Goal: Task Accomplishment & Management: Complete application form

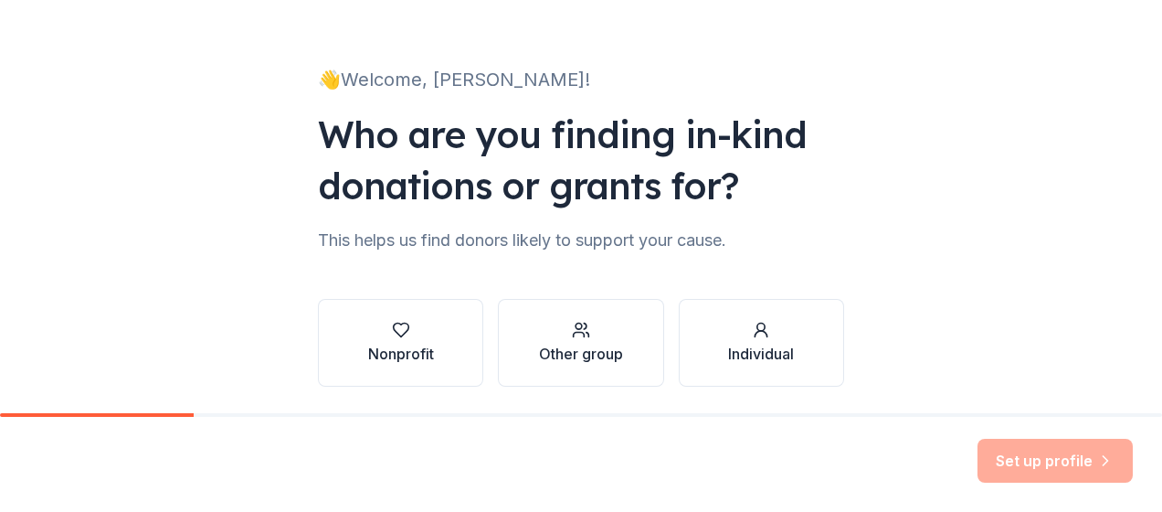
scroll to position [142, 0]
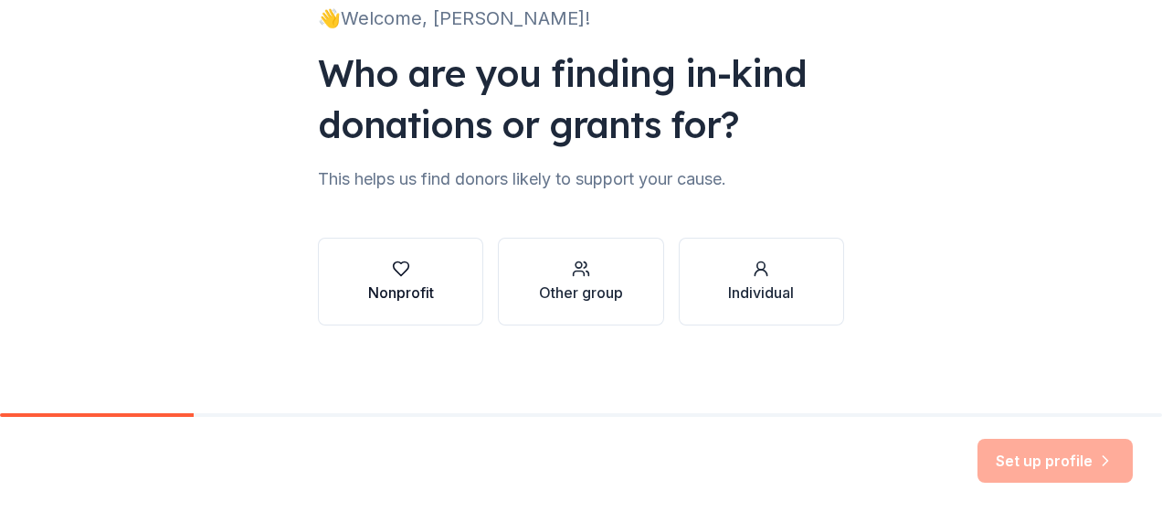
click at [400, 283] on div "Nonprofit" at bounding box center [401, 292] width 66 height 22
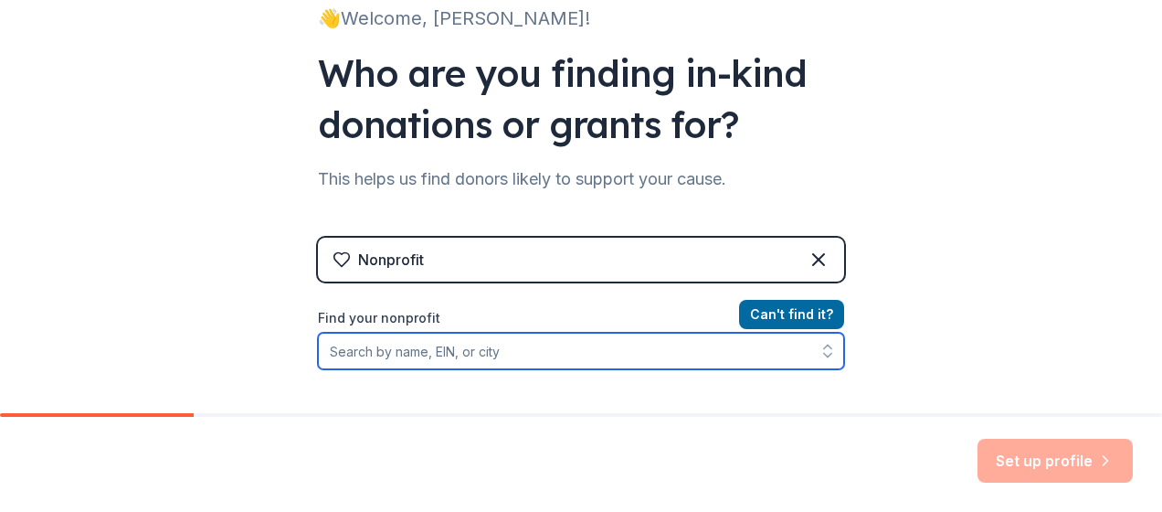
click at [417, 345] on input "Find your nonprofit" at bounding box center [581, 351] width 526 height 37
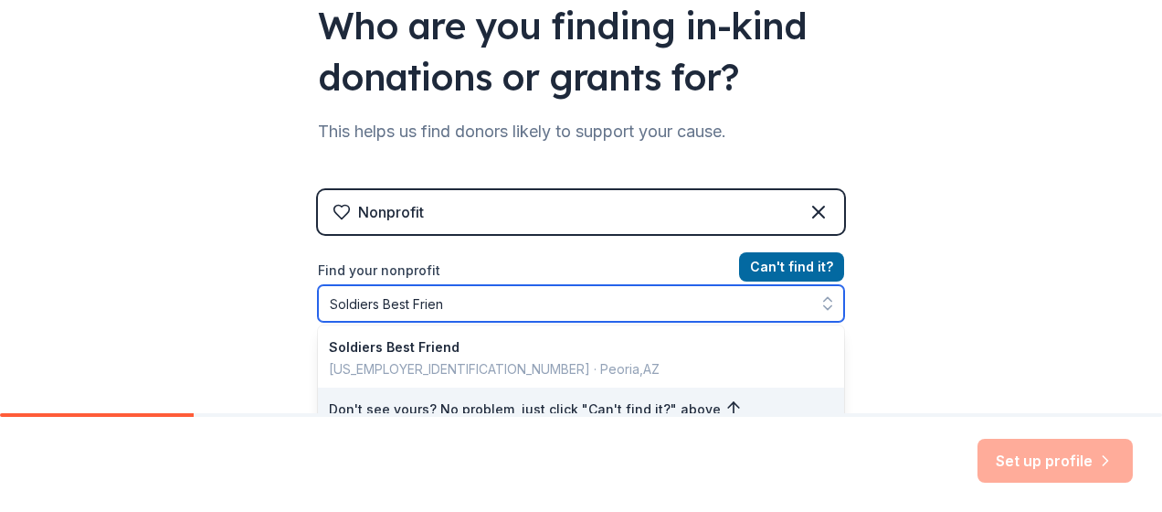
type input "Soldiers Best Friend"
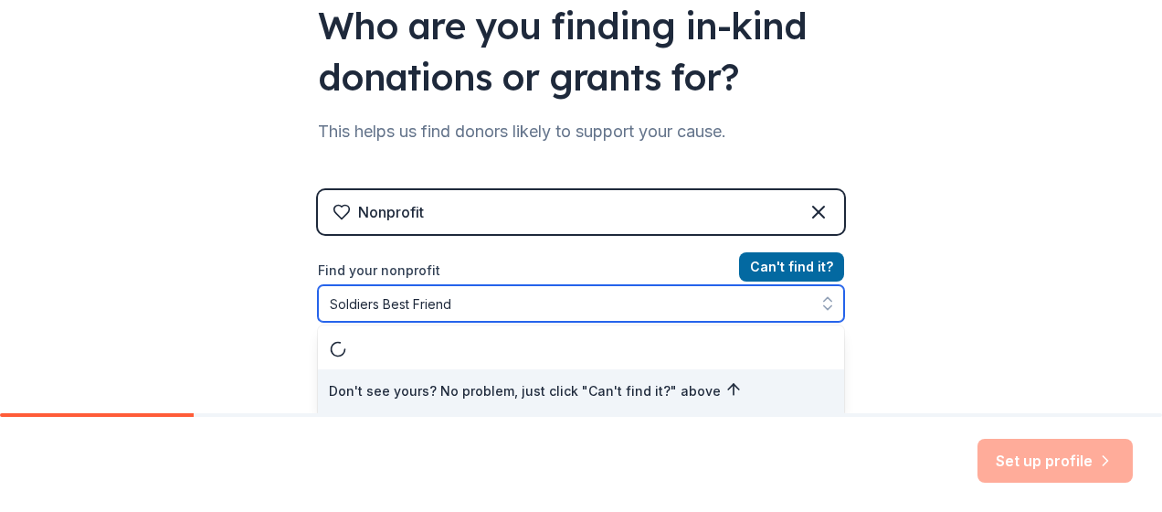
click at [417, 345] on div "Don't see yours? No problem, just click "Can't find it?" above" at bounding box center [581, 370] width 526 height 91
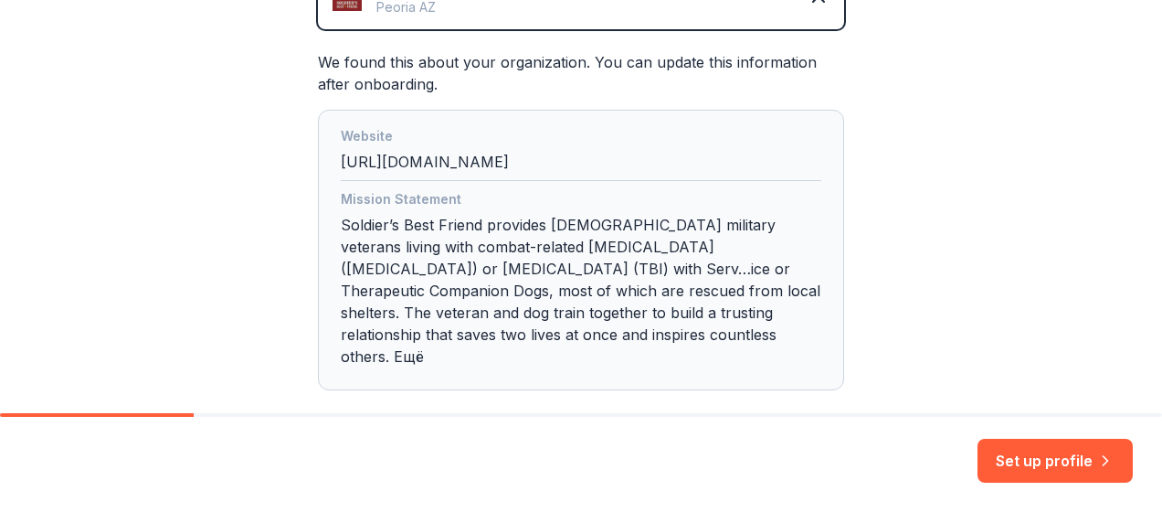
scroll to position [560, 0]
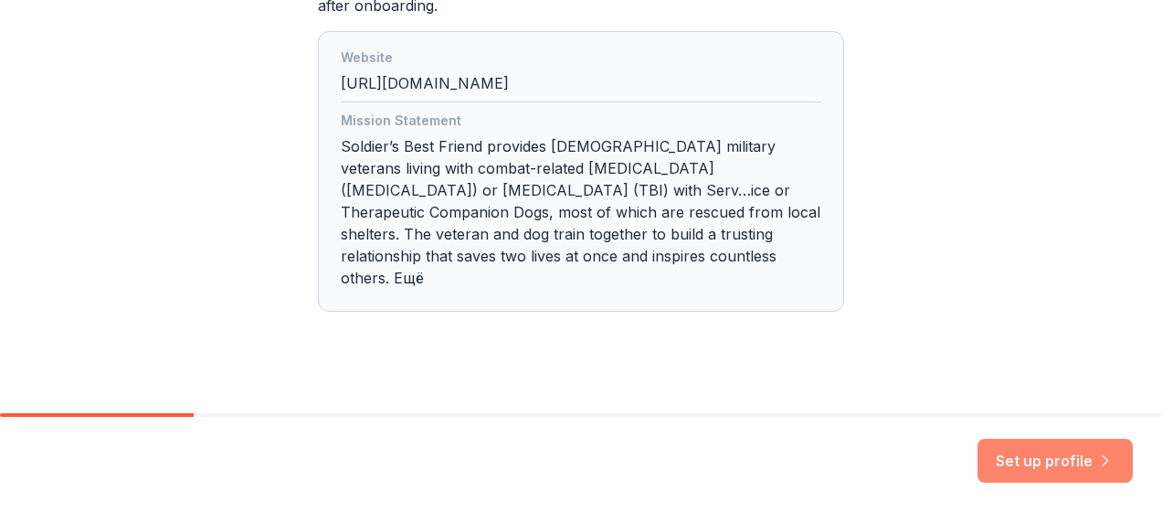
click at [1050, 463] on button "Set up profile" at bounding box center [1055, 461] width 155 height 44
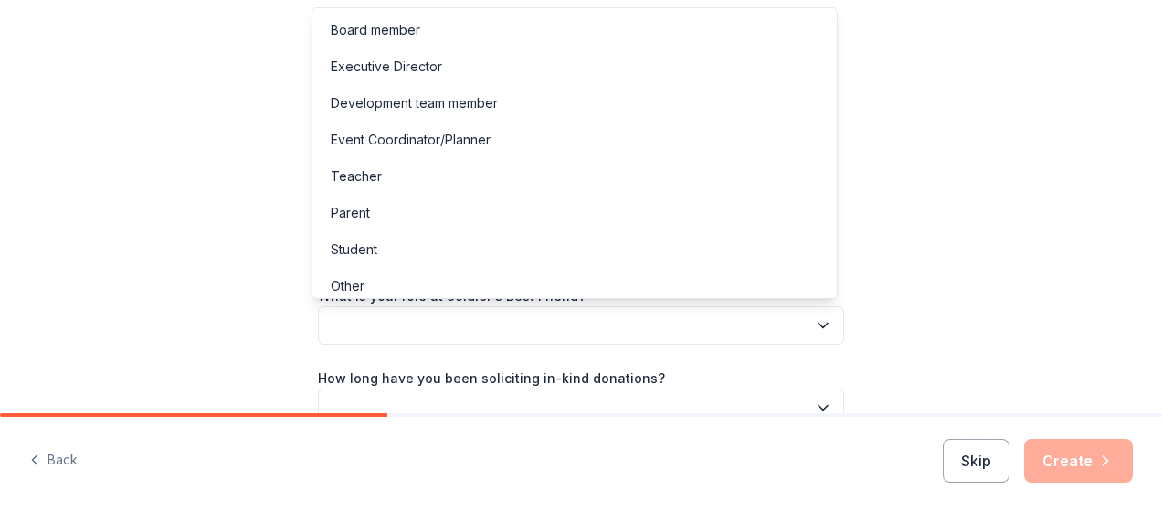
click at [630, 312] on button "button" at bounding box center [581, 325] width 526 height 38
click at [534, 33] on div "Board member" at bounding box center [574, 30] width 517 height 37
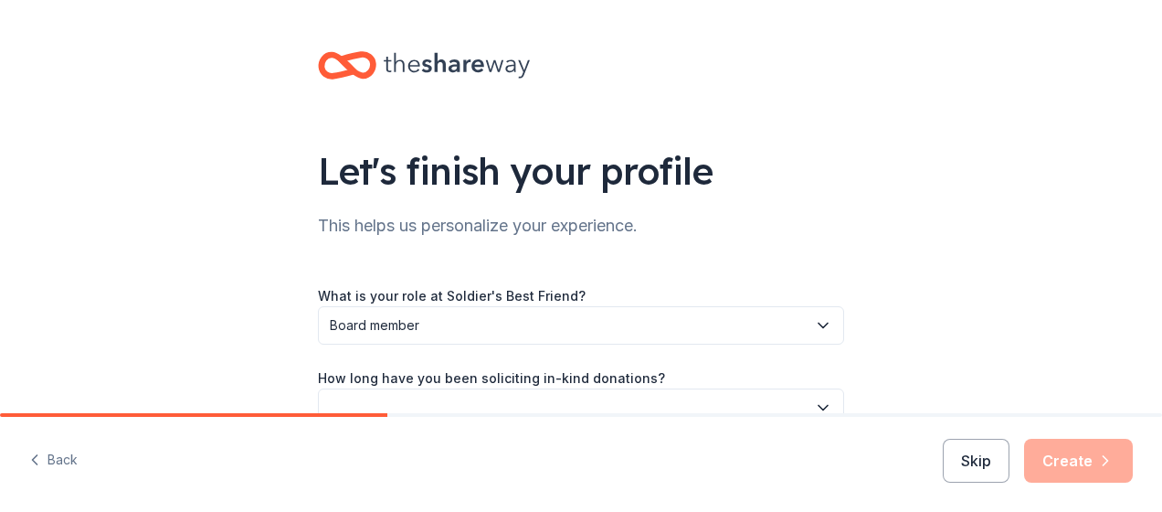
click at [211, 241] on div "Let's finish your profile This helps us personalize your experience. What is yo…" at bounding box center [581, 298] width 1162 height 597
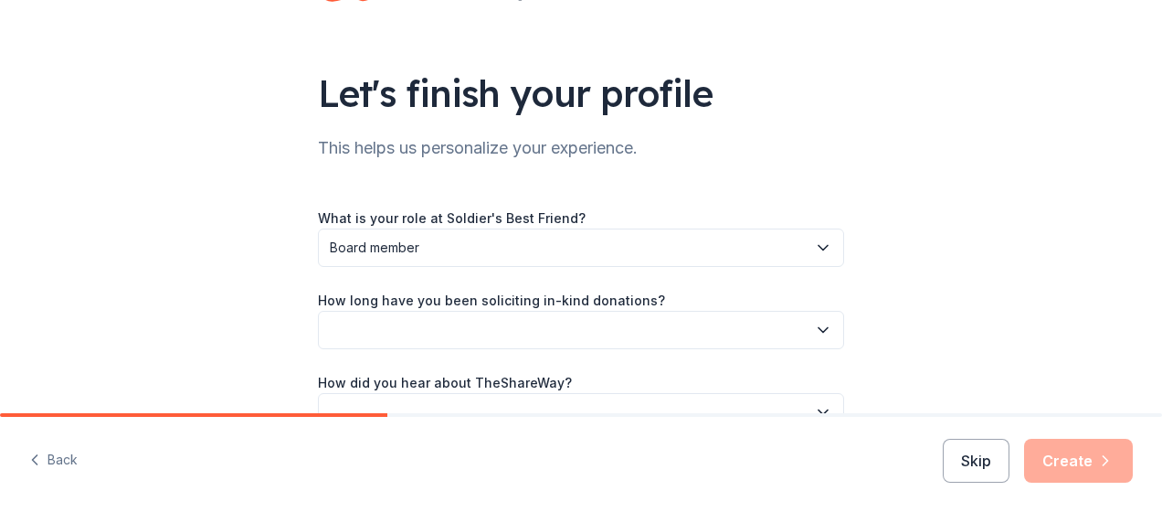
scroll to position [184, 0]
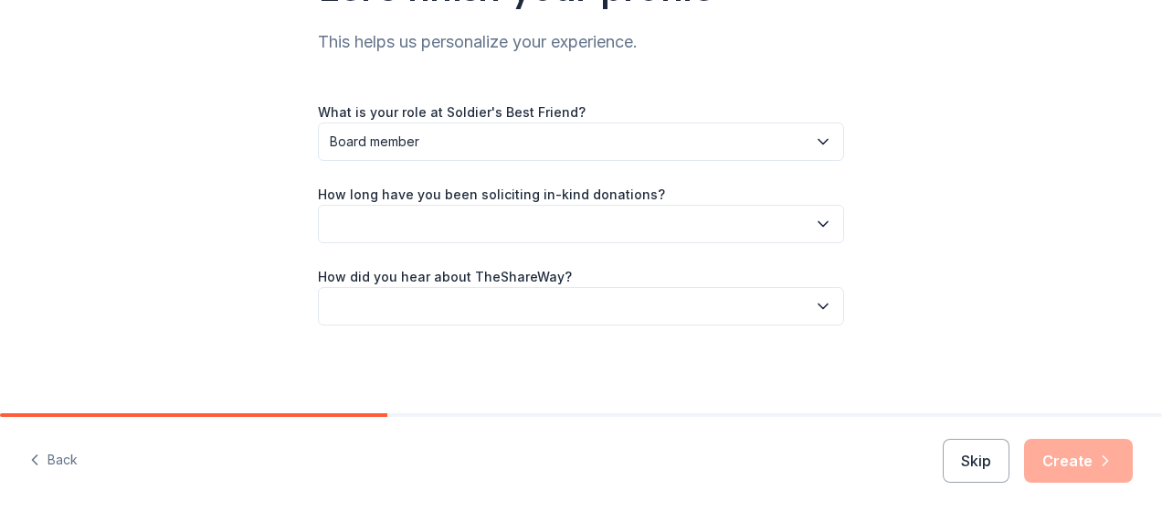
click at [435, 233] on button "button" at bounding box center [581, 224] width 526 height 38
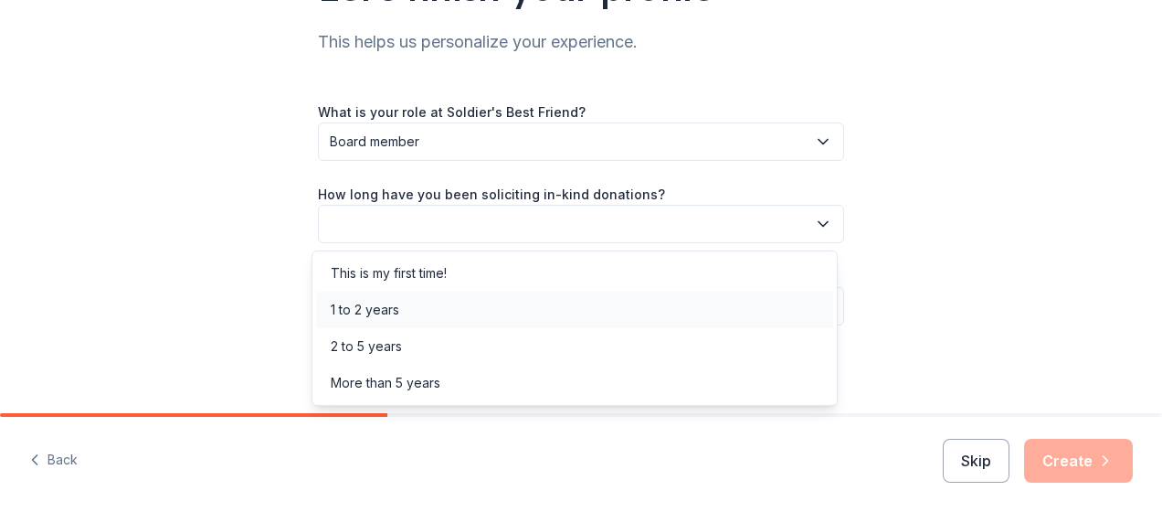
click at [428, 312] on div "1 to 2 years" at bounding box center [574, 309] width 517 height 37
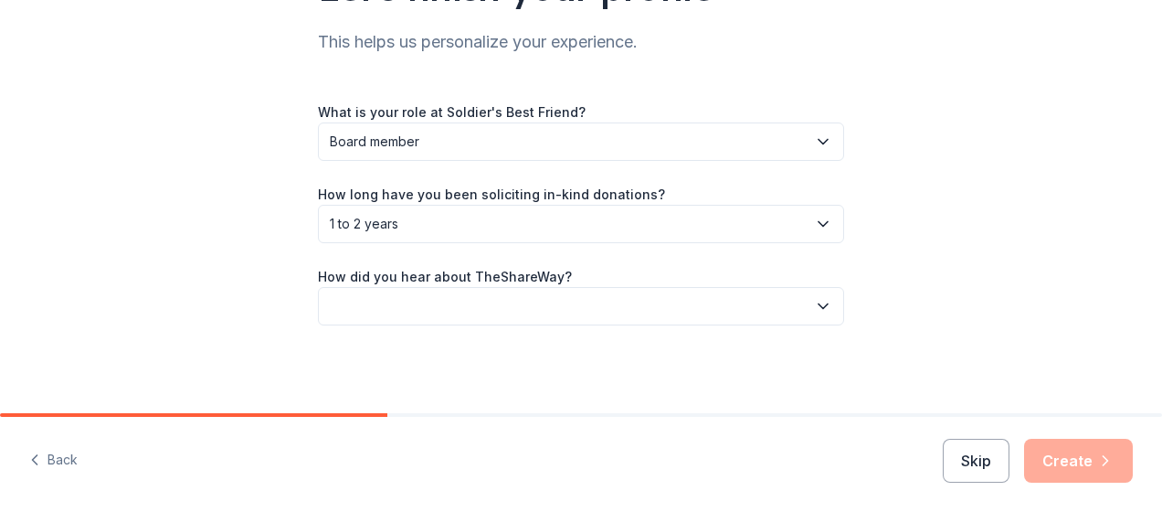
click at [398, 308] on button "button" at bounding box center [581, 306] width 526 height 38
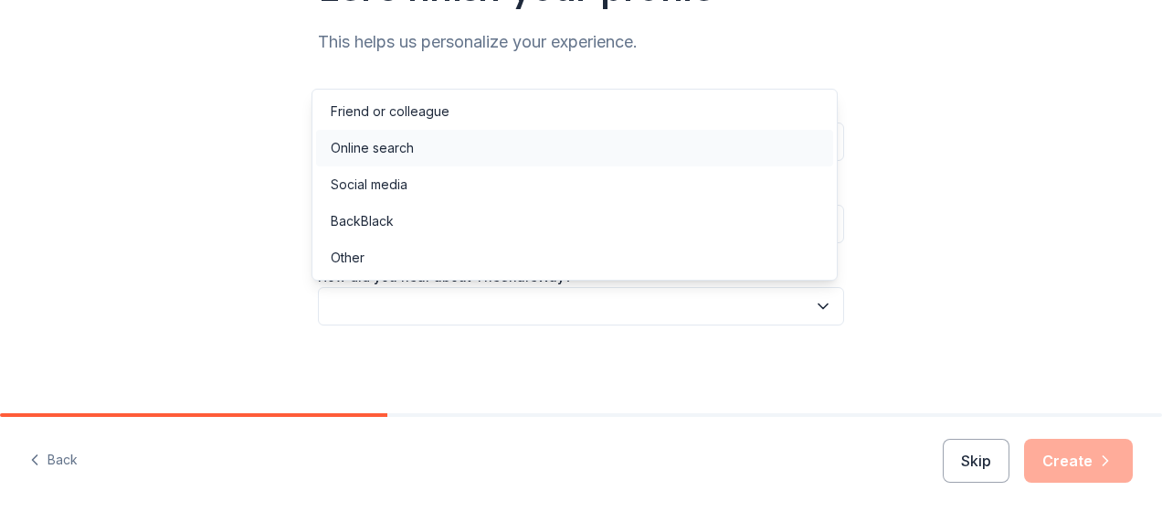
click at [361, 153] on div "Online search" at bounding box center [372, 148] width 83 height 22
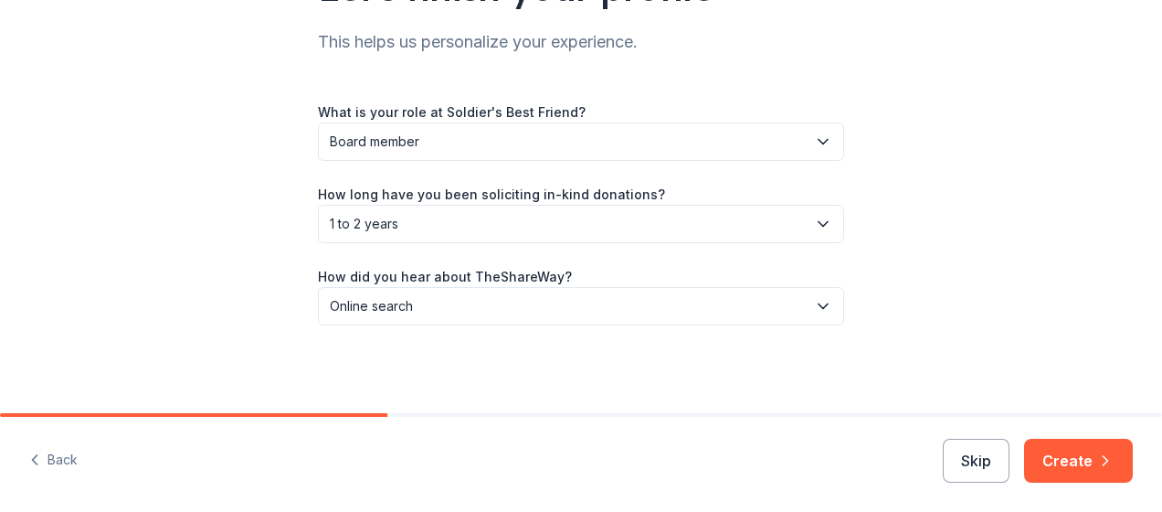
click at [181, 208] on div "Let's finish your profile This helps us personalize your experience. What is yo…" at bounding box center [581, 114] width 1162 height 597
click at [1102, 466] on icon "button" at bounding box center [1105, 460] width 18 height 18
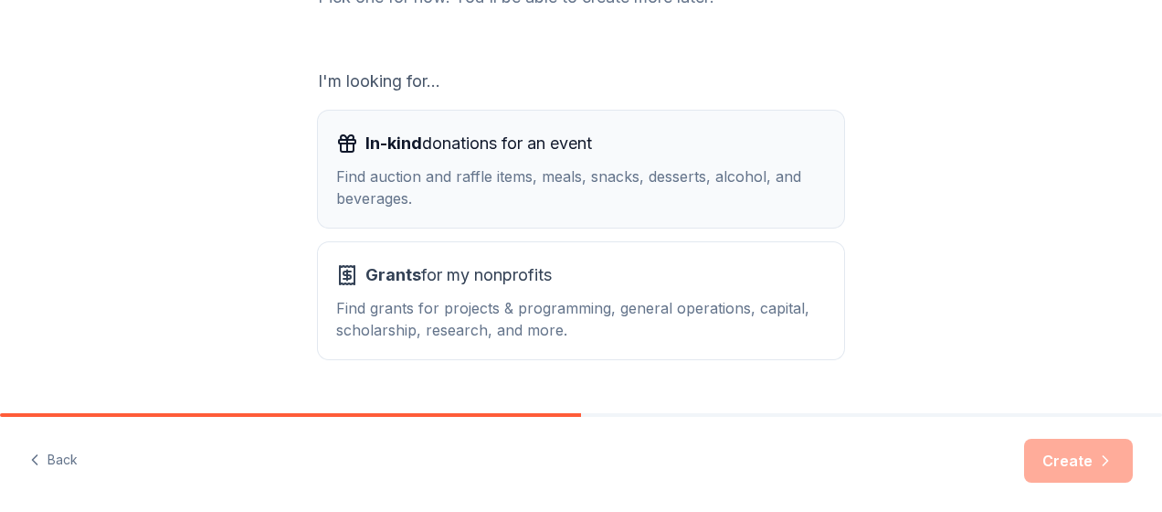
scroll to position [324, 0]
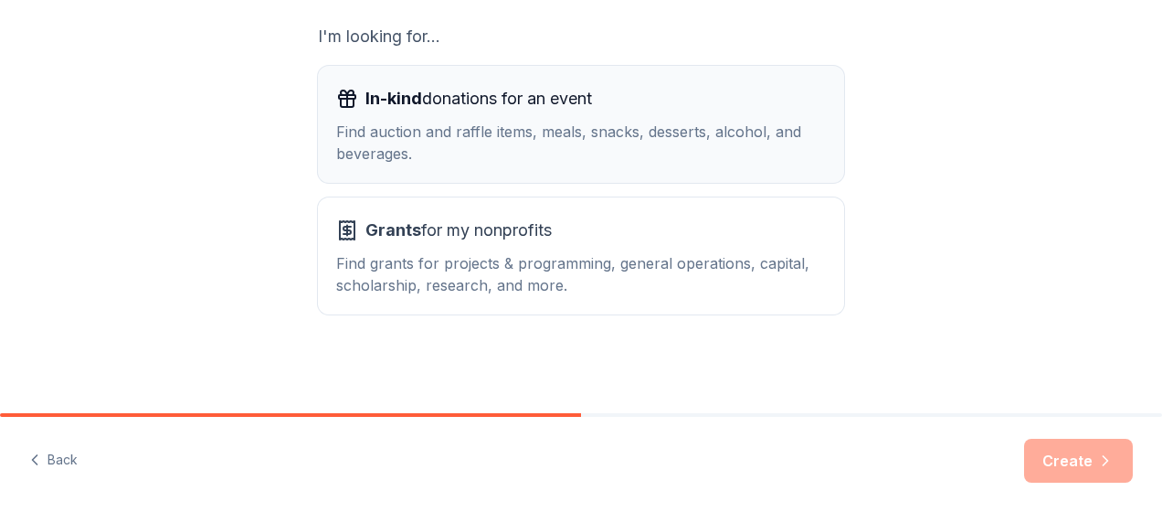
click at [443, 121] on div "Find auction and raffle items, meals, snacks, desserts, alcohol, and beverages." at bounding box center [581, 143] width 490 height 44
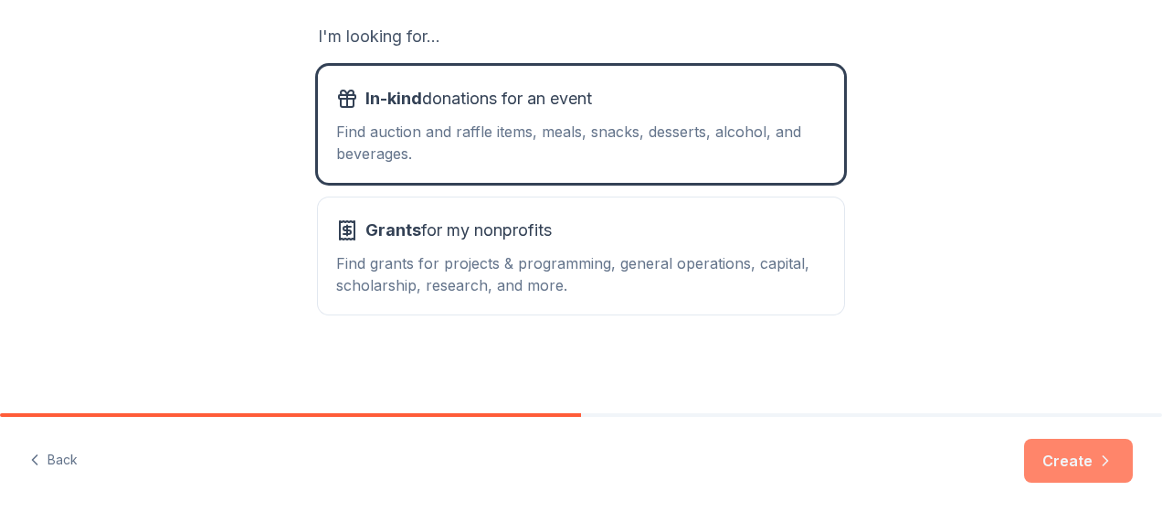
click at [1065, 461] on button "Create" at bounding box center [1078, 461] width 109 height 44
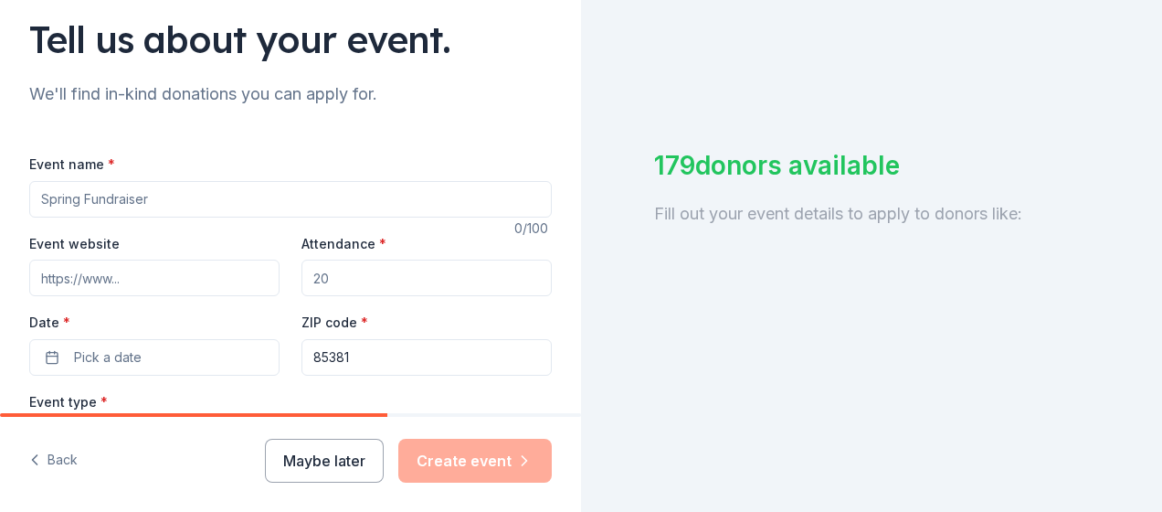
scroll to position [183, 0]
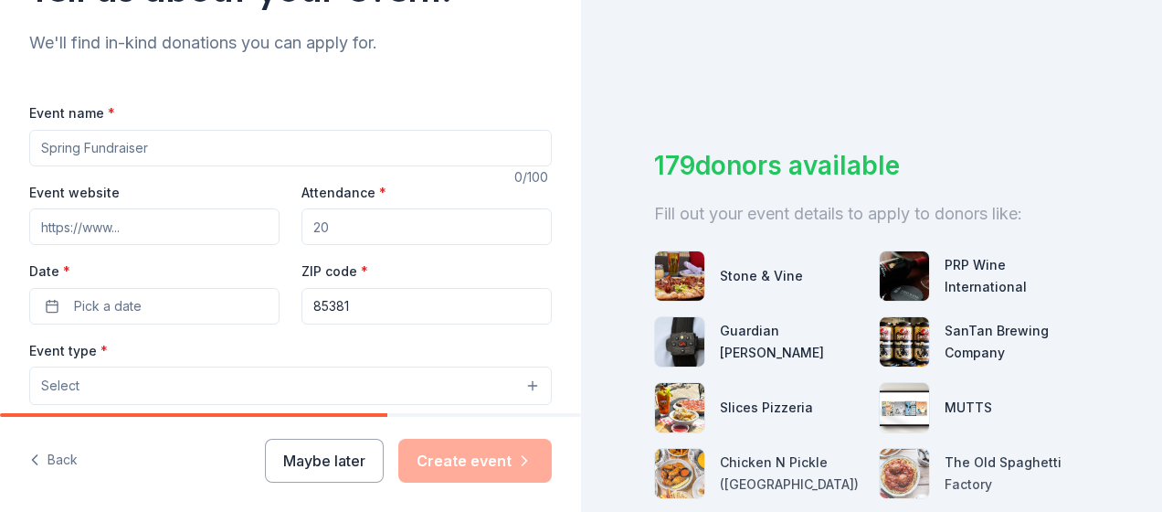
click at [320, 130] on input "Event name *" at bounding box center [290, 148] width 523 height 37
paste input "14th annual charity golf tournament: A Tribute to Veterans and Their Loyal Comp…"
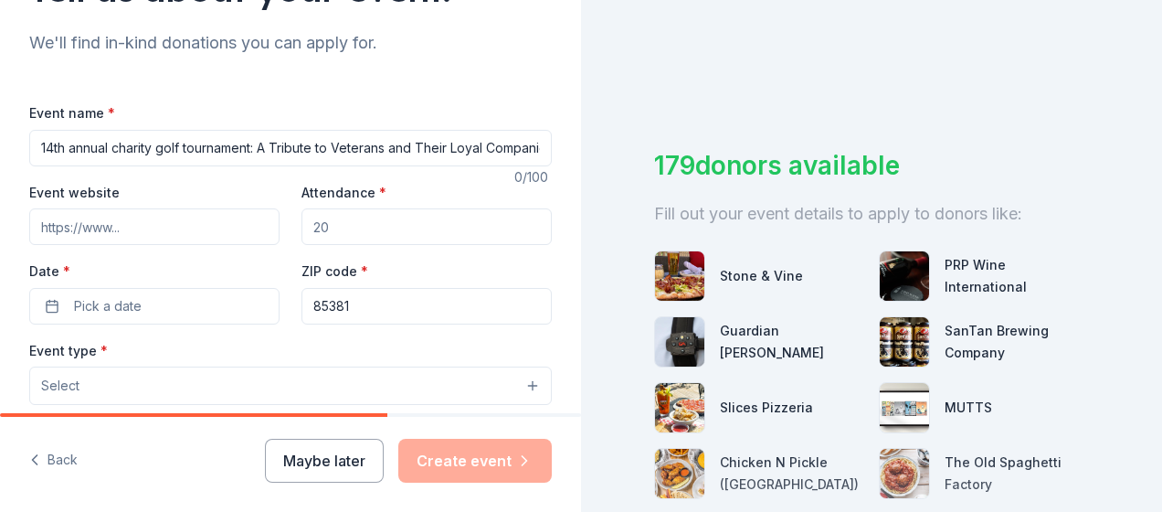
scroll to position [0, 39]
type input "14th annual charity golf tournament: A Tribute to Veterans and Their Loyal Comp…"
click at [172, 230] on input "Event website" at bounding box center [154, 226] width 250 height 37
click at [174, 238] on input "Event website" at bounding box center [154, 226] width 250 height 37
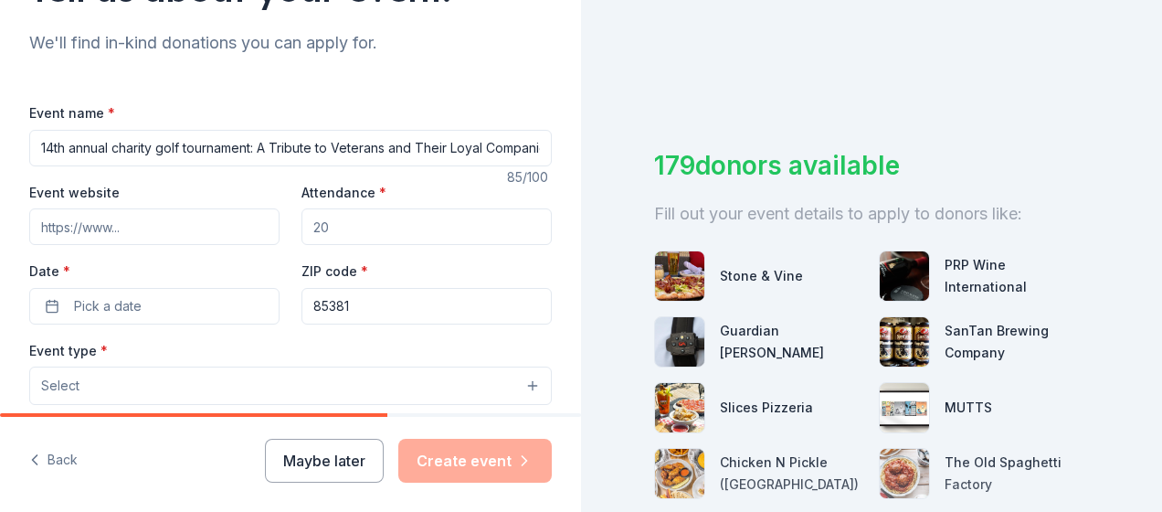
paste input "[URL][DOMAIN_NAME]"
type input "[URL][DOMAIN_NAME]"
click at [353, 235] on input "Attendance *" at bounding box center [426, 226] width 250 height 37
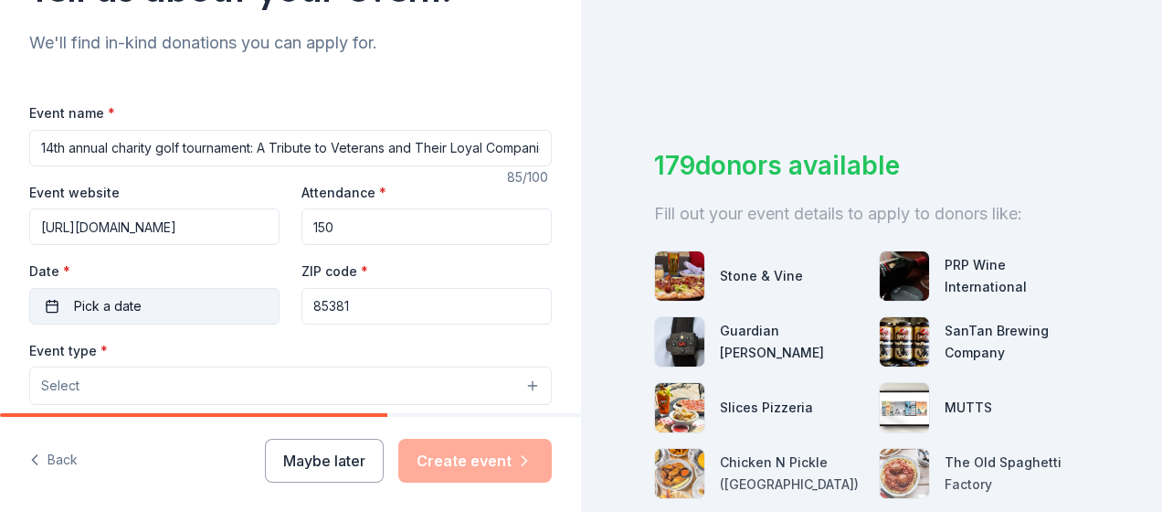
type input "150"
click at [108, 295] on span "Pick a date" at bounding box center [108, 306] width 68 height 22
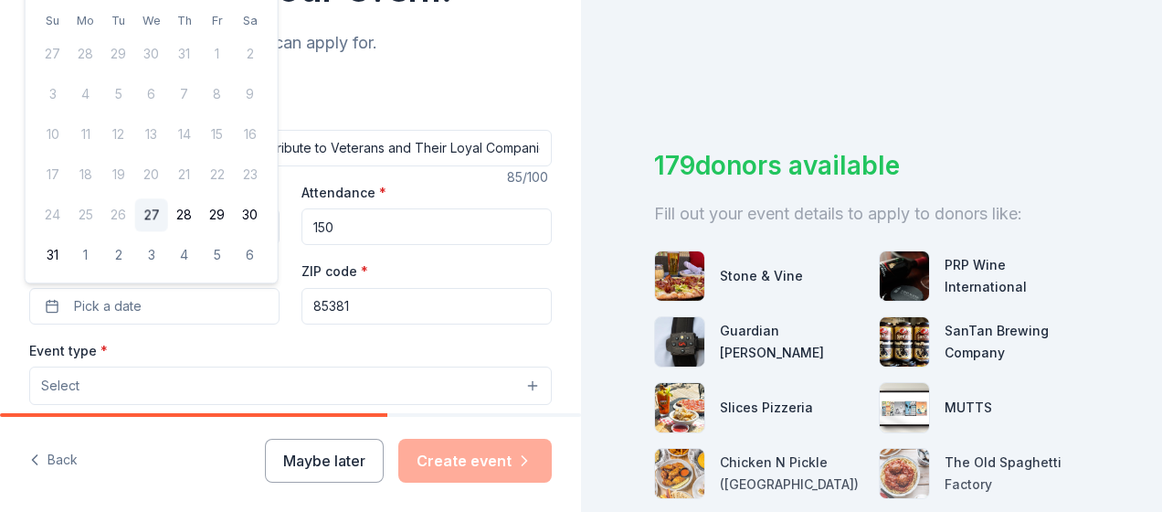
click at [448, 57] on div "We'll find in-kind donations you can apply for." at bounding box center [290, 42] width 523 height 29
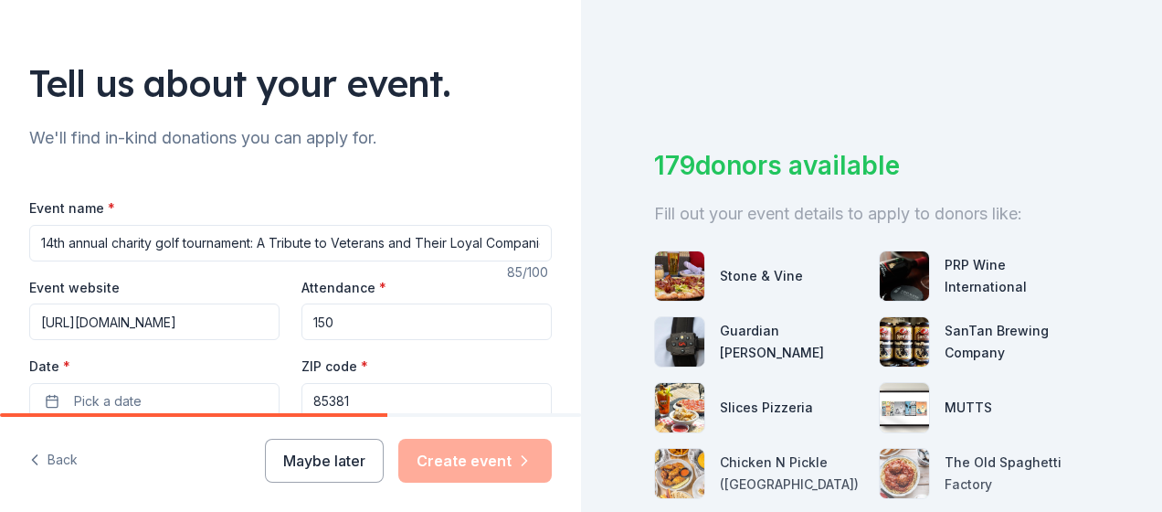
scroll to position [103, 0]
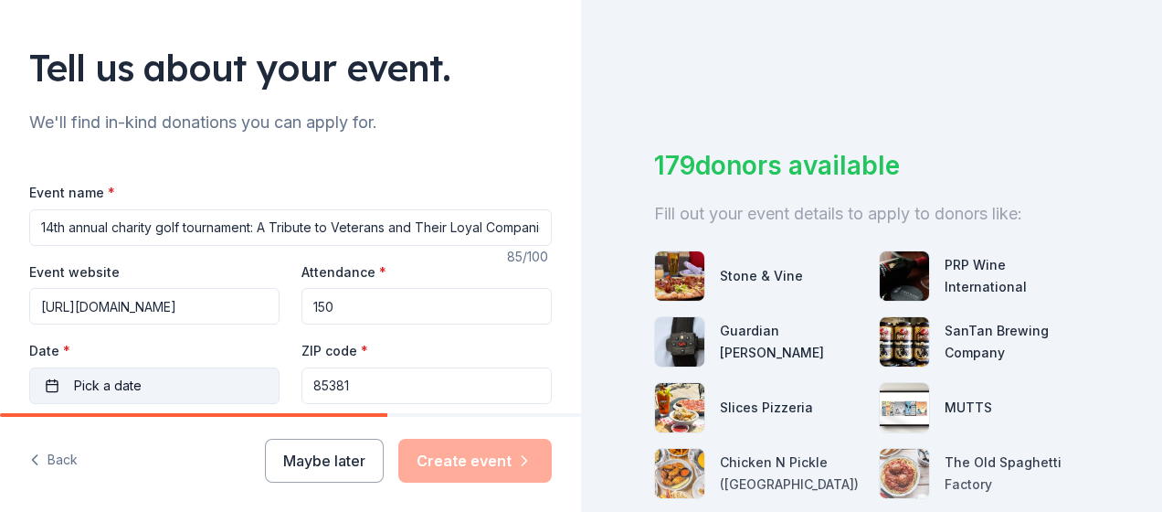
click at [58, 384] on button "Pick a date" at bounding box center [154, 385] width 250 height 37
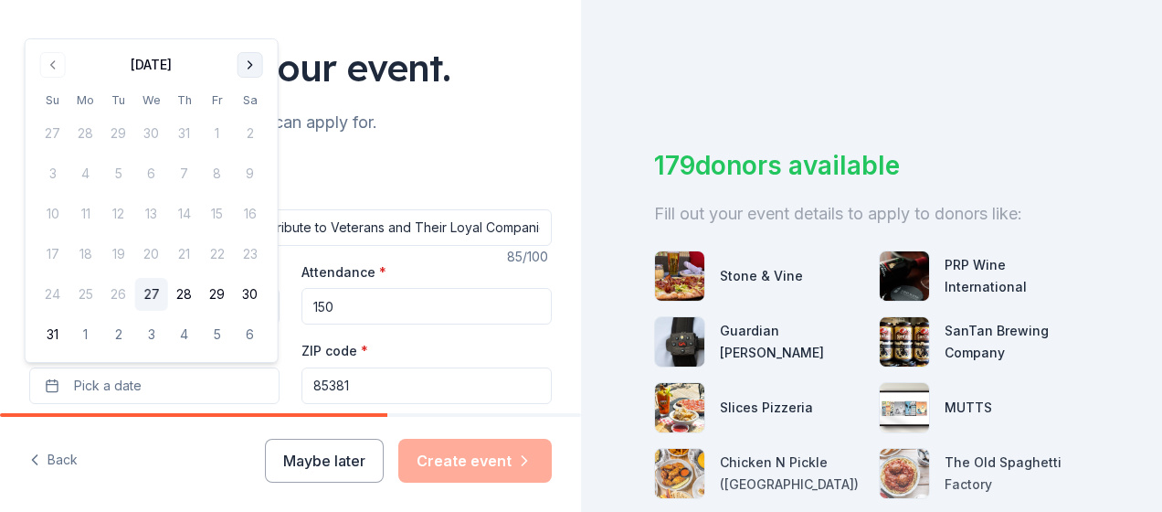
click at [255, 64] on button "Go to next month" at bounding box center [251, 65] width 26 height 26
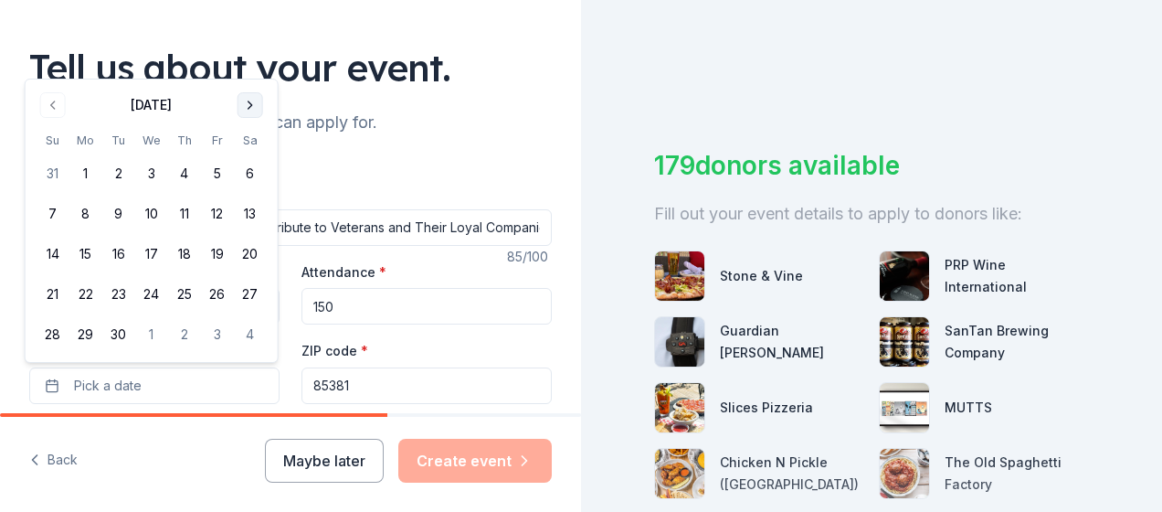
click at [247, 95] on button "Go to next month" at bounding box center [251, 105] width 26 height 26
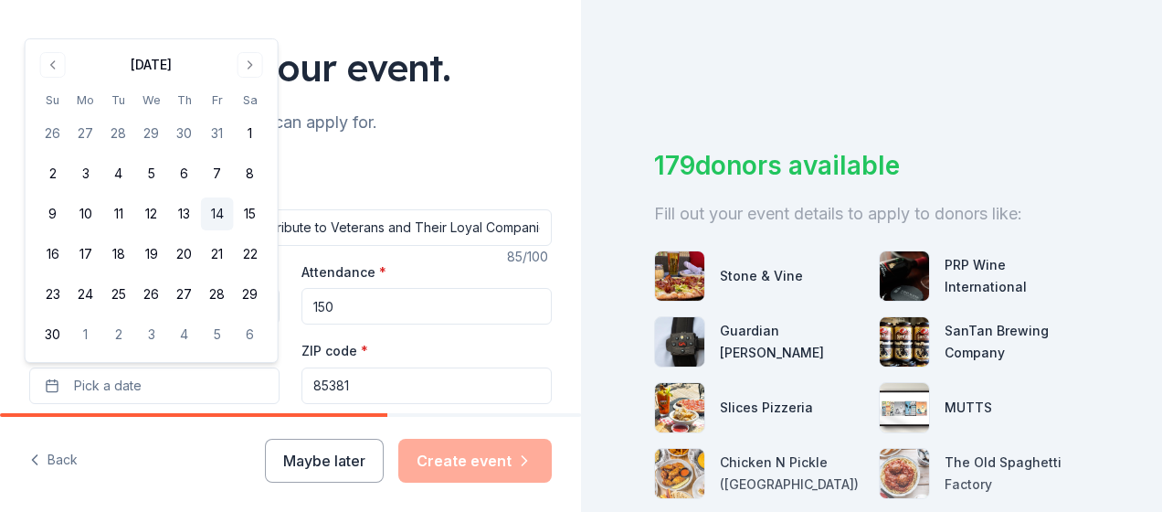
click at [217, 207] on button "14" at bounding box center [217, 213] width 33 height 33
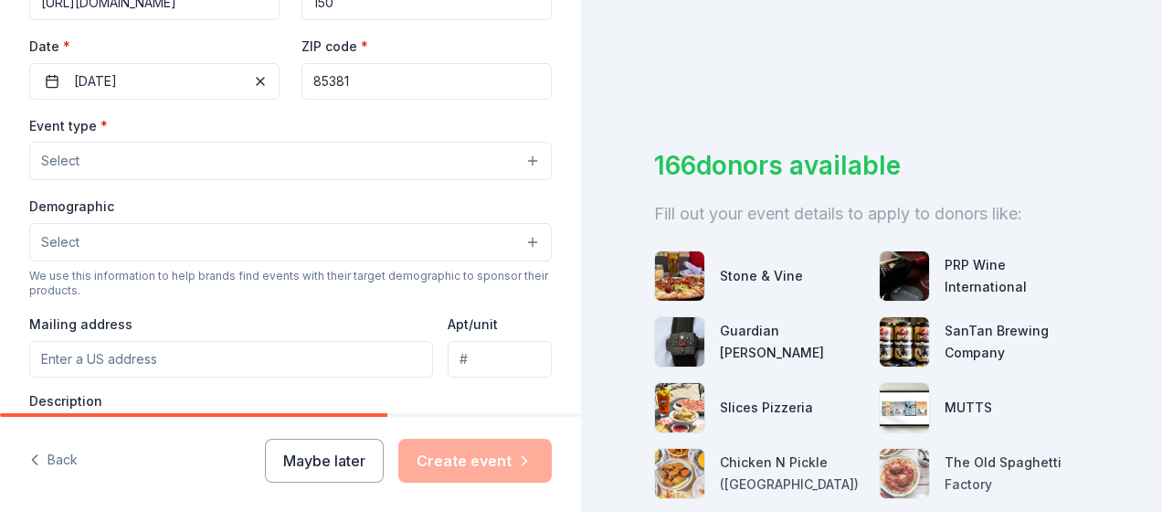
scroll to position [418, 0]
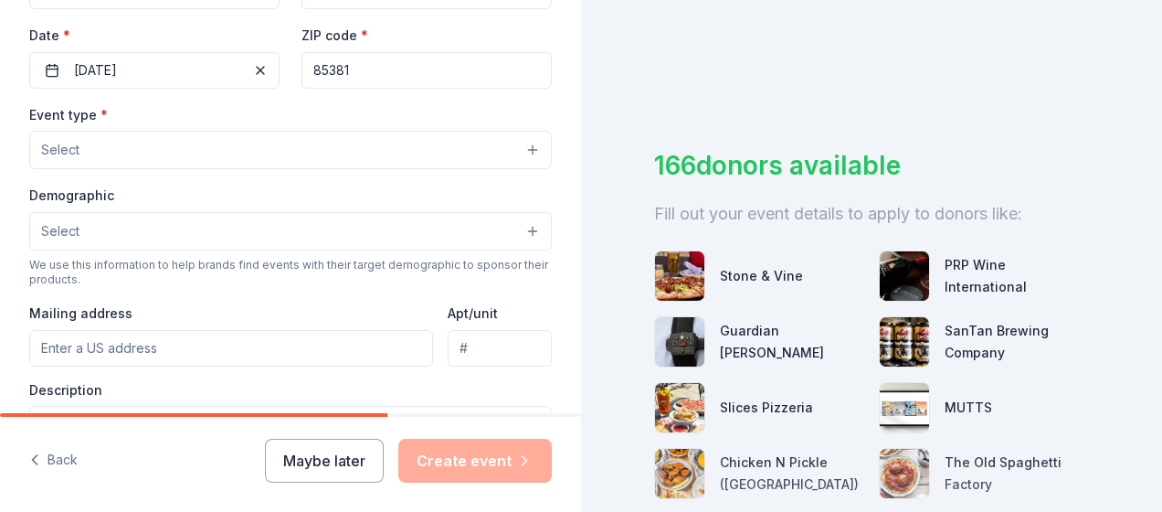
click at [470, 150] on button "Select" at bounding box center [290, 150] width 523 height 38
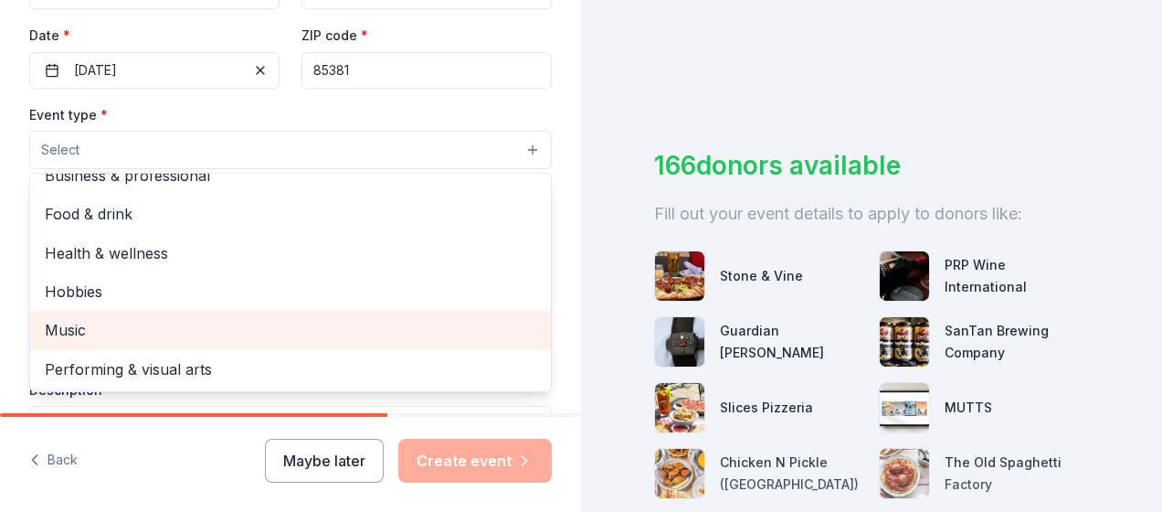
scroll to position [0, 0]
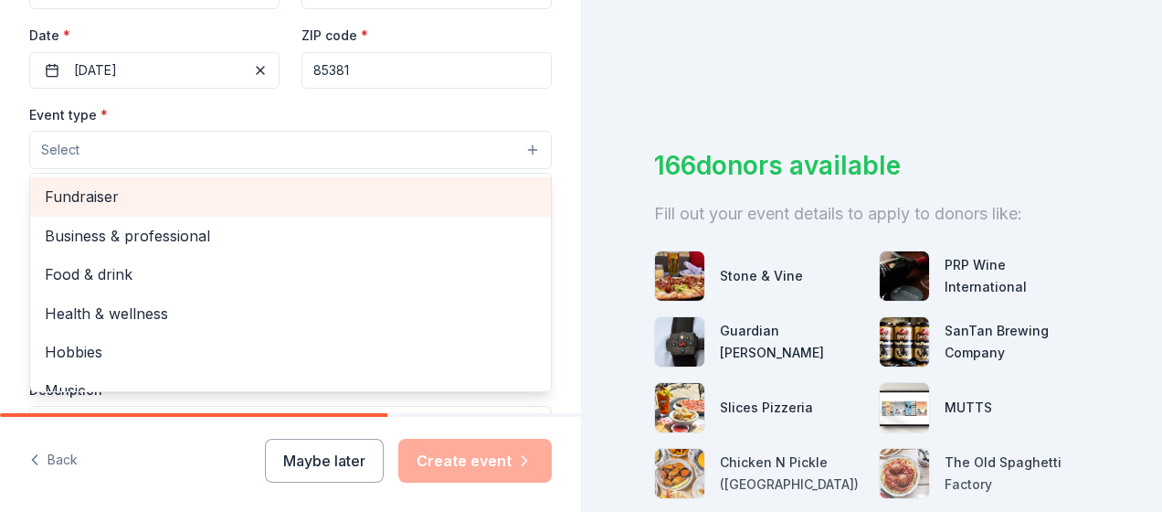
click at [327, 203] on span "Fundraiser" at bounding box center [290, 197] width 491 height 24
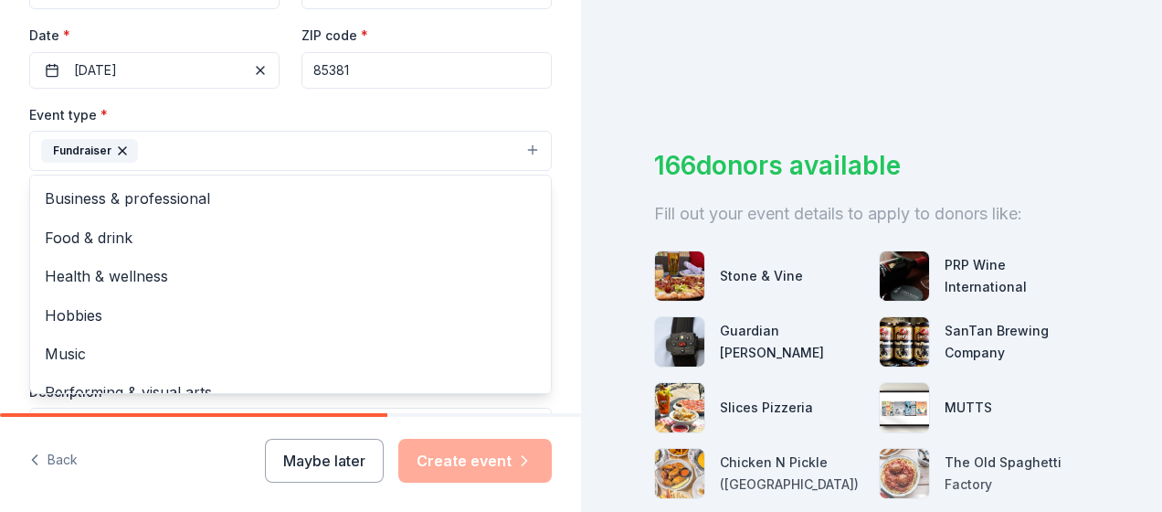
scroll to position [22, 0]
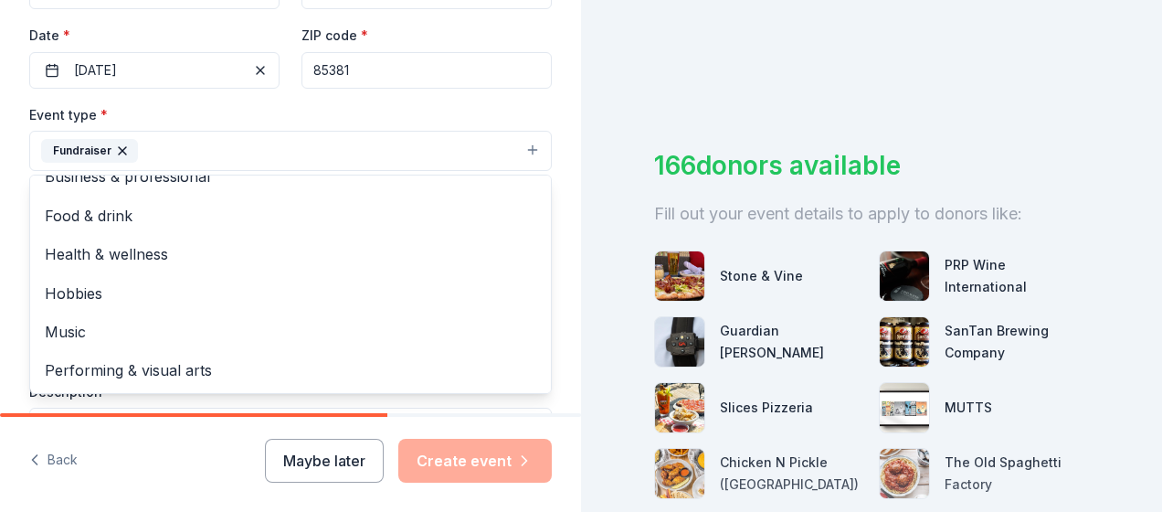
click at [547, 110] on div "Tell us about your event. We'll find in-kind donations you can apply for. Event…" at bounding box center [290, 191] width 581 height 1218
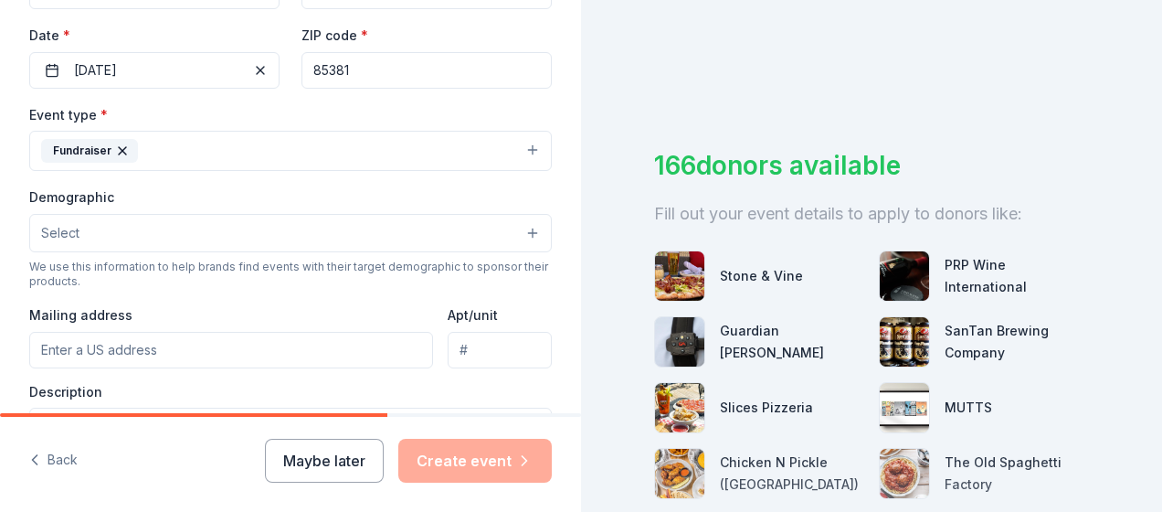
click at [336, 227] on button "Select" at bounding box center [290, 233] width 523 height 38
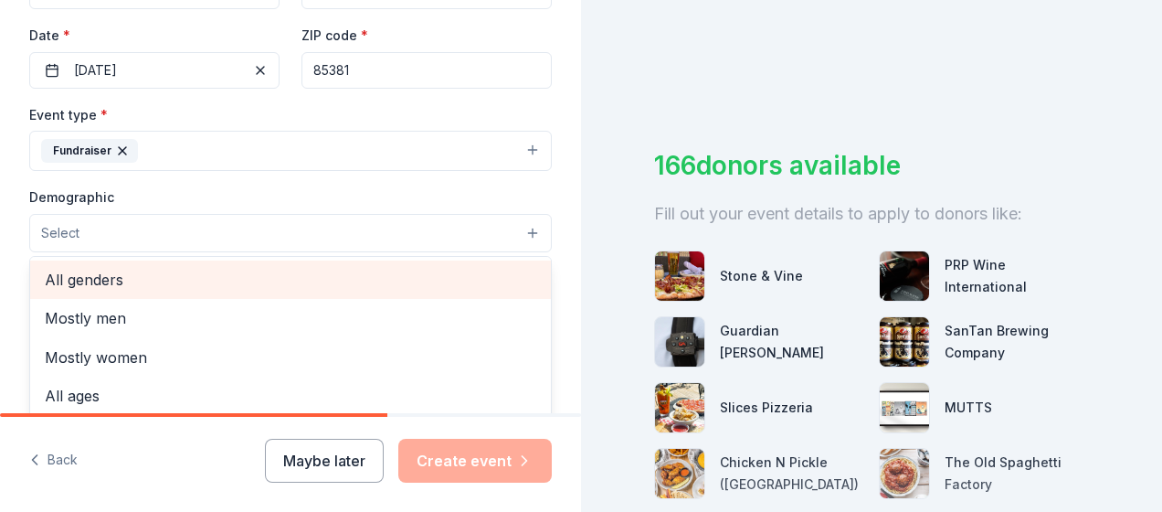
click at [82, 276] on span "All genders" at bounding box center [290, 280] width 491 height 24
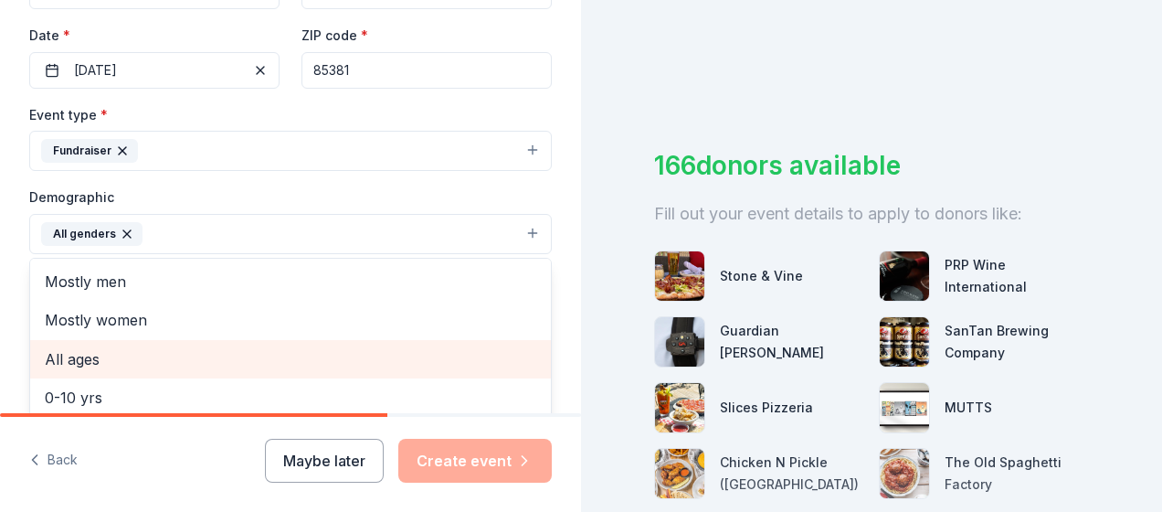
click at [76, 364] on span "All ages" at bounding box center [290, 359] width 491 height 24
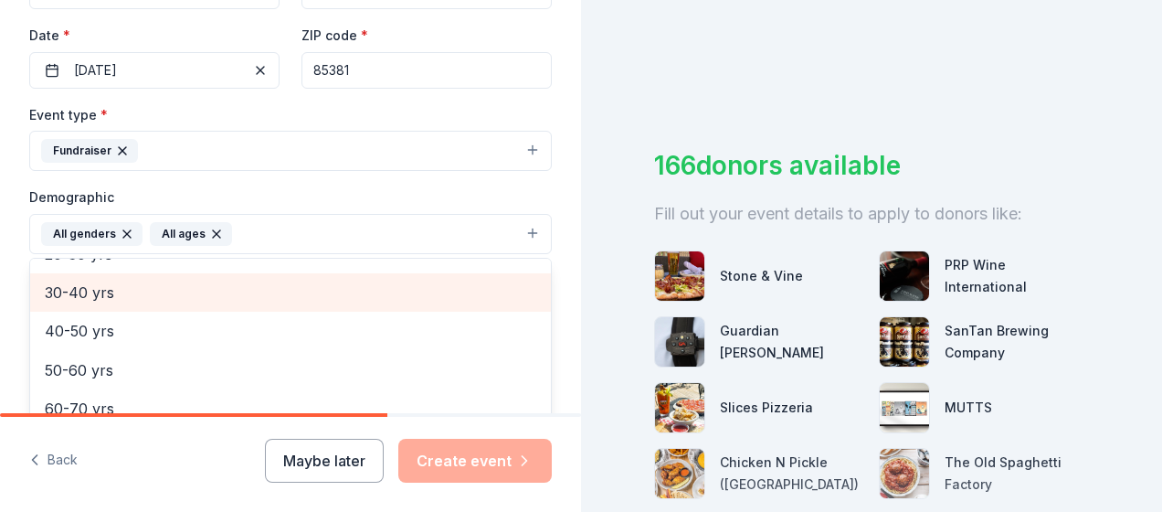
scroll to position [216, 0]
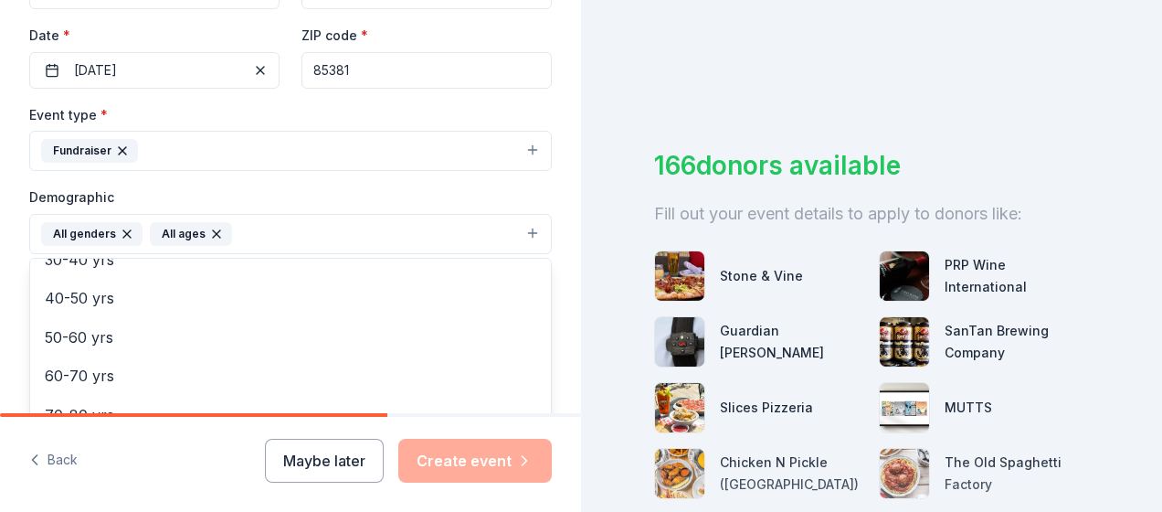
click at [559, 302] on div "Tell us about your event. We'll find in-kind donations you can apply for. Event…" at bounding box center [290, 192] width 581 height 1220
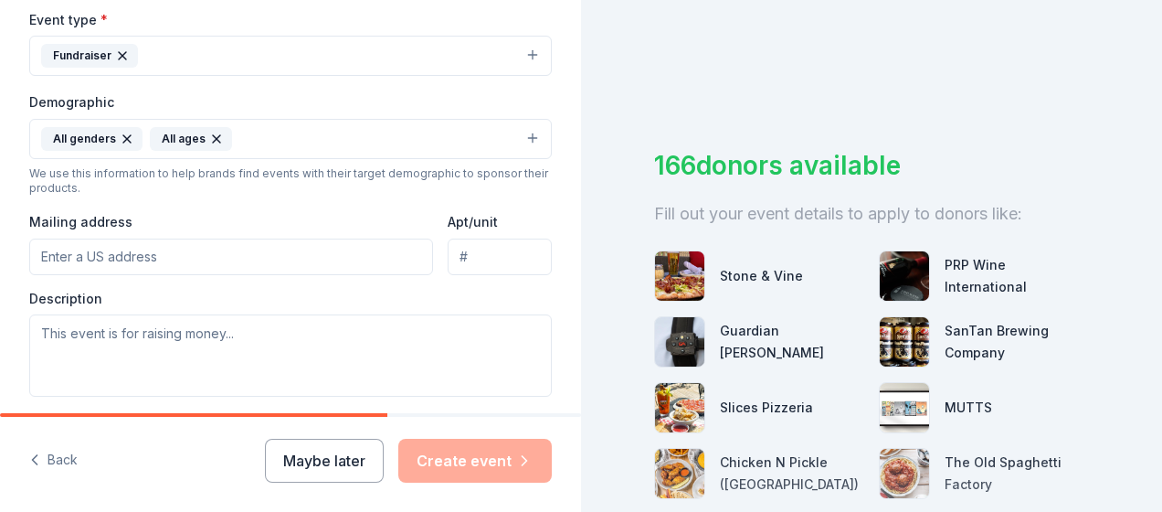
scroll to position [601, 0]
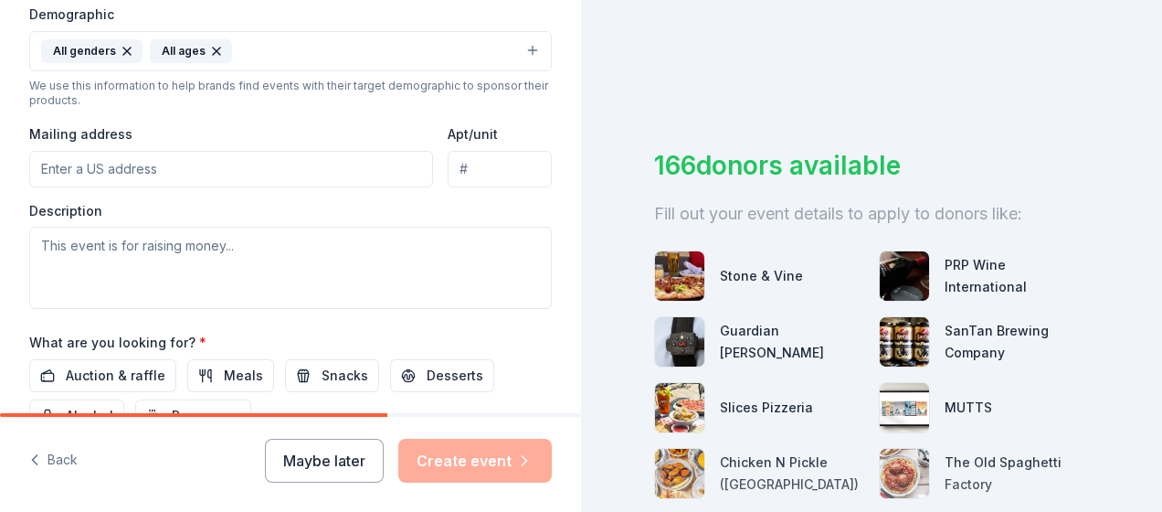
click at [317, 168] on input "Mailing address" at bounding box center [231, 169] width 404 height 37
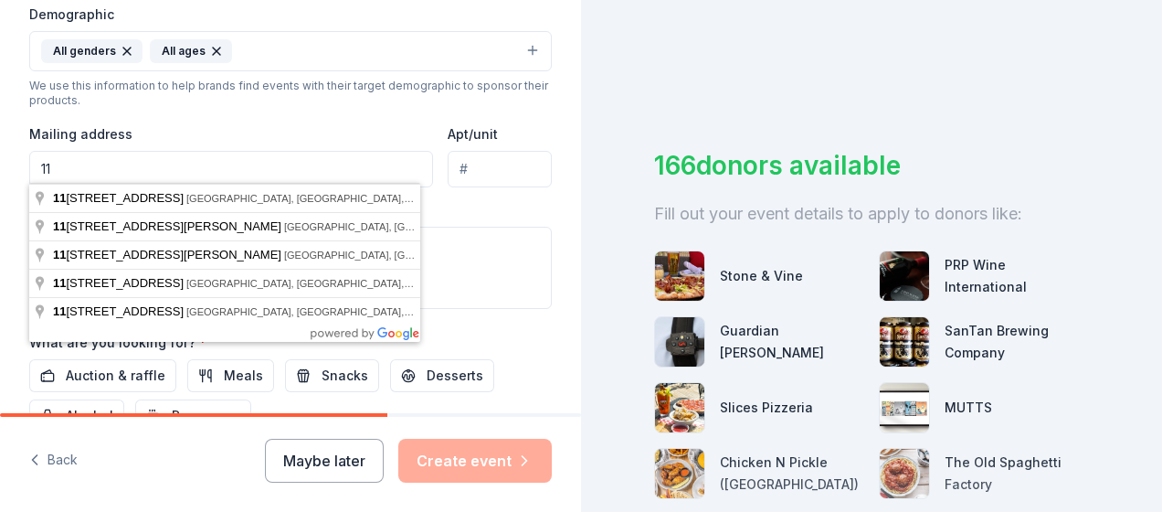
type input "1"
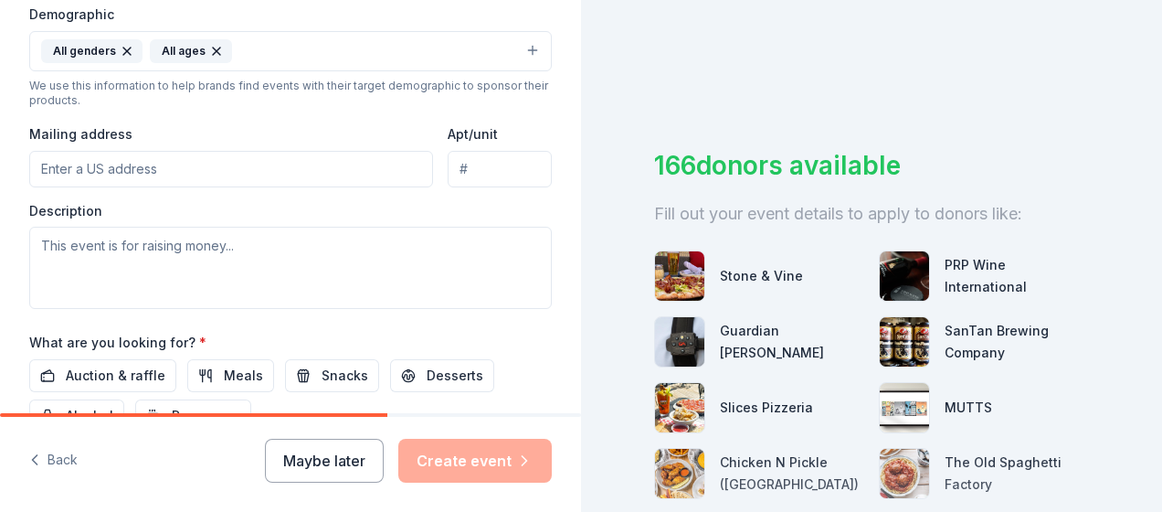
click at [156, 165] on input "Mailing address" at bounding box center [231, 169] width 404 height 37
paste input "14505 N 75th Ave"
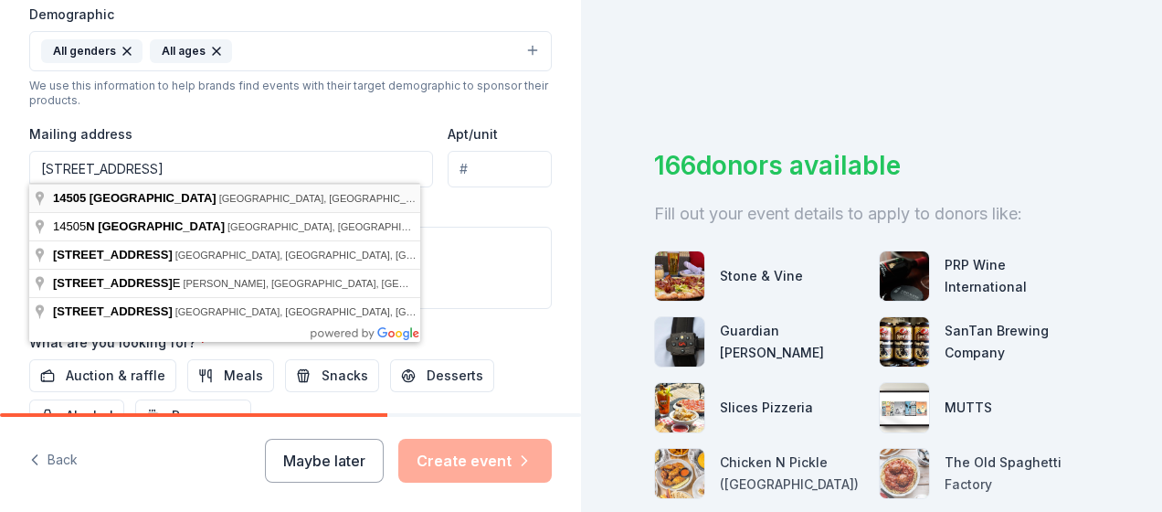
type input "14505 North 75th Avenue, Peoria, AZ, 85381"
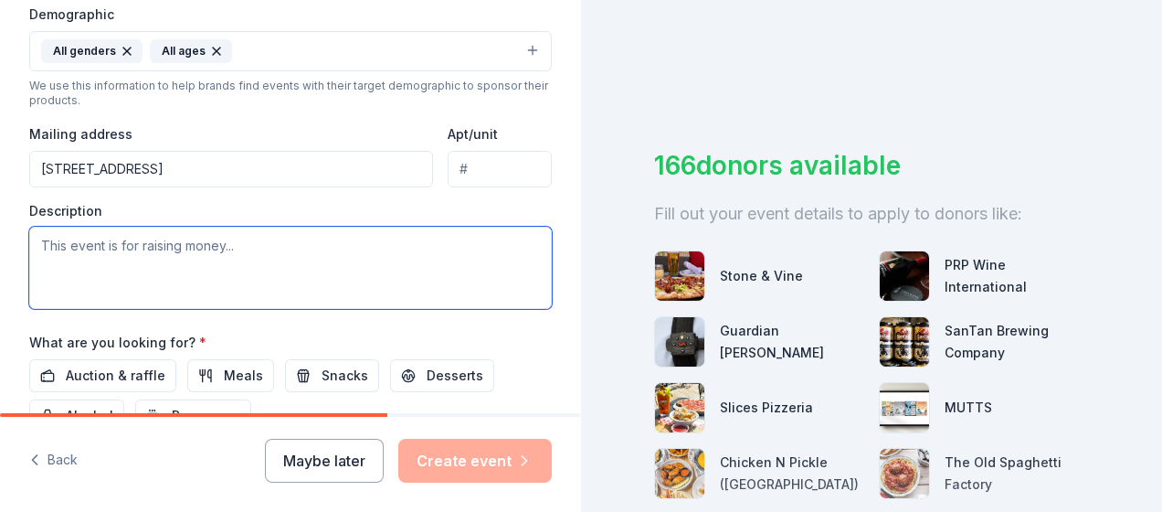
click at [161, 243] on textarea at bounding box center [290, 268] width 523 height 82
click at [139, 245] on textarea at bounding box center [290, 268] width 523 height 82
click at [194, 238] on textarea at bounding box center [290, 268] width 523 height 82
paste textarea "Soldier’s Best Friend is a 501 (c)(3) non-profit organization that provides U.S…"
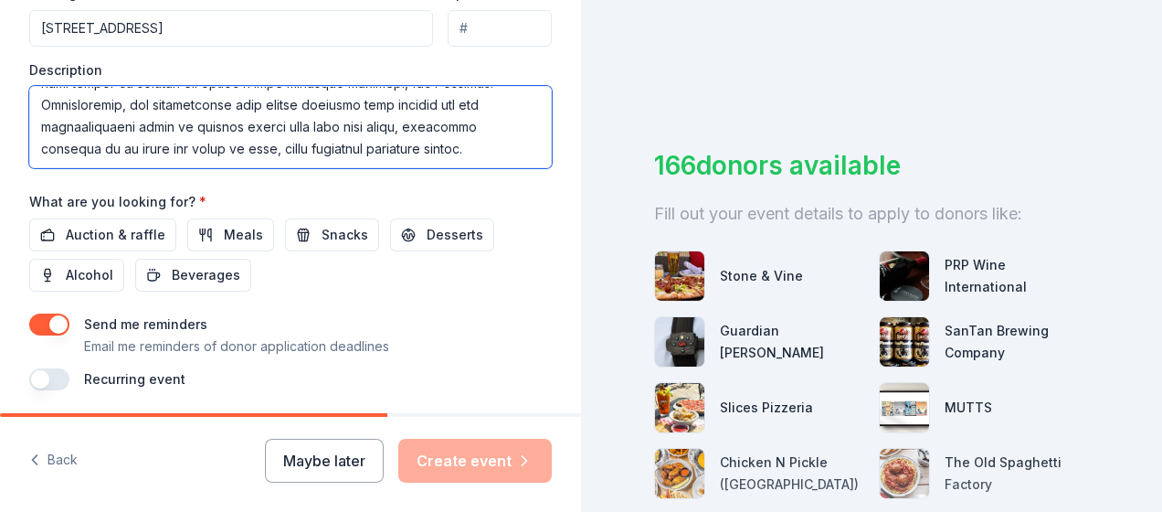
scroll to position [801, 0]
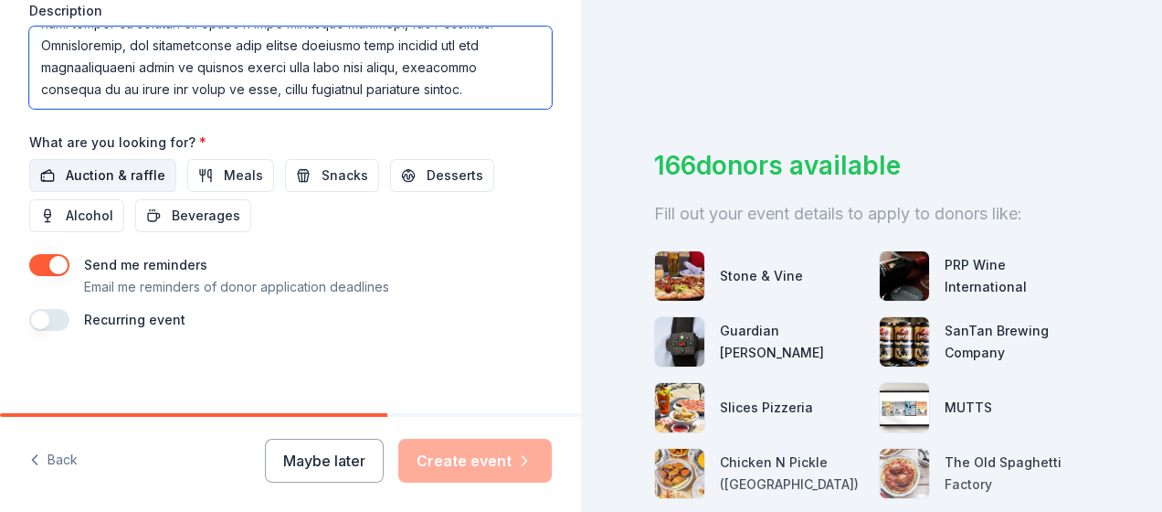
type textarea "Soldier’s Best Friend is a 501 (c)(3) non-profit organization that provides U.S…"
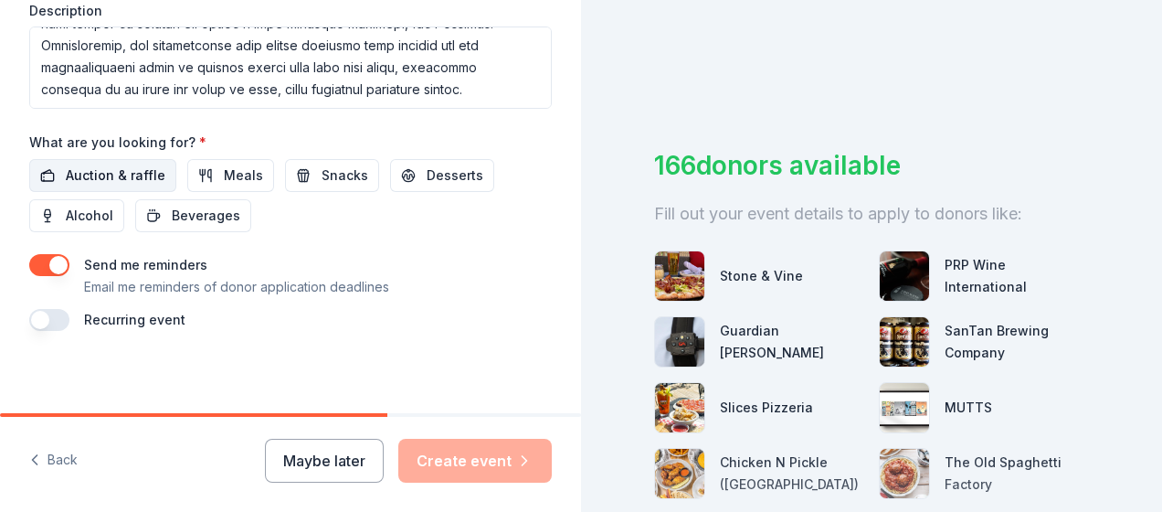
click at [122, 174] on span "Auction & raffle" at bounding box center [116, 175] width 100 height 22
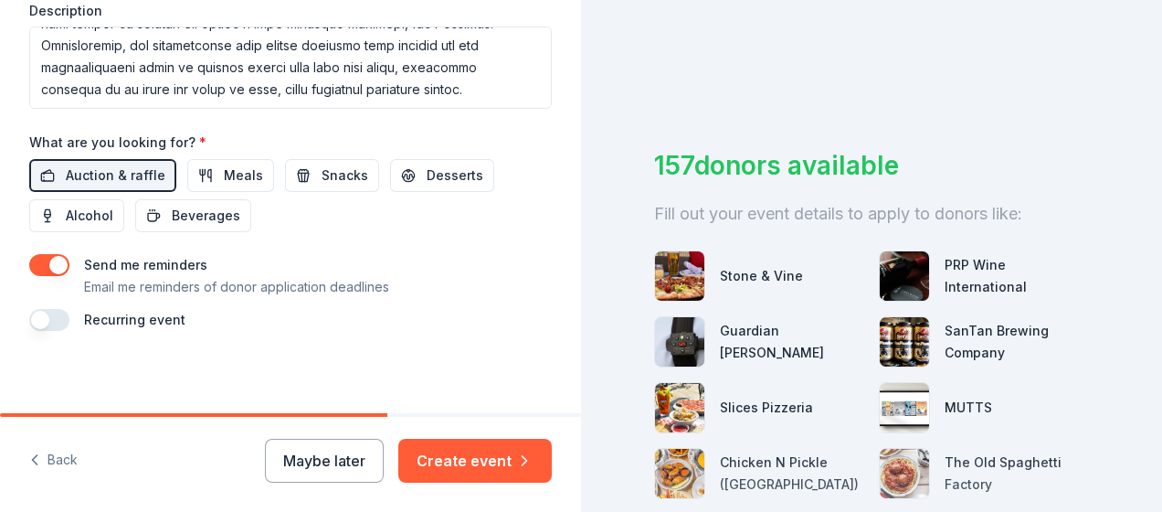
click at [63, 314] on button "button" at bounding box center [49, 320] width 40 height 22
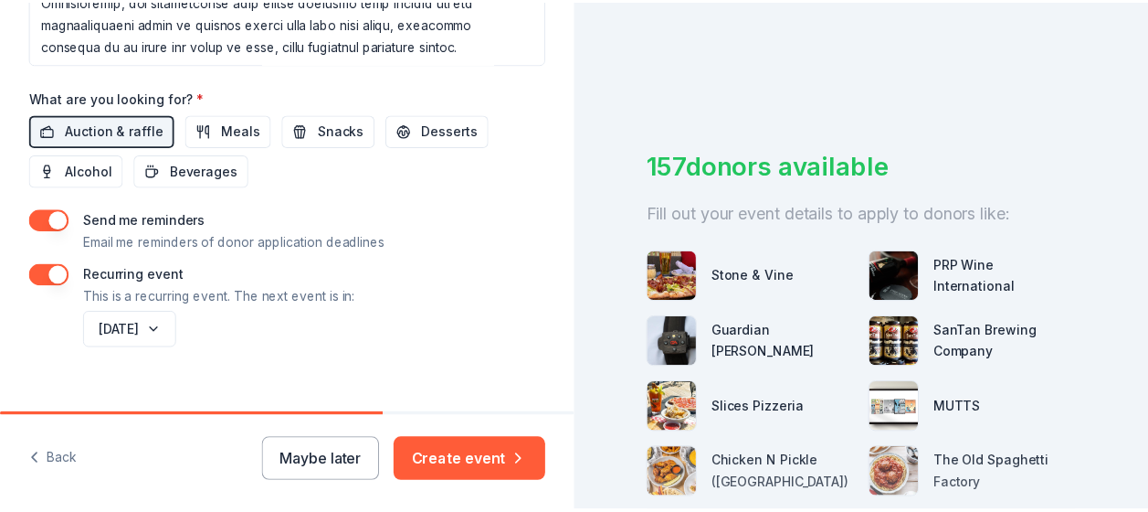
scroll to position [867, 0]
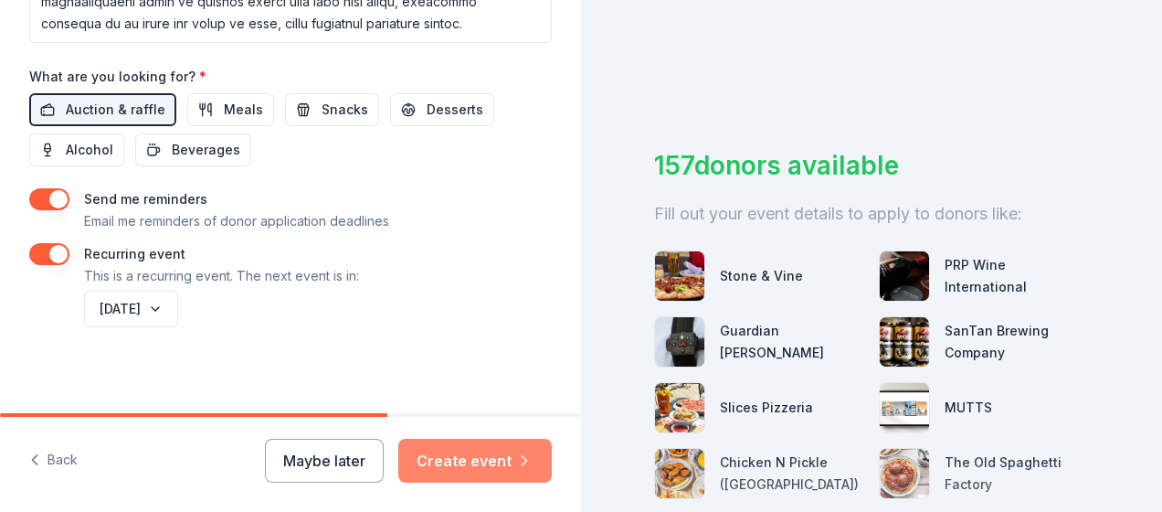
click at [470, 464] on button "Create event" at bounding box center [474, 461] width 153 height 44
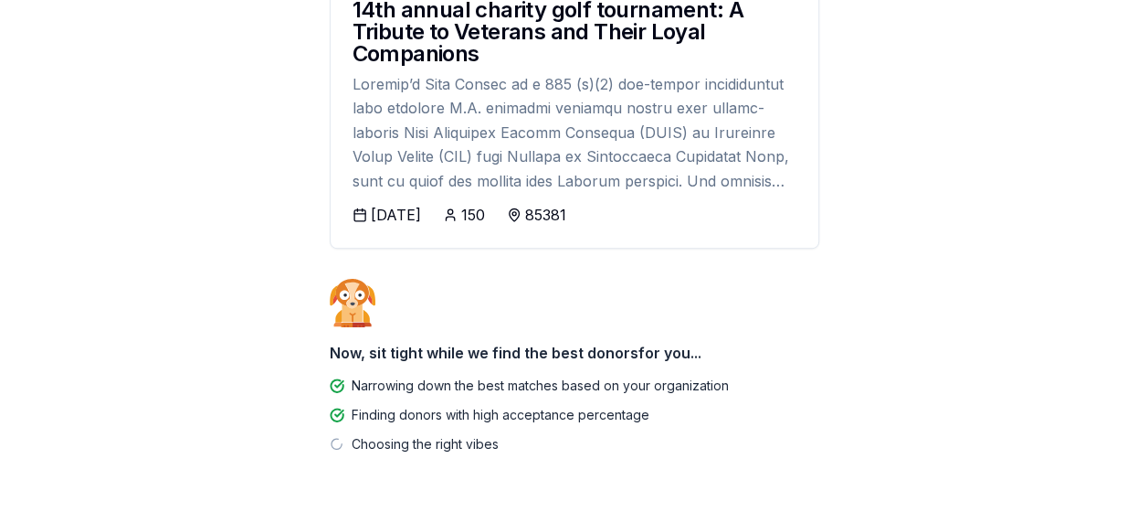
scroll to position [481, 0]
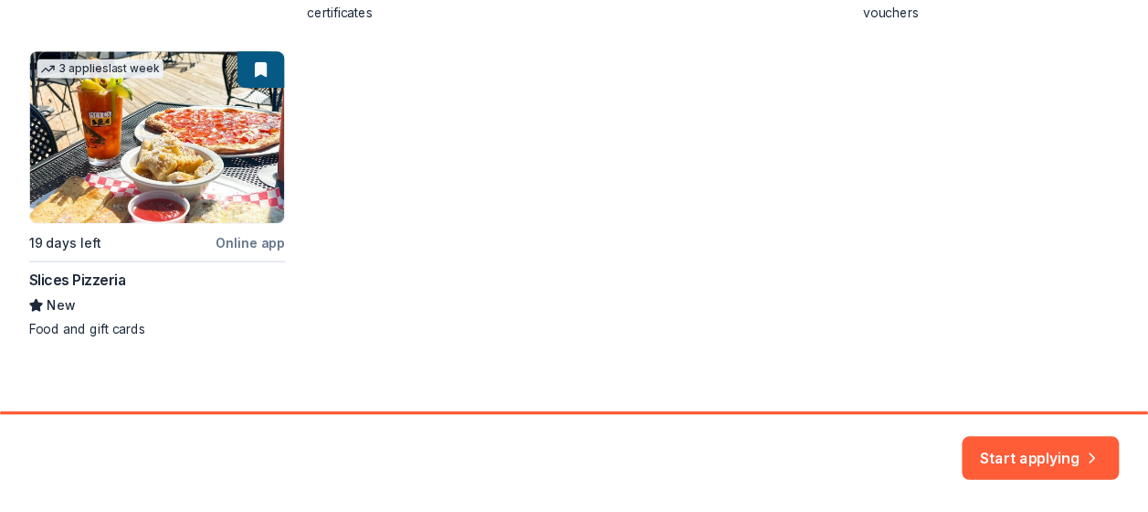
scroll to position [674, 0]
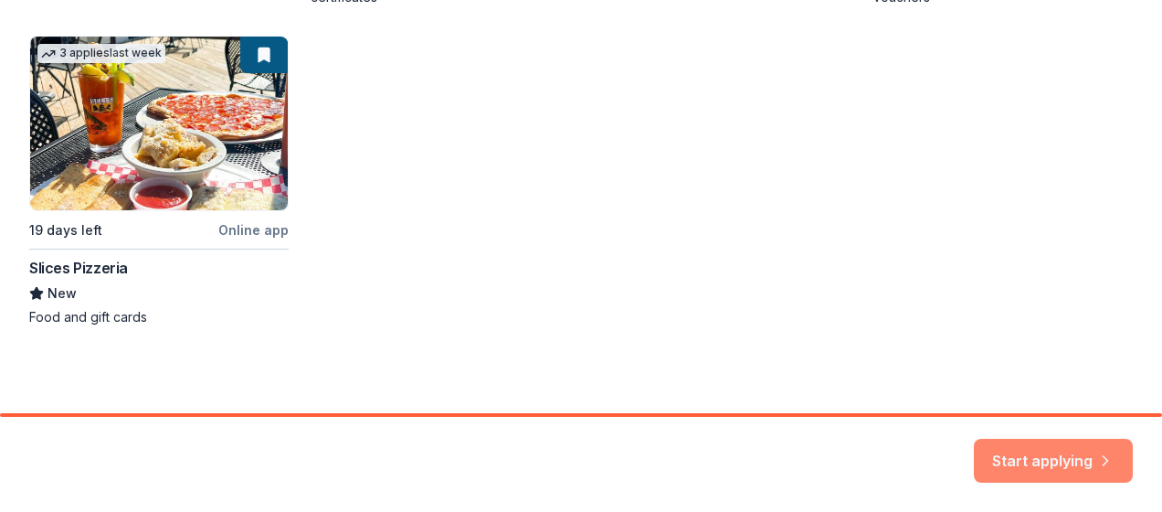
click at [1070, 455] on button "Start applying" at bounding box center [1053, 450] width 159 height 44
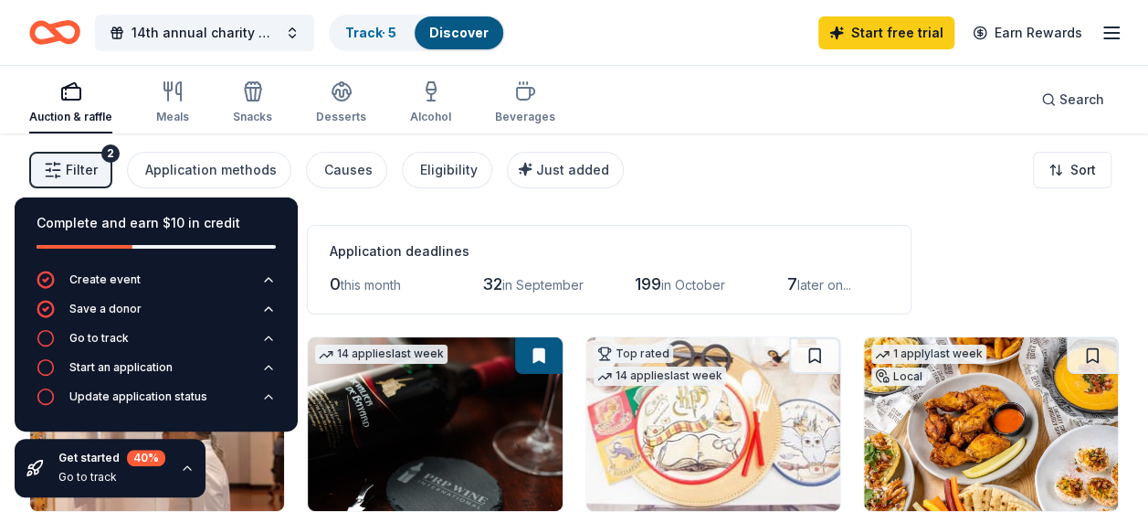
click at [819, 164] on div "Filter 2 Application methods Causes Eligibility Just added Sort" at bounding box center [574, 169] width 1148 height 73
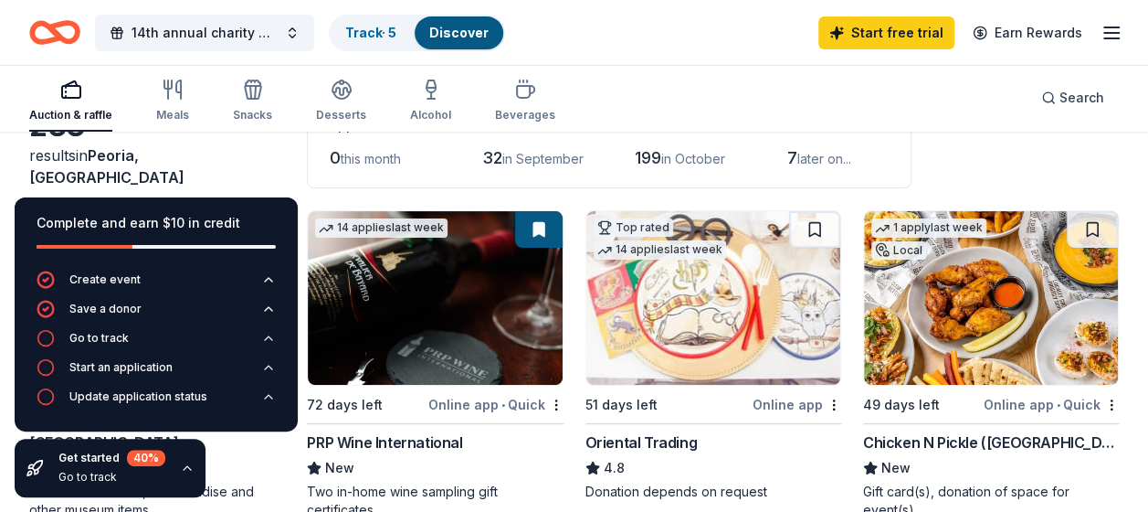
scroll to position [91, 0]
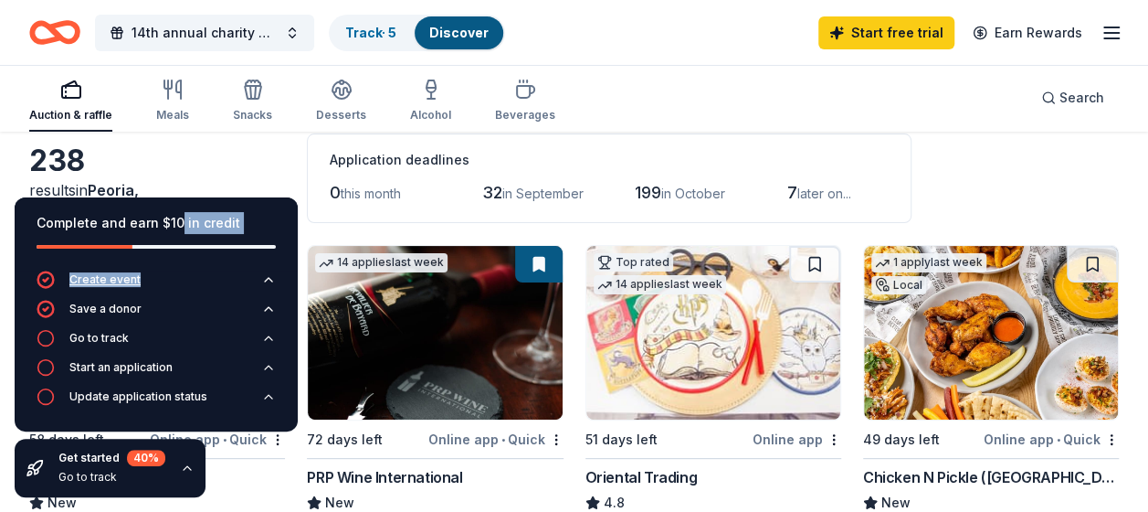
drag, startPoint x: 179, startPoint y: 215, endPoint x: 182, endPoint y: 283, distance: 68.6
click at [182, 283] on div "Complete and earn $10 in credit Create event Save a donor Go to track Start an …" at bounding box center [156, 314] width 283 height 234
click at [184, 470] on icon "button" at bounding box center [187, 467] width 15 height 15
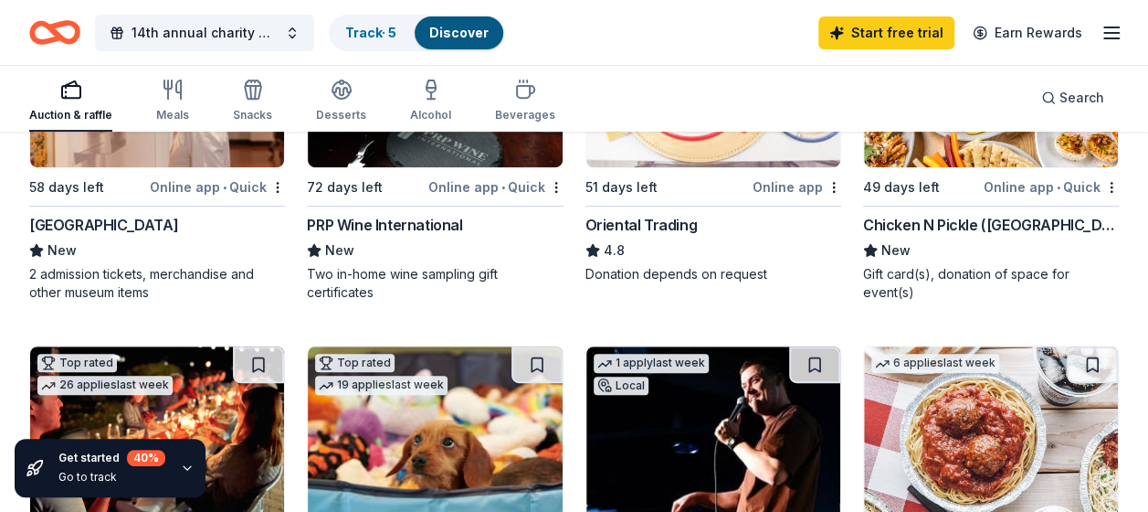
scroll to position [365, 0]
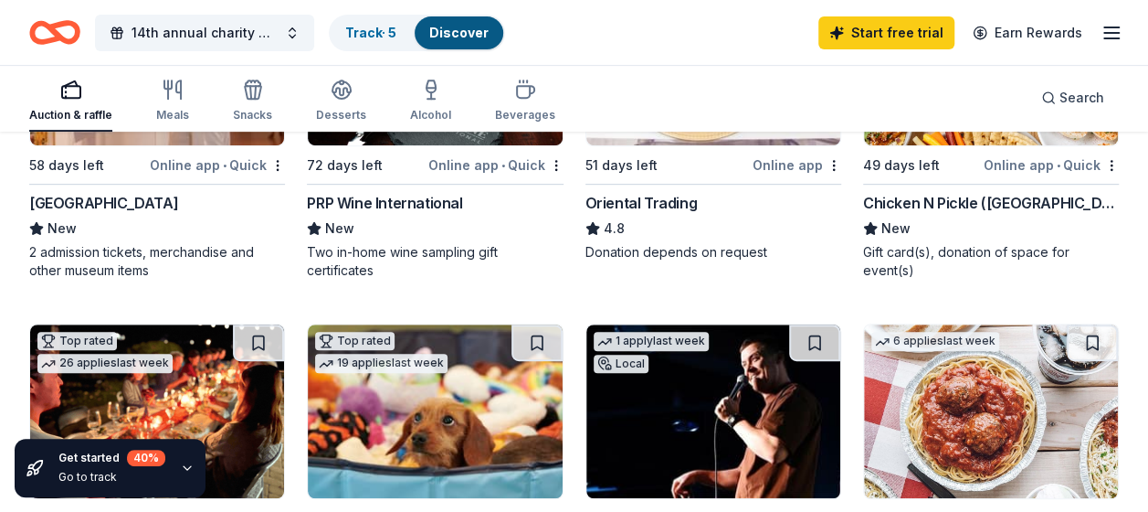
click at [186, 163] on div "Online app • Quick" at bounding box center [217, 164] width 135 height 23
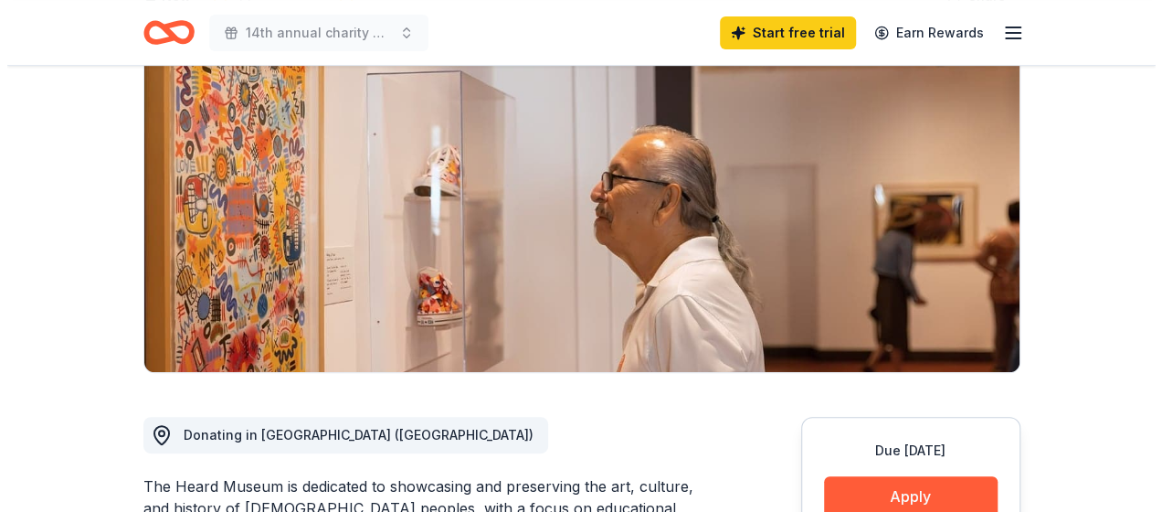
scroll to position [548, 0]
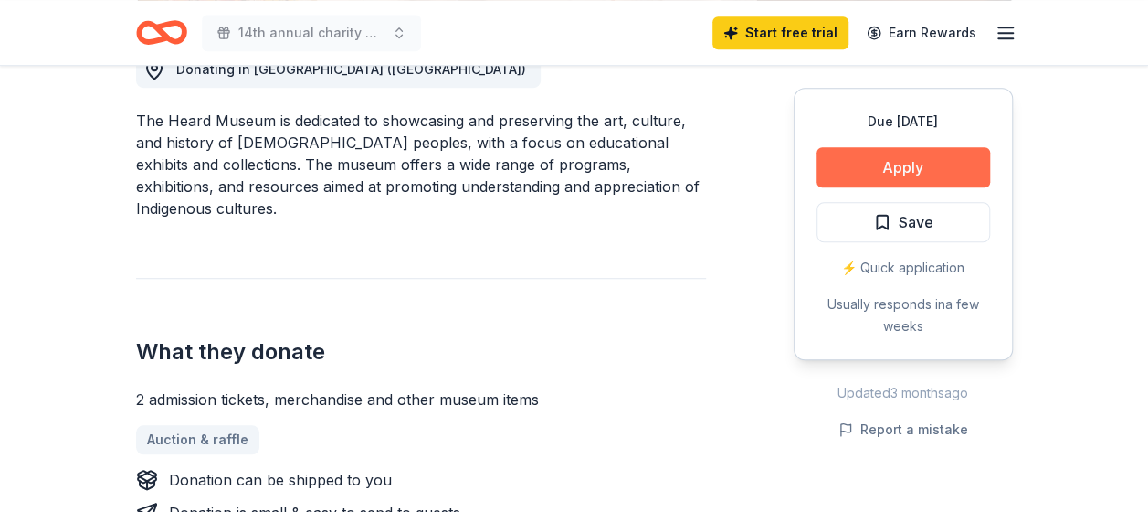
click at [900, 164] on button "Apply" at bounding box center [904, 167] width 174 height 40
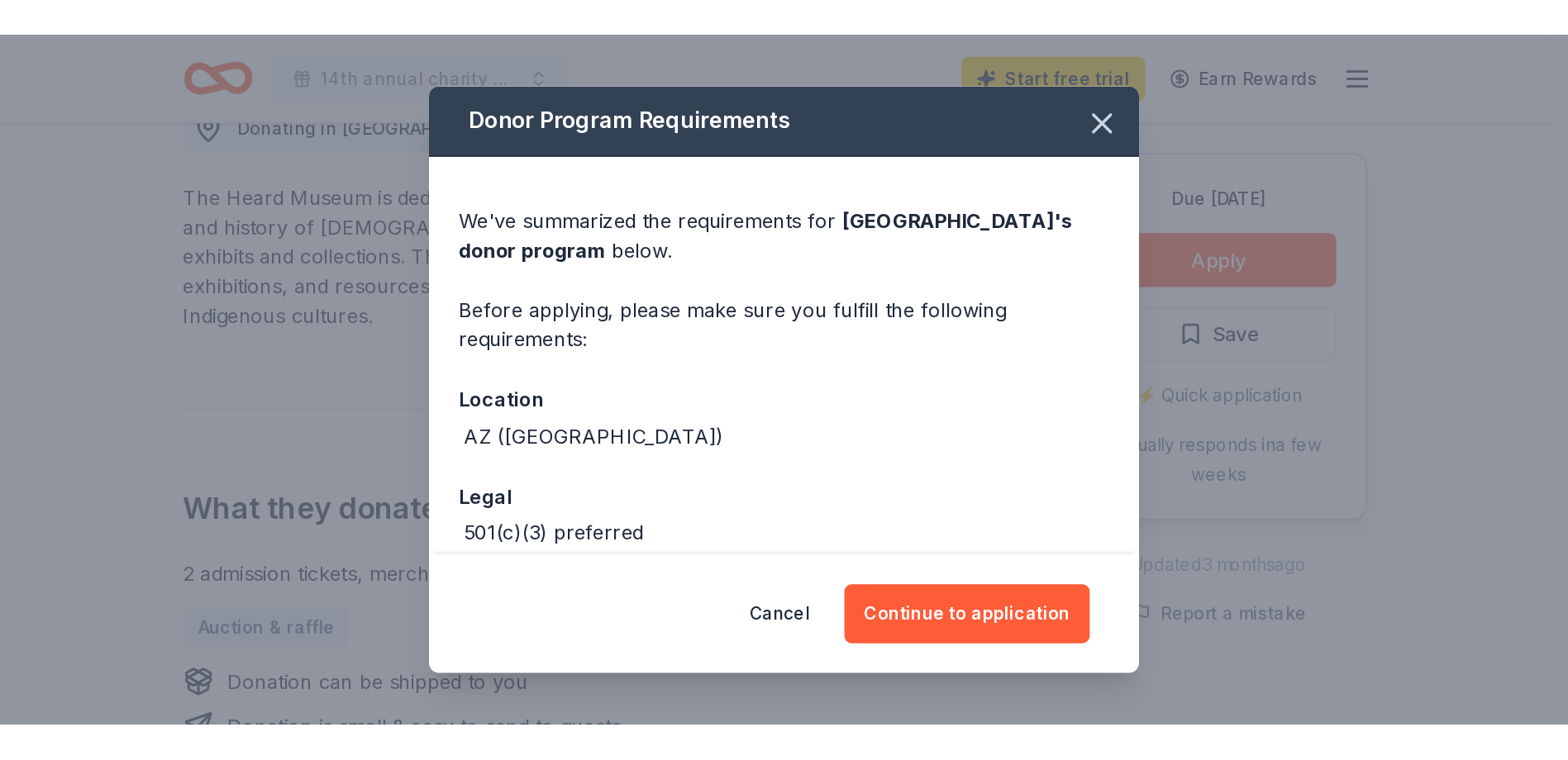
scroll to position [82, 0]
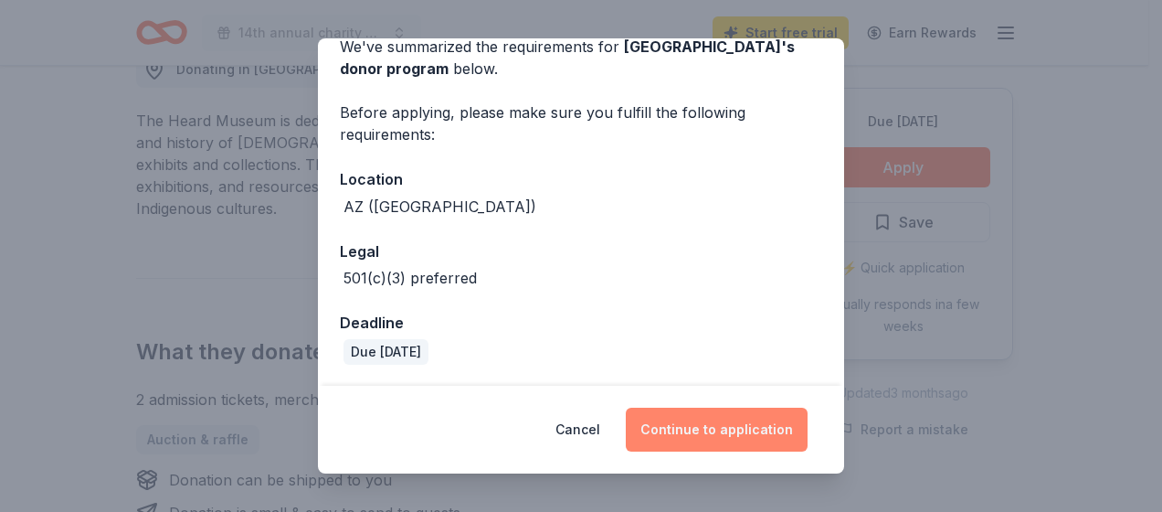
click at [735, 425] on button "Continue to application" at bounding box center [717, 429] width 182 height 44
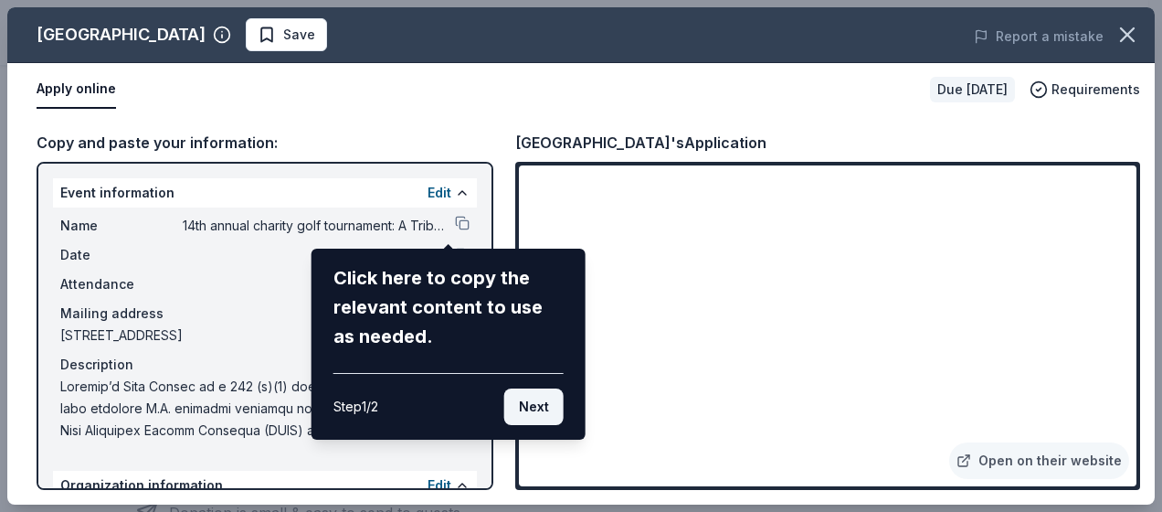
click at [544, 401] on button "Next" at bounding box center [533, 406] width 59 height 37
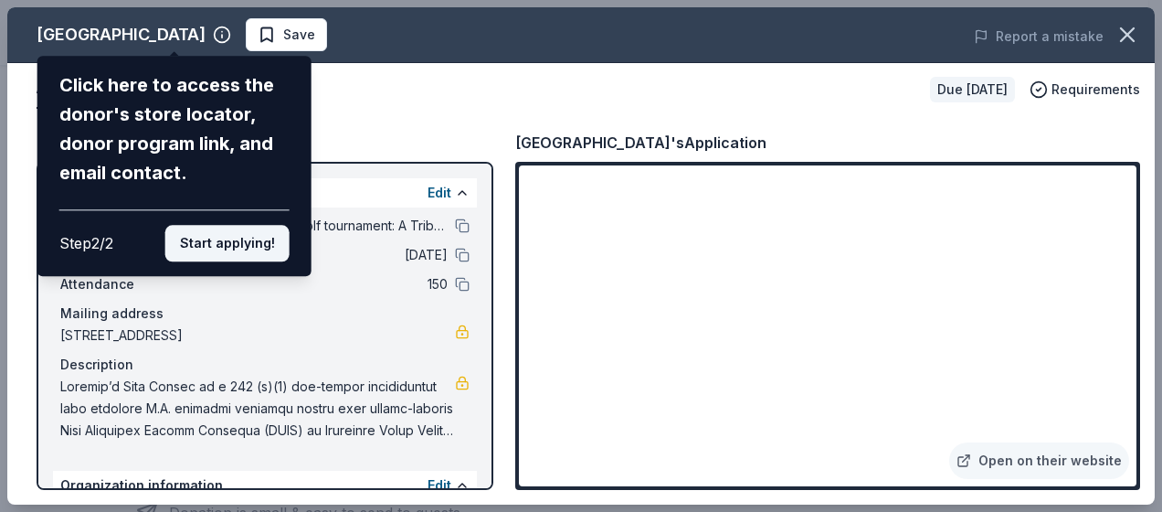
click at [236, 239] on button "Start applying!" at bounding box center [227, 243] width 124 height 37
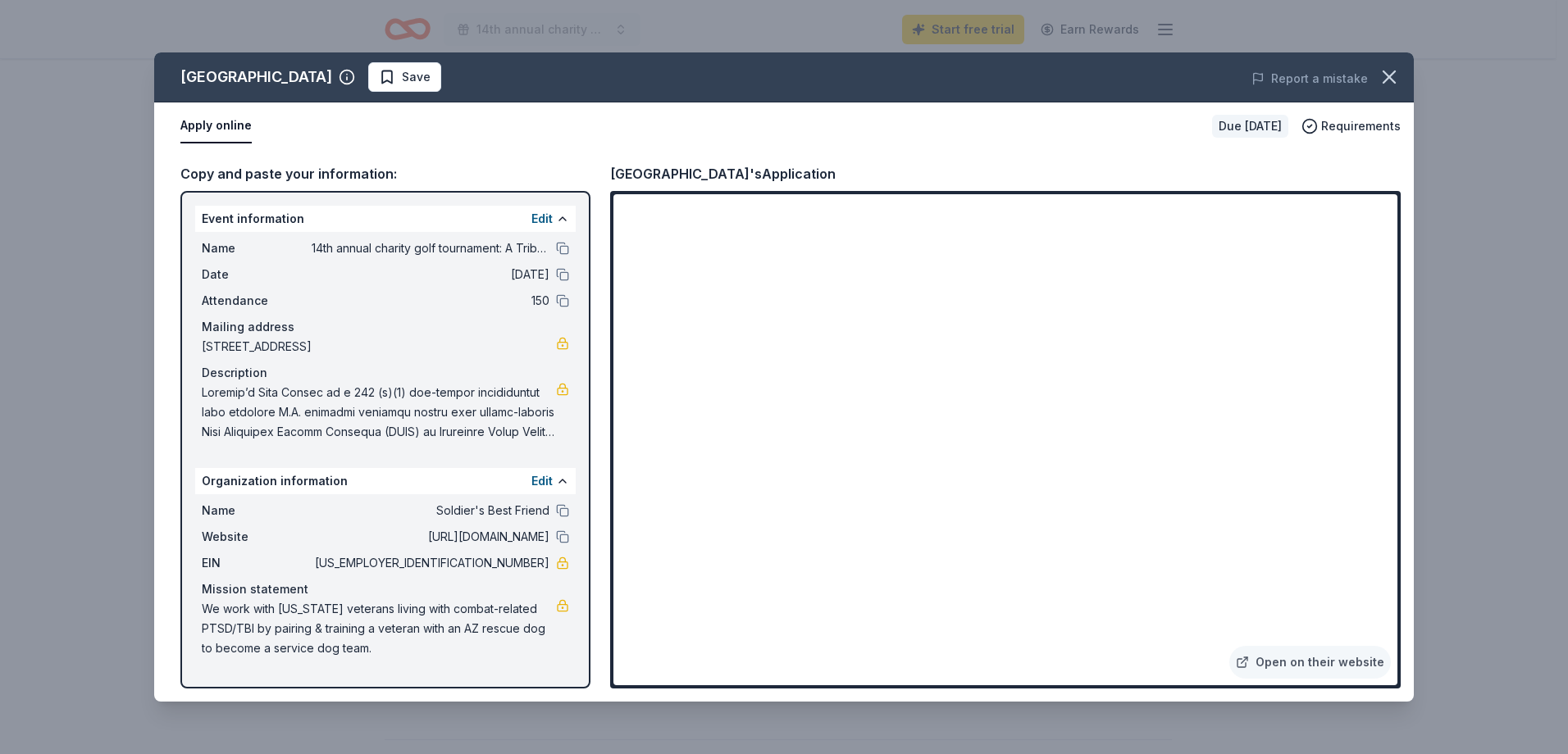
drag, startPoint x: 310, startPoint y: 248, endPoint x: 434, endPoint y: 248, distance: 124.0
click at [434, 248] on div "Name 14th annual charity golf tournament: A Tribute to Veterans and Their Loyal…" at bounding box center [385, 249] width 367 height 20
click at [557, 247] on button at bounding box center [562, 248] width 13 height 13
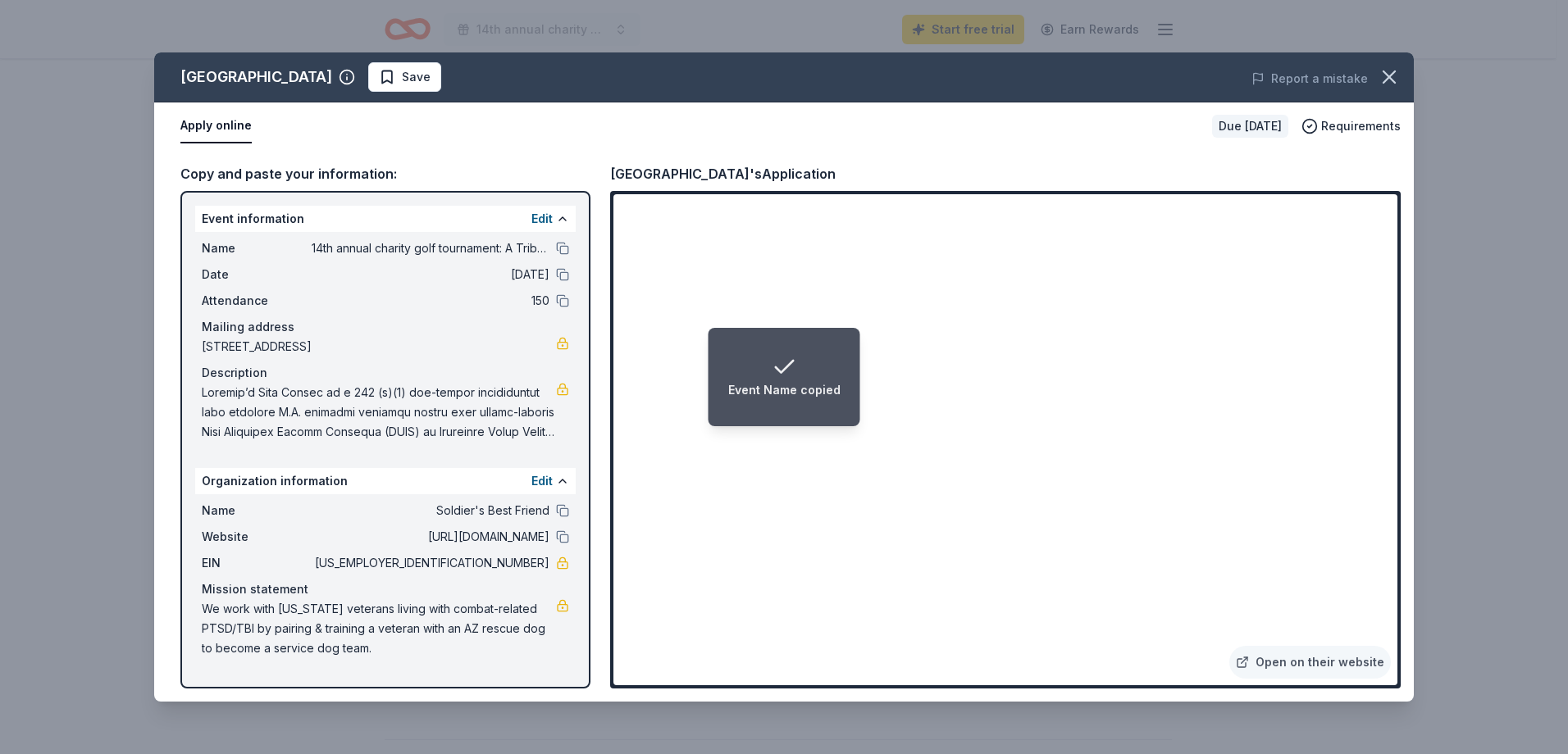
click at [420, 342] on span "14505 North 75th Avenue, Peoria, AZ 85381" at bounding box center [379, 346] width 355 height 20
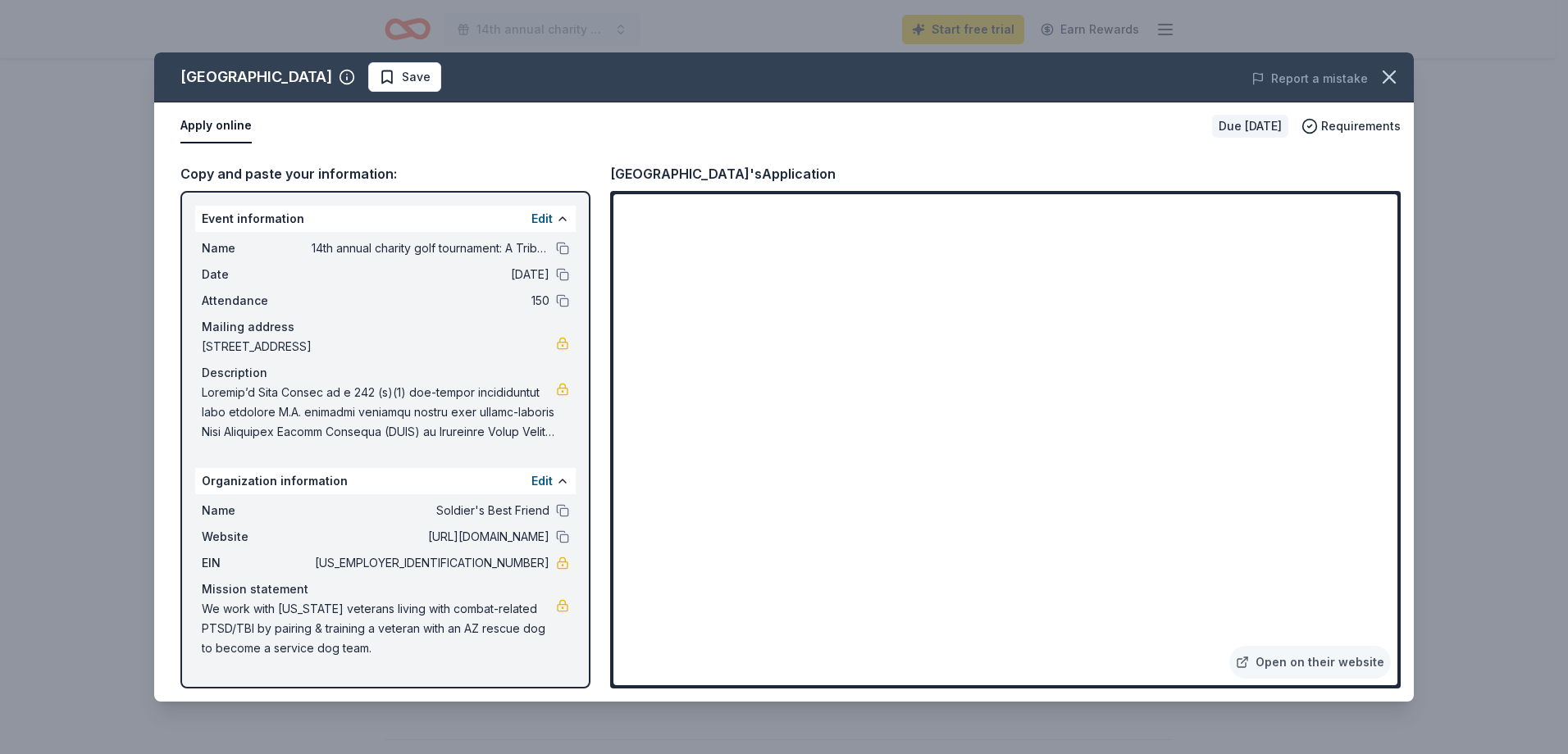
drag, startPoint x: 198, startPoint y: 348, endPoint x: 397, endPoint y: 344, distance: 199.0
click at [397, 344] on div "Name 14th annual charity golf tournament: A Tribute to Veterans and Their Loyal…" at bounding box center [385, 340] width 381 height 216
drag, startPoint x: 438, startPoint y: 349, endPoint x: 374, endPoint y: 348, distance: 64.0
click at [380, 348] on span "[STREET_ADDRESS]" at bounding box center [379, 346] width 355 height 20
click at [374, 348] on span "[STREET_ADDRESS]" at bounding box center [379, 346] width 355 height 20
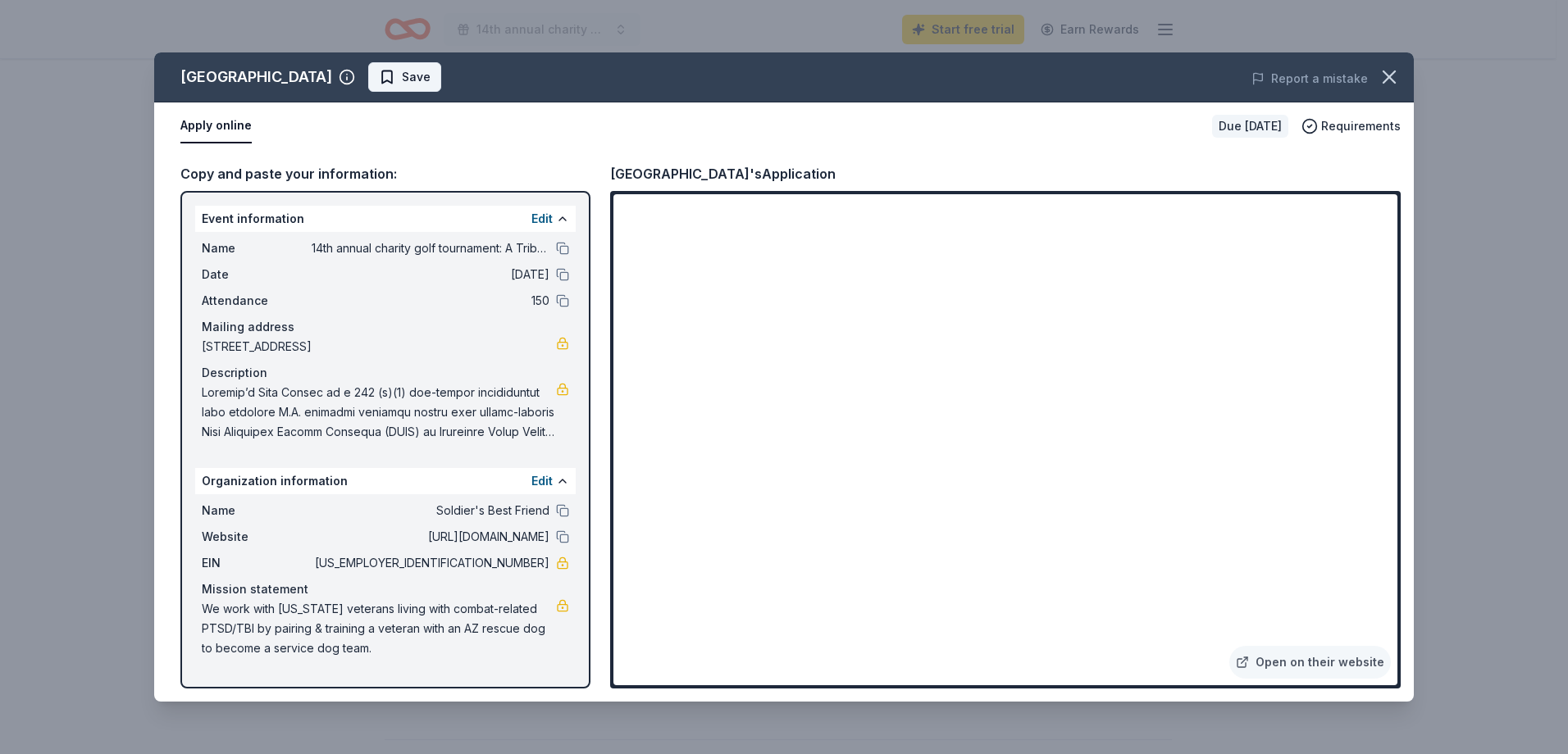
click at [402, 81] on span "Save" at bounding box center [416, 77] width 29 height 20
click at [1029, 75] on icon "button" at bounding box center [1389, 77] width 23 height 23
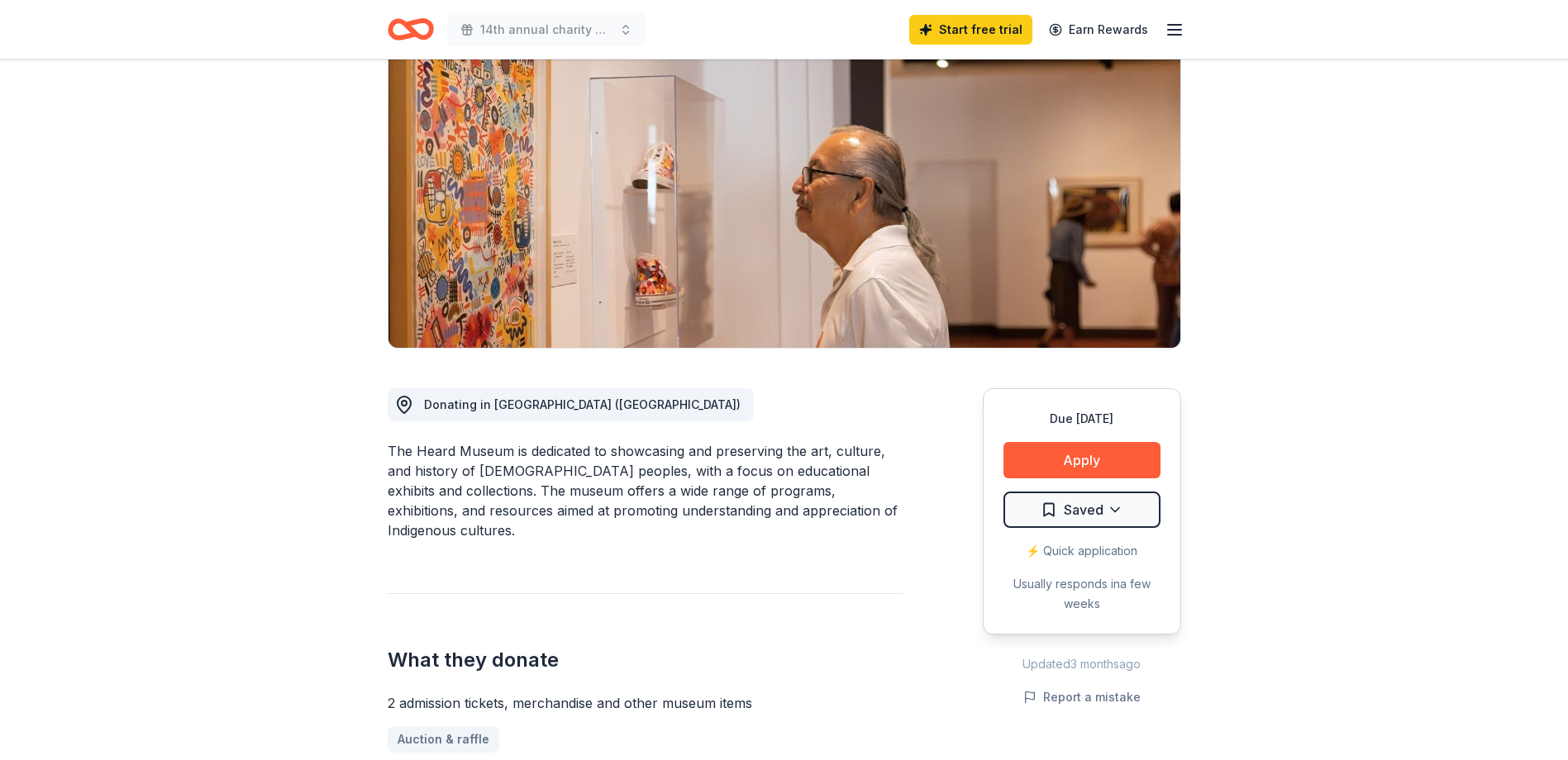
scroll to position [0, 0]
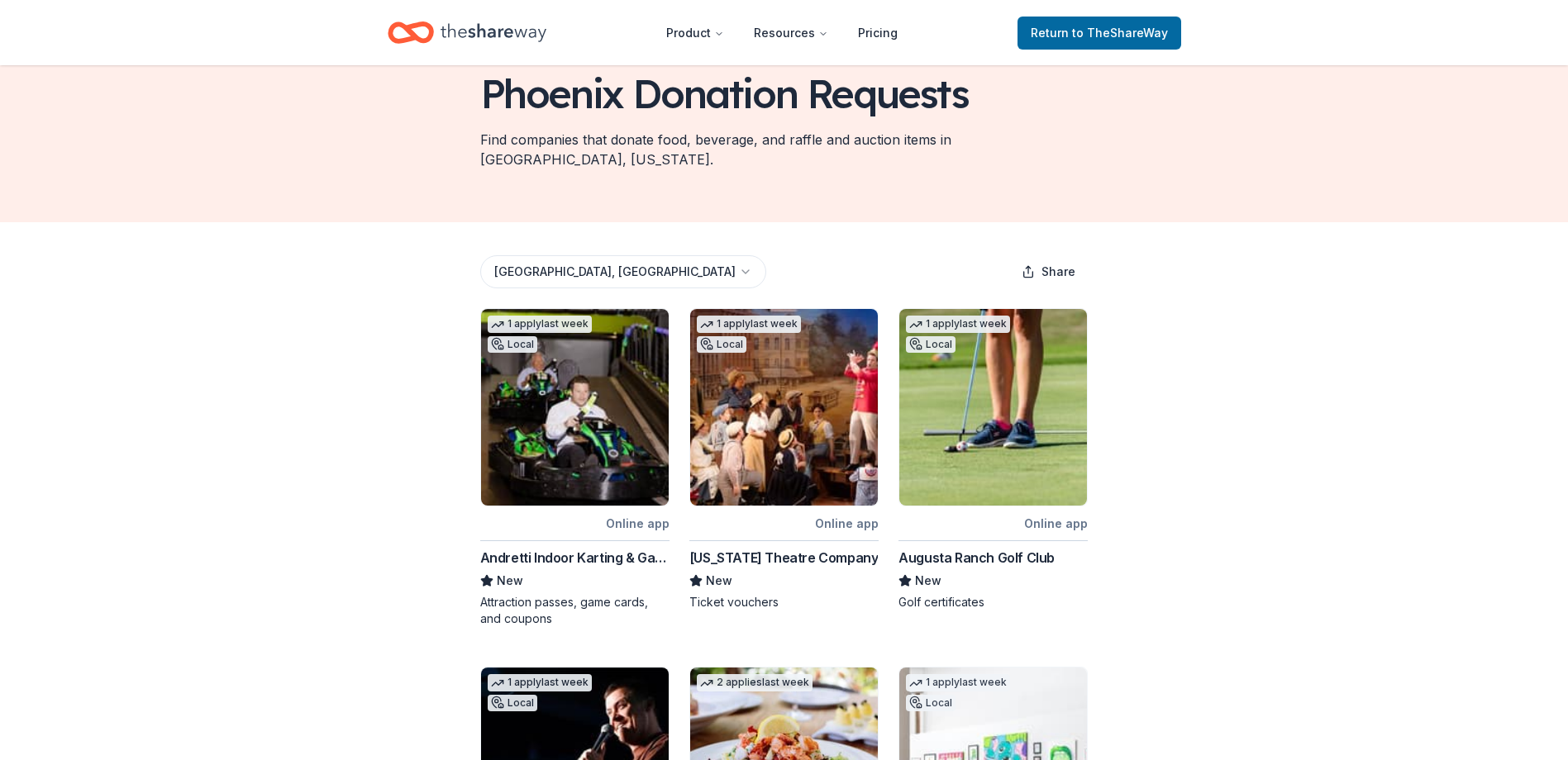
scroll to position [166, 0]
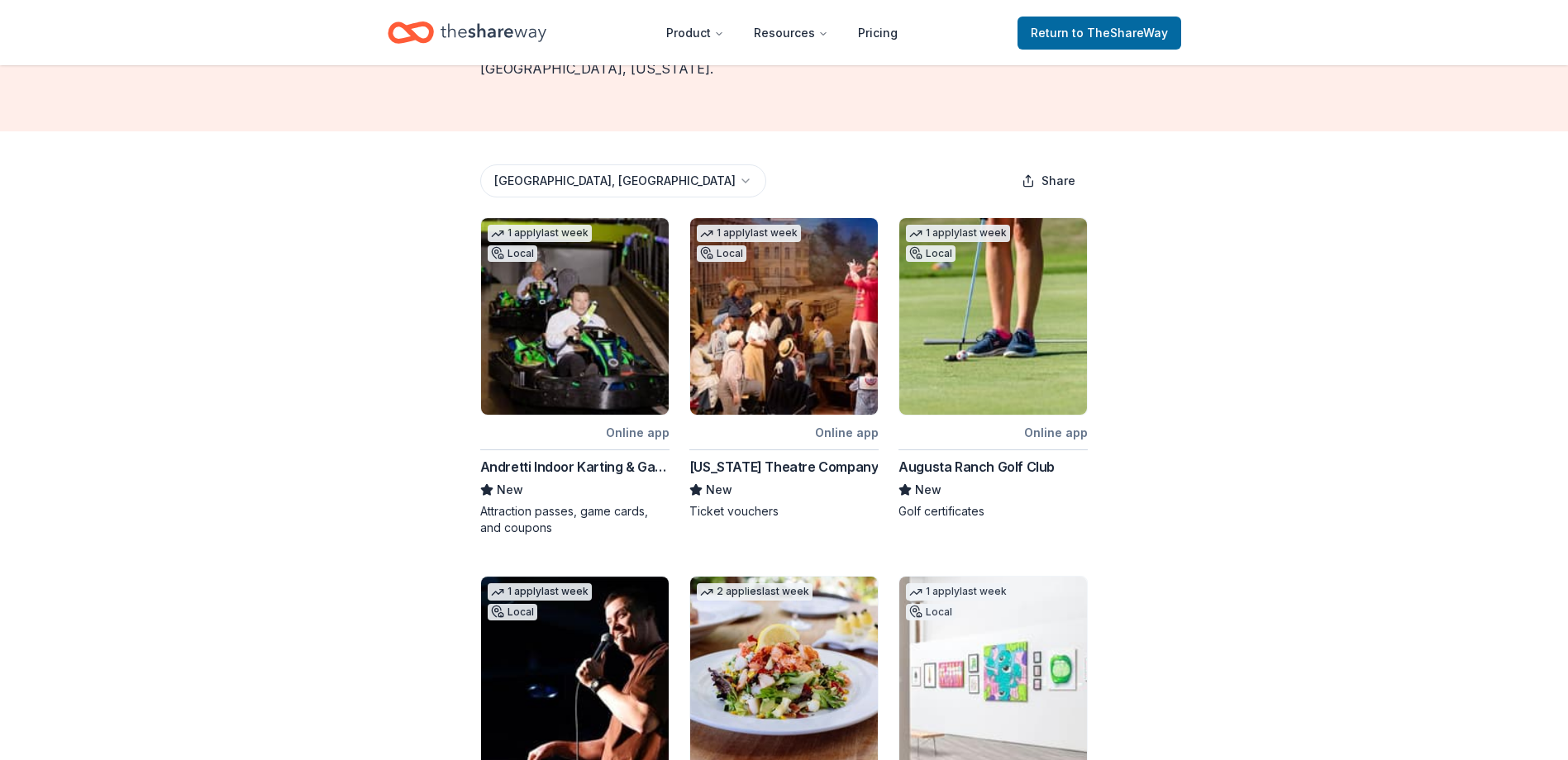
click at [589, 457] on div "Andretti Indoor Karting & Games (Chandler)" at bounding box center [575, 467] width 189 height 20
click at [796, 457] on div "Arizona Theatre Company" at bounding box center [784, 467] width 189 height 20
click at [986, 457] on div "Augusta Ranch Golf Club" at bounding box center [976, 467] width 157 height 20
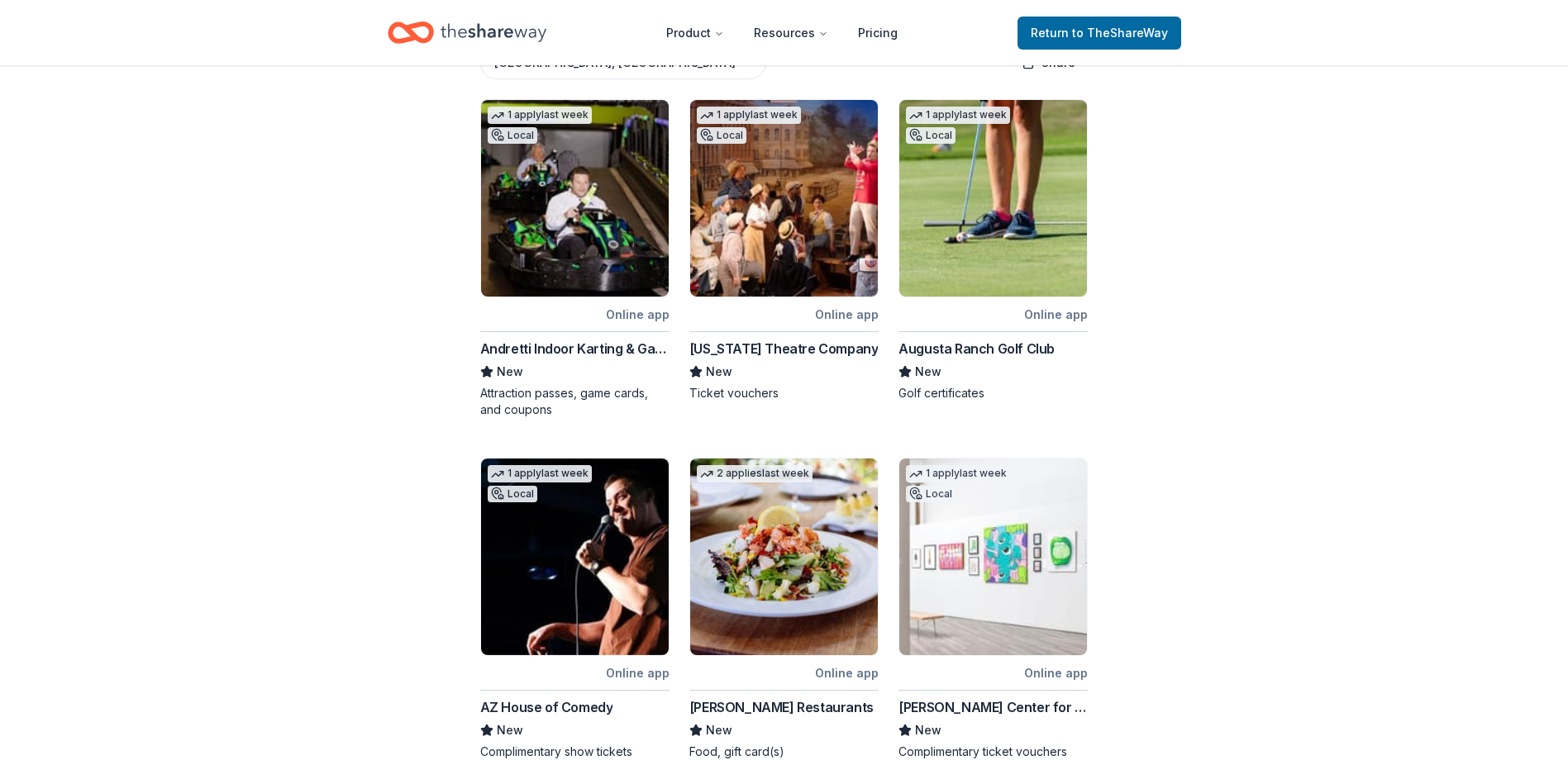
scroll to position [413, 0]
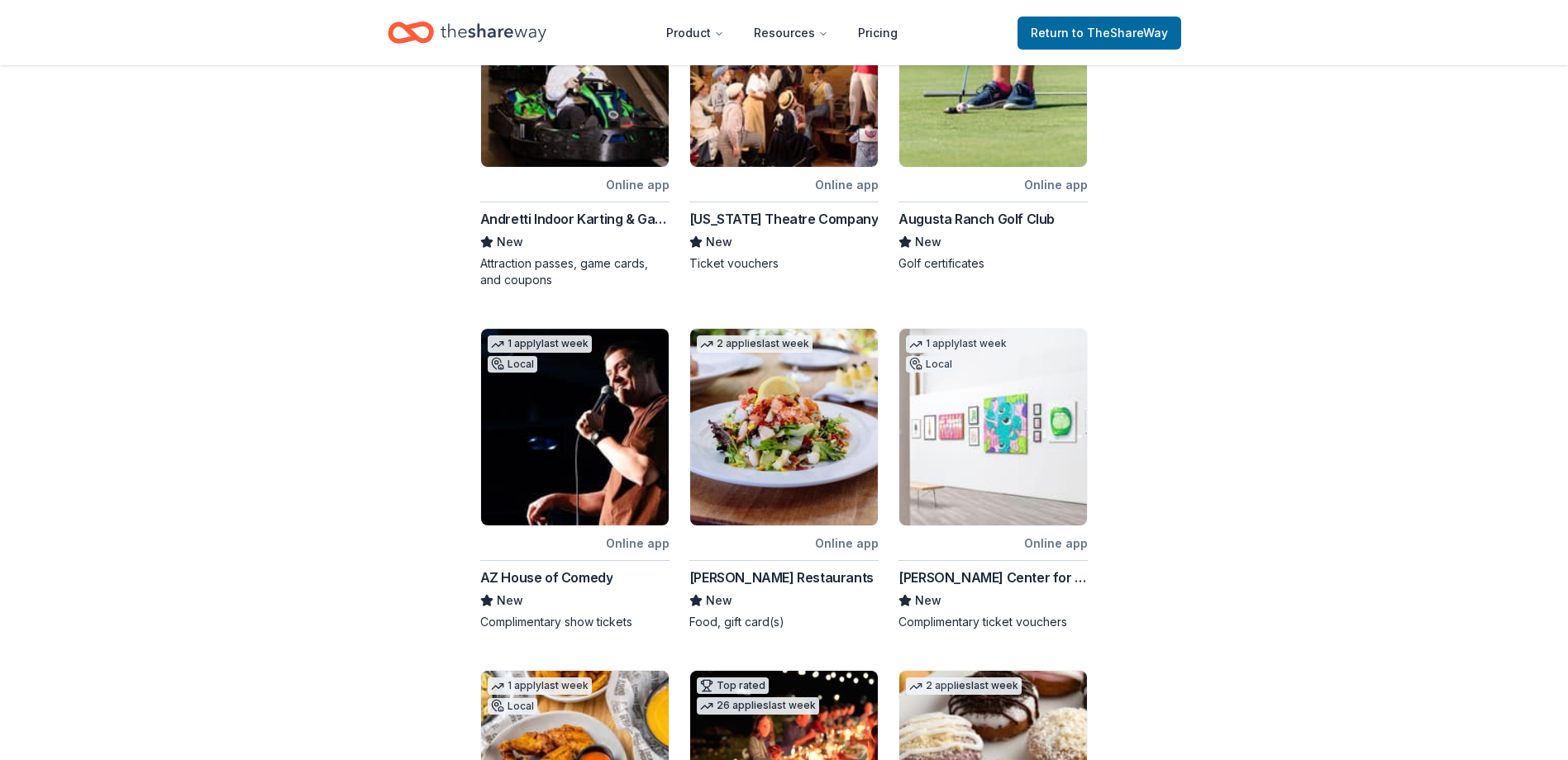
click at [580, 568] on div "AZ House of Comedy" at bounding box center [546, 578] width 133 height 20
click at [770, 568] on div "[PERSON_NAME] Restaurants" at bounding box center [782, 578] width 185 height 20
click at [965, 568] on div "Chandler Center for the Arts" at bounding box center [993, 578] width 189 height 20
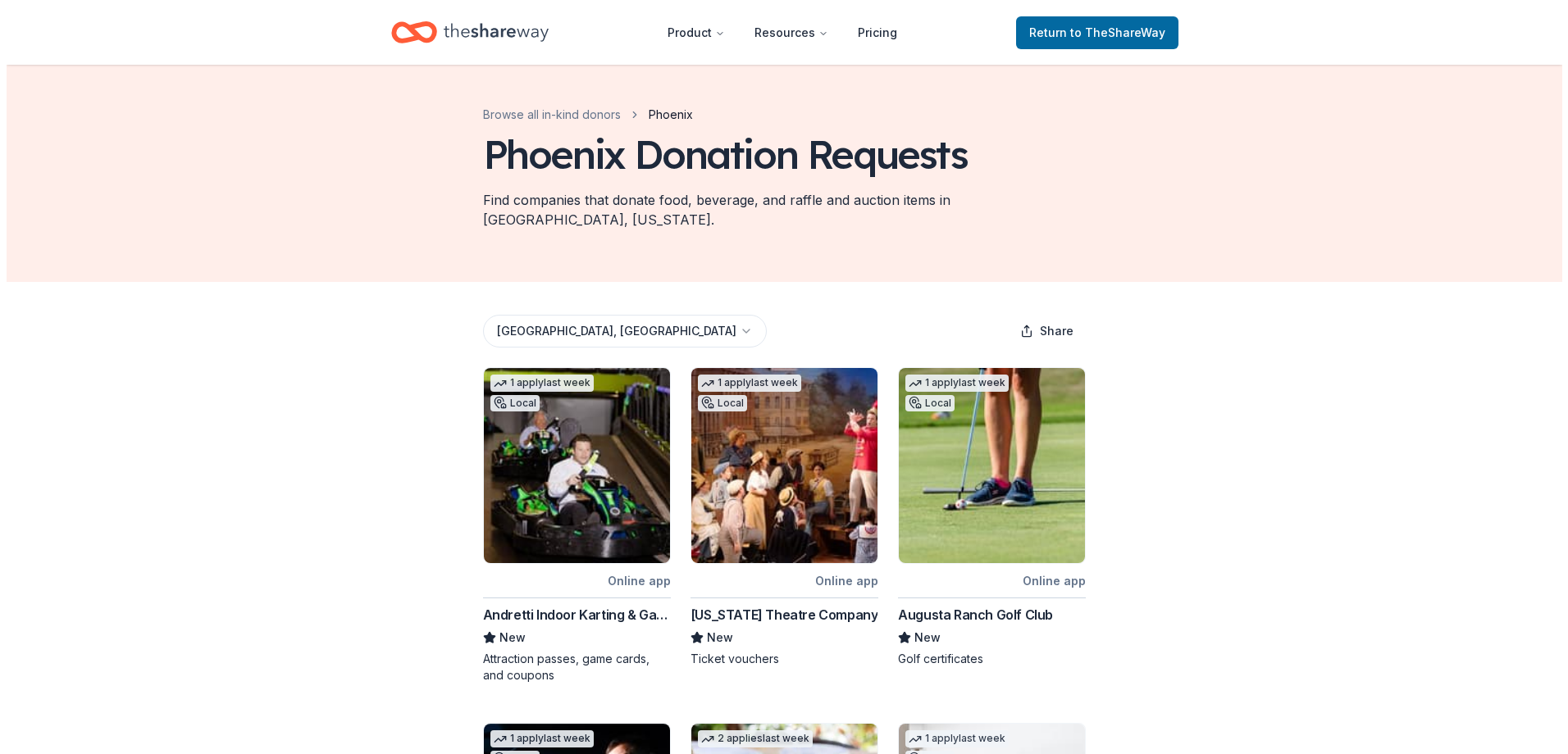
scroll to position [0, 0]
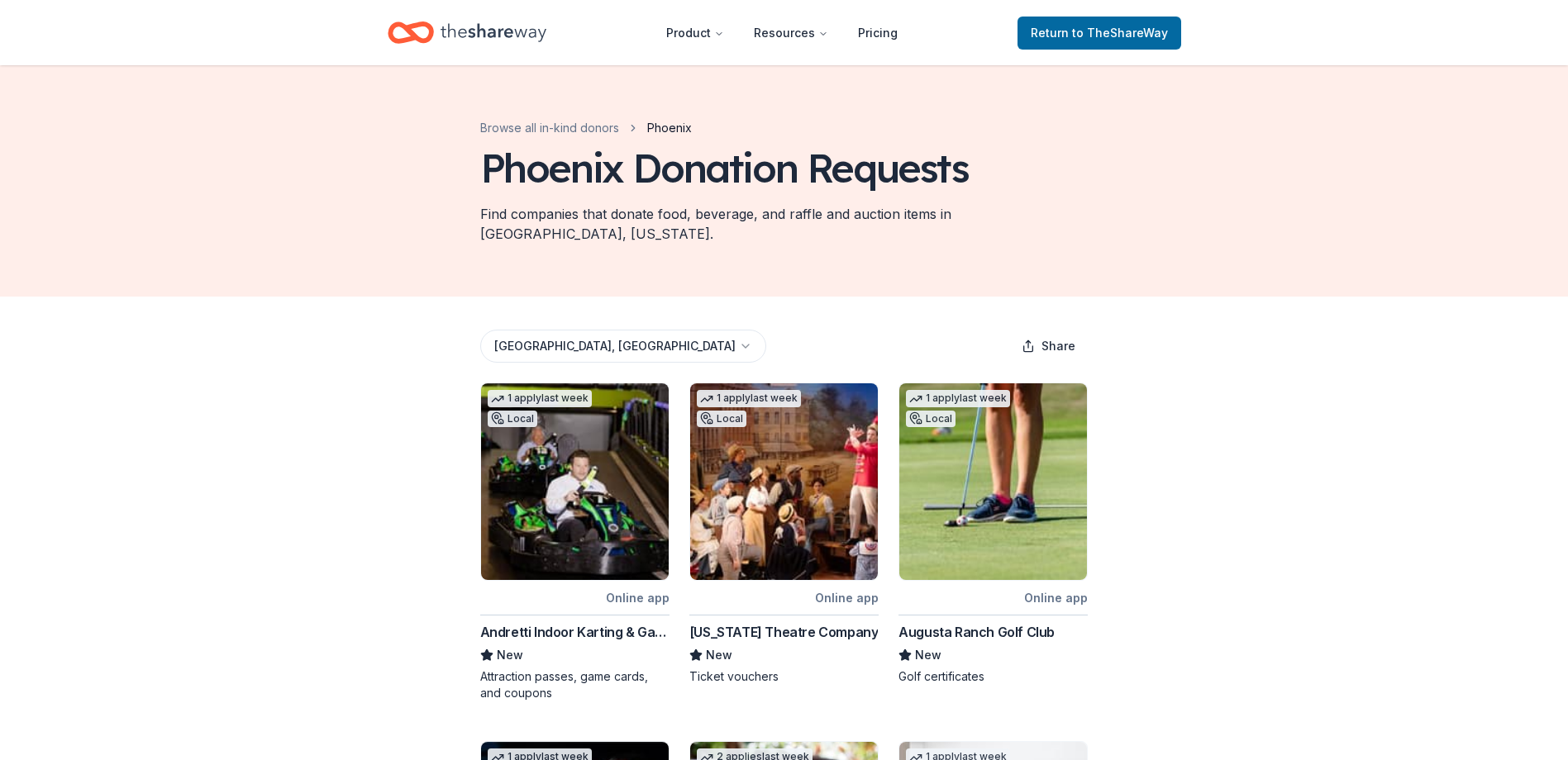
click at [580, 332] on html "Product Resources Pricing Return to TheShareWay Browse all in-kind donors Phoen…" at bounding box center [784, 380] width 1568 height 760
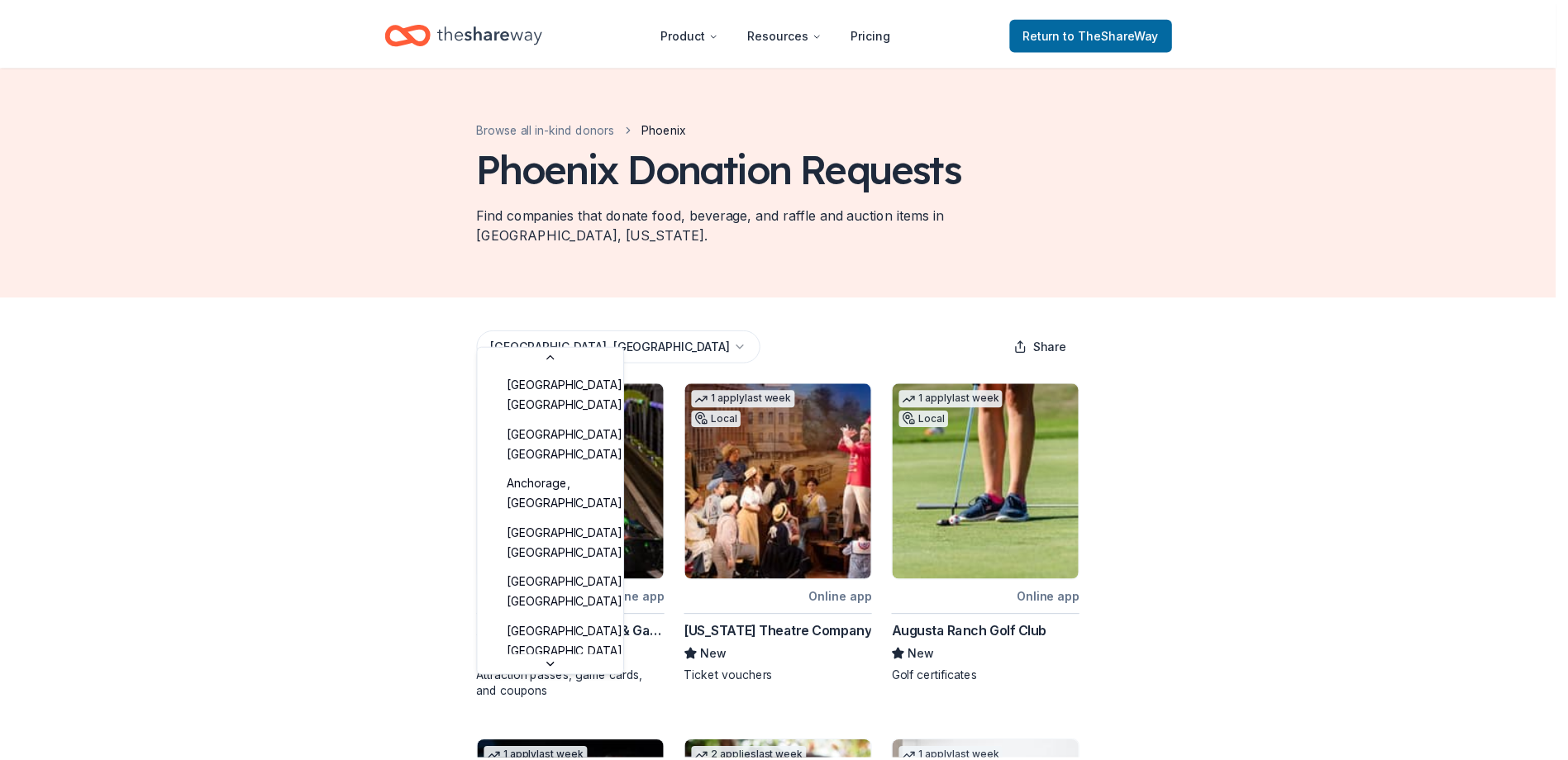
scroll to position [1717, 0]
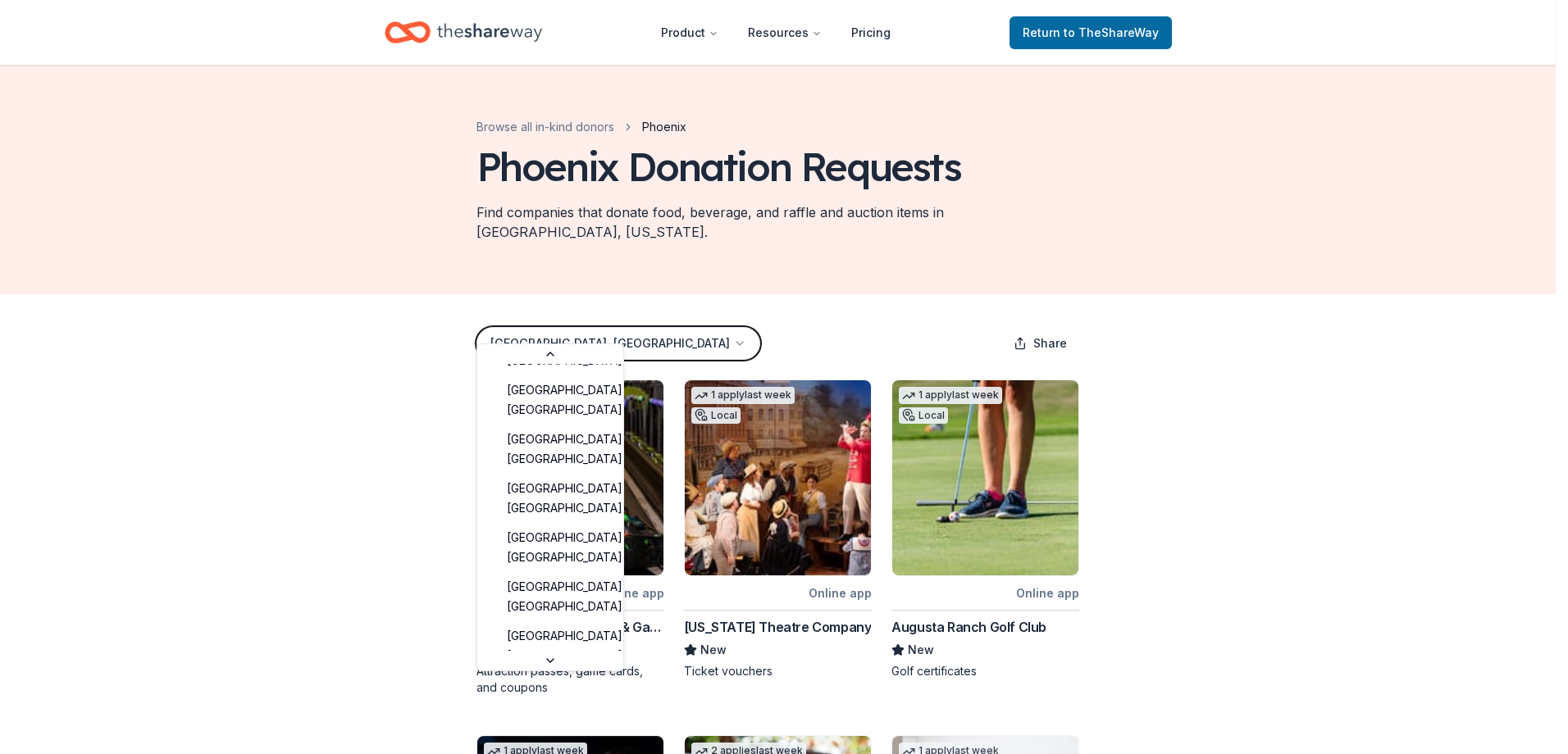
click at [575, 329] on html "Product Resources Pricing Return to TheShareWay Browse all in-kind donors Phoen…" at bounding box center [784, 377] width 1568 height 754
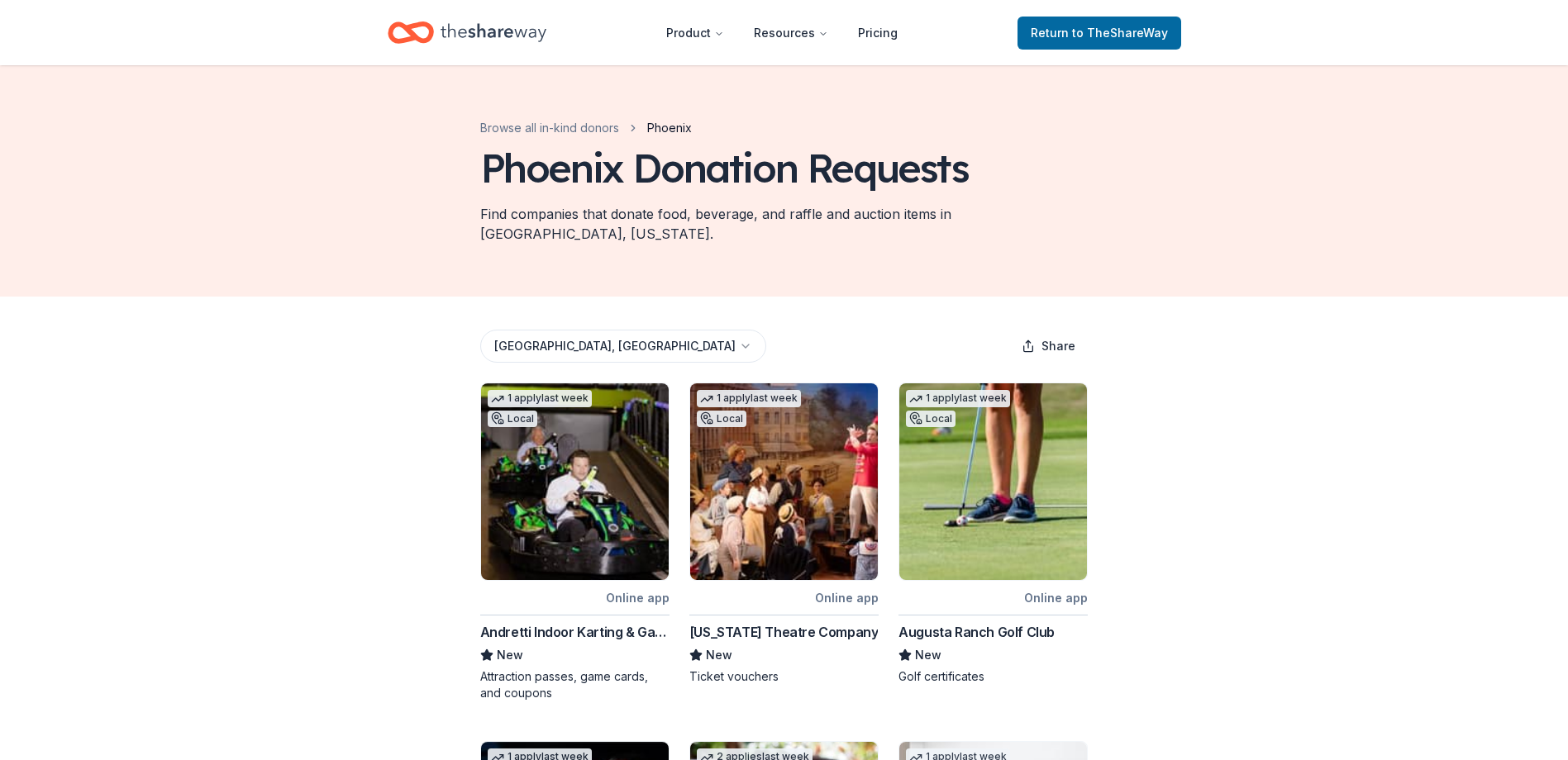
click at [1117, 24] on span "Return to TheShareWay" at bounding box center [1099, 33] width 138 height 20
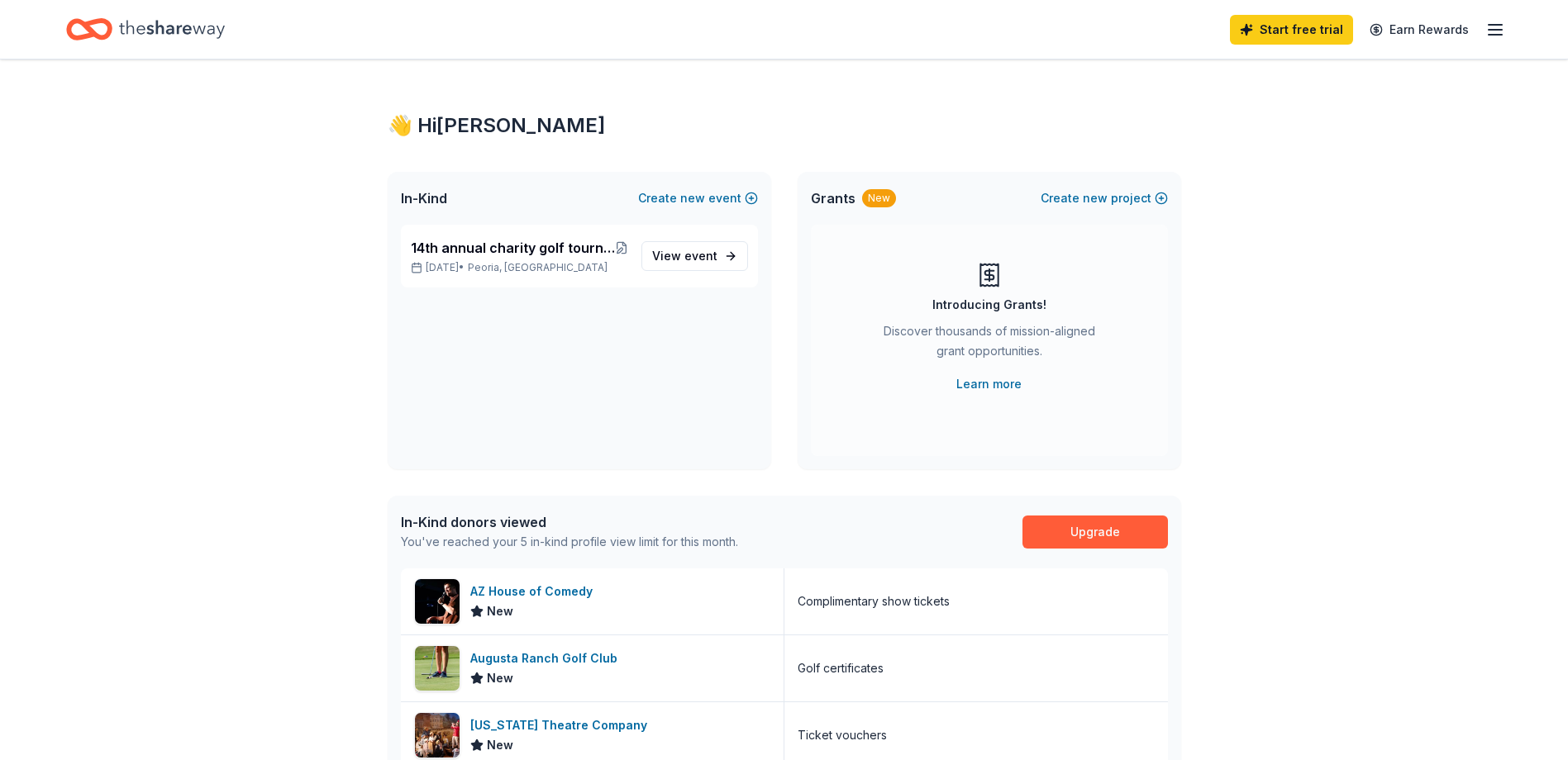
click at [1497, 34] on line "button" at bounding box center [1495, 34] width 14 height 0
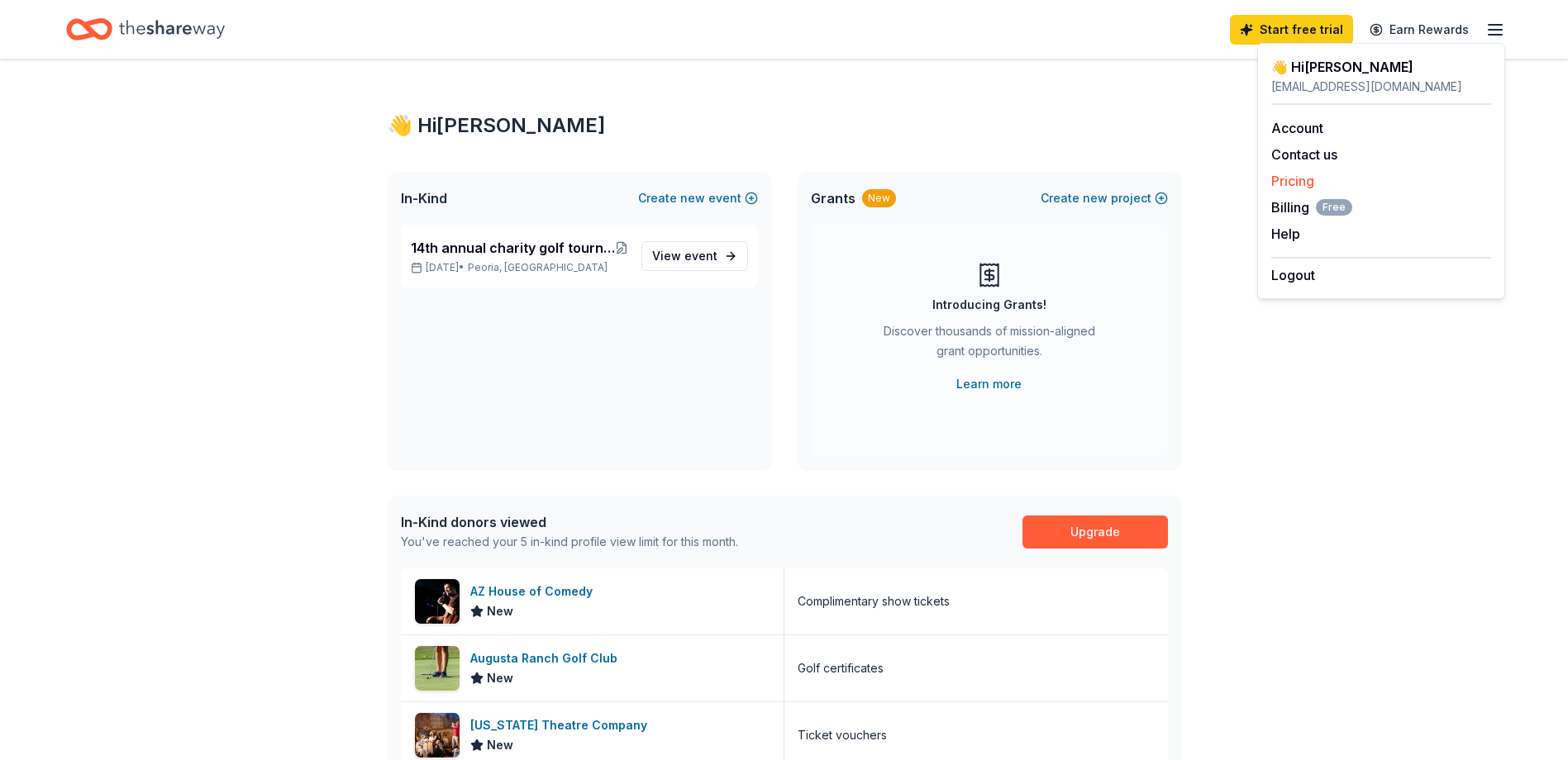
click at [1303, 183] on link "Pricing" at bounding box center [1293, 181] width 43 height 16
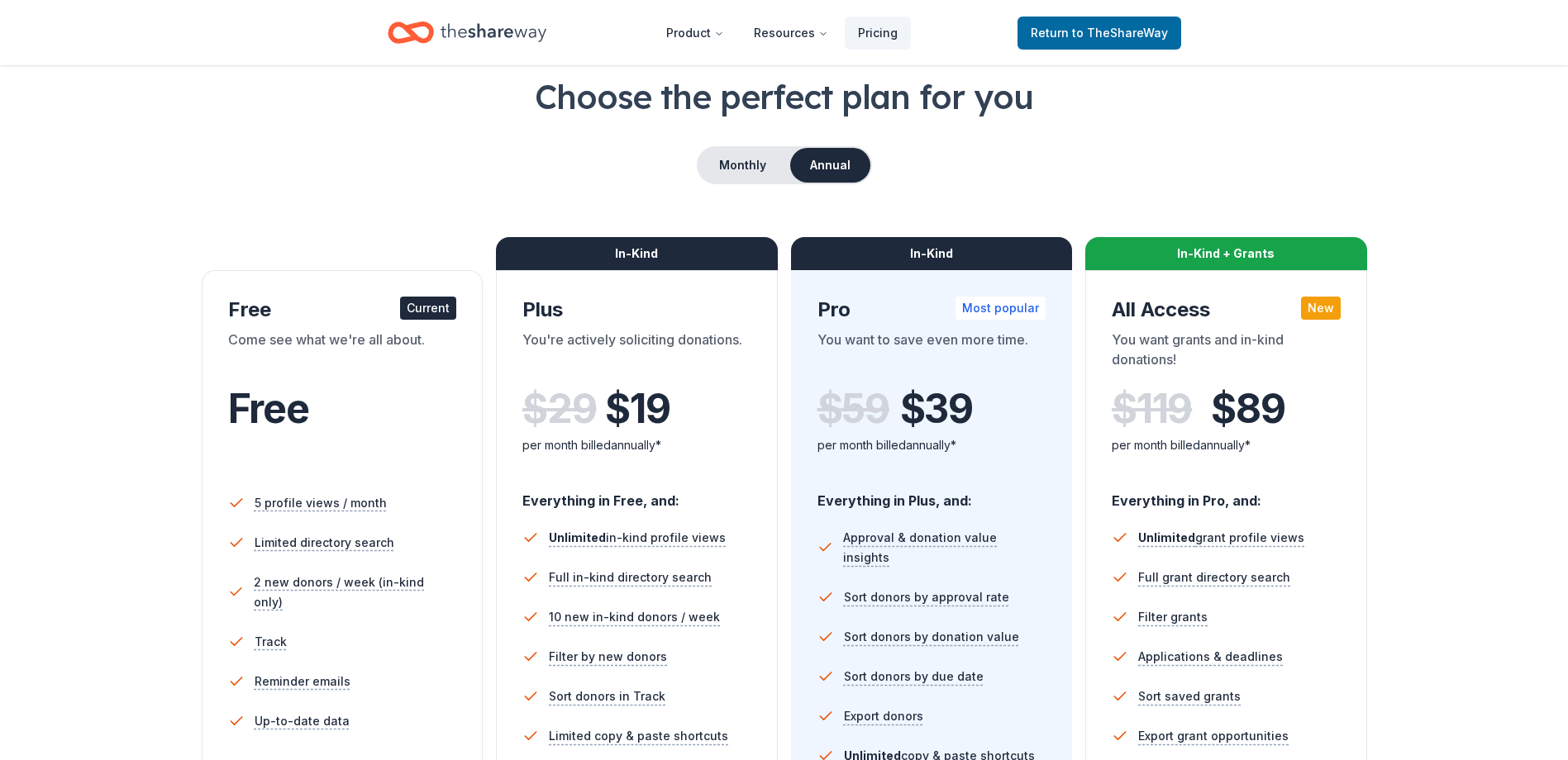
scroll to position [166, 0]
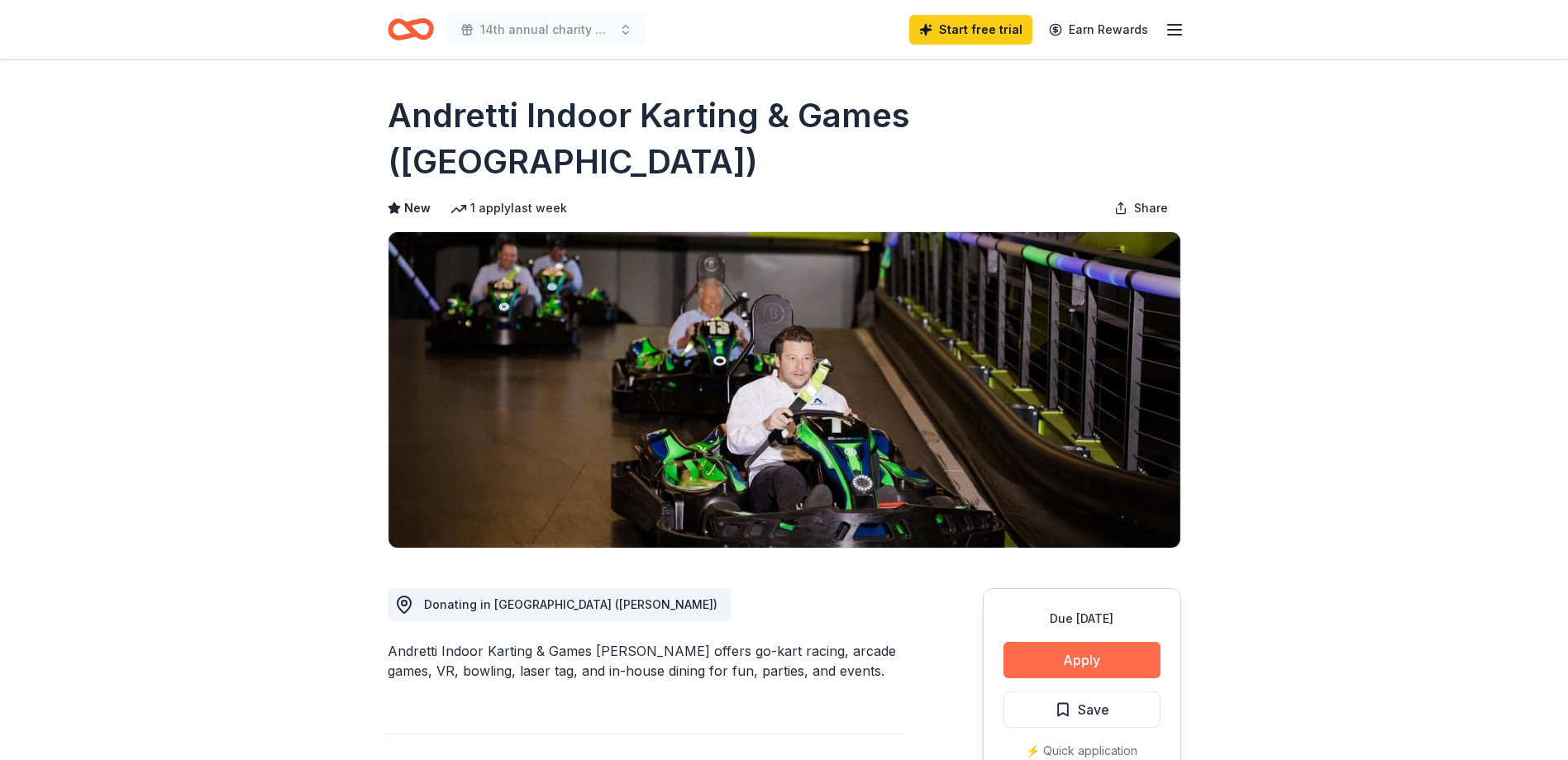
click at [1086, 642] on button "Apply" at bounding box center [1082, 660] width 157 height 36
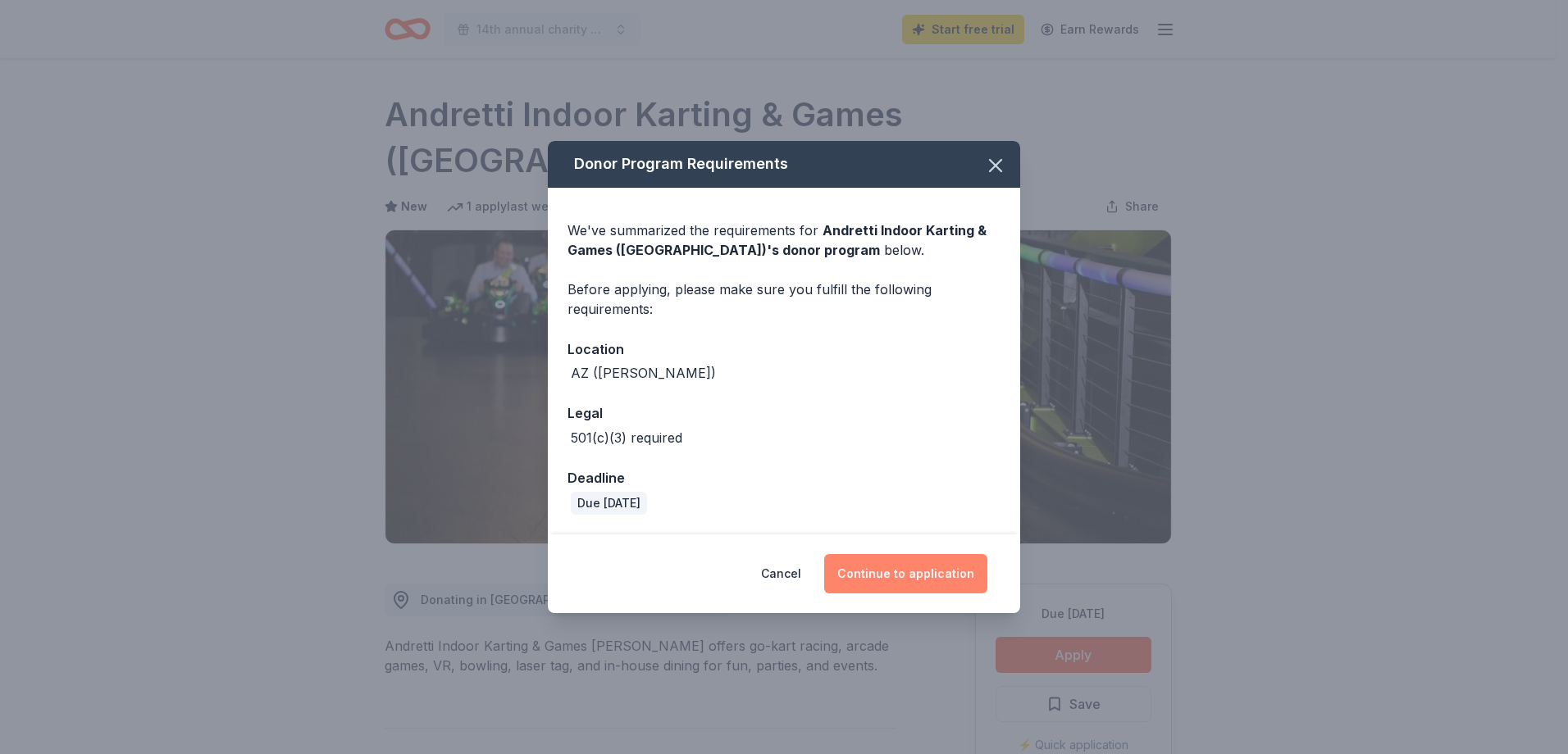
click at [918, 577] on button "Continue to application" at bounding box center [906, 574] width 163 height 39
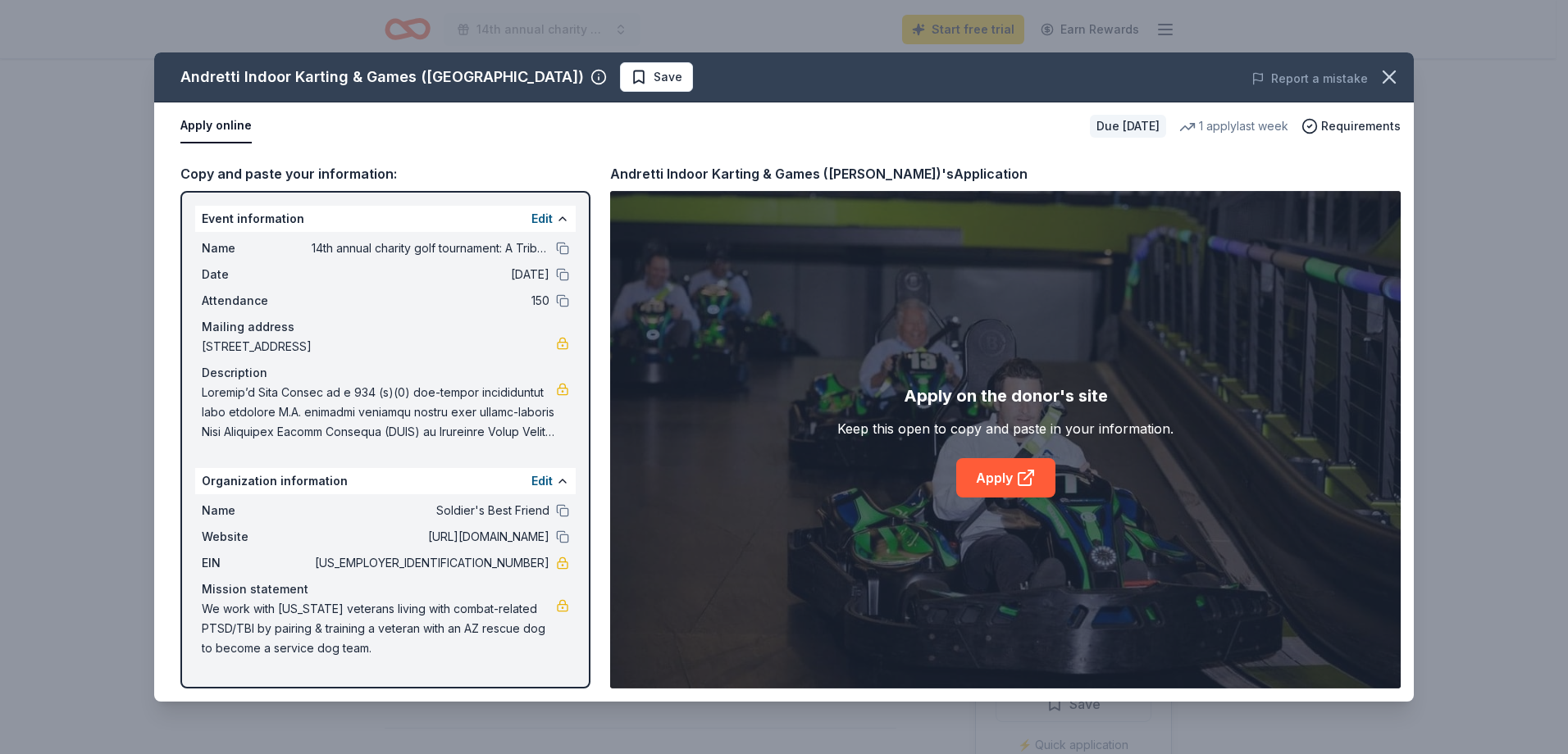
click at [305, 174] on div "Copy and paste your information:" at bounding box center [385, 174] width 410 height 22
click at [995, 477] on link "Apply" at bounding box center [1005, 478] width 100 height 39
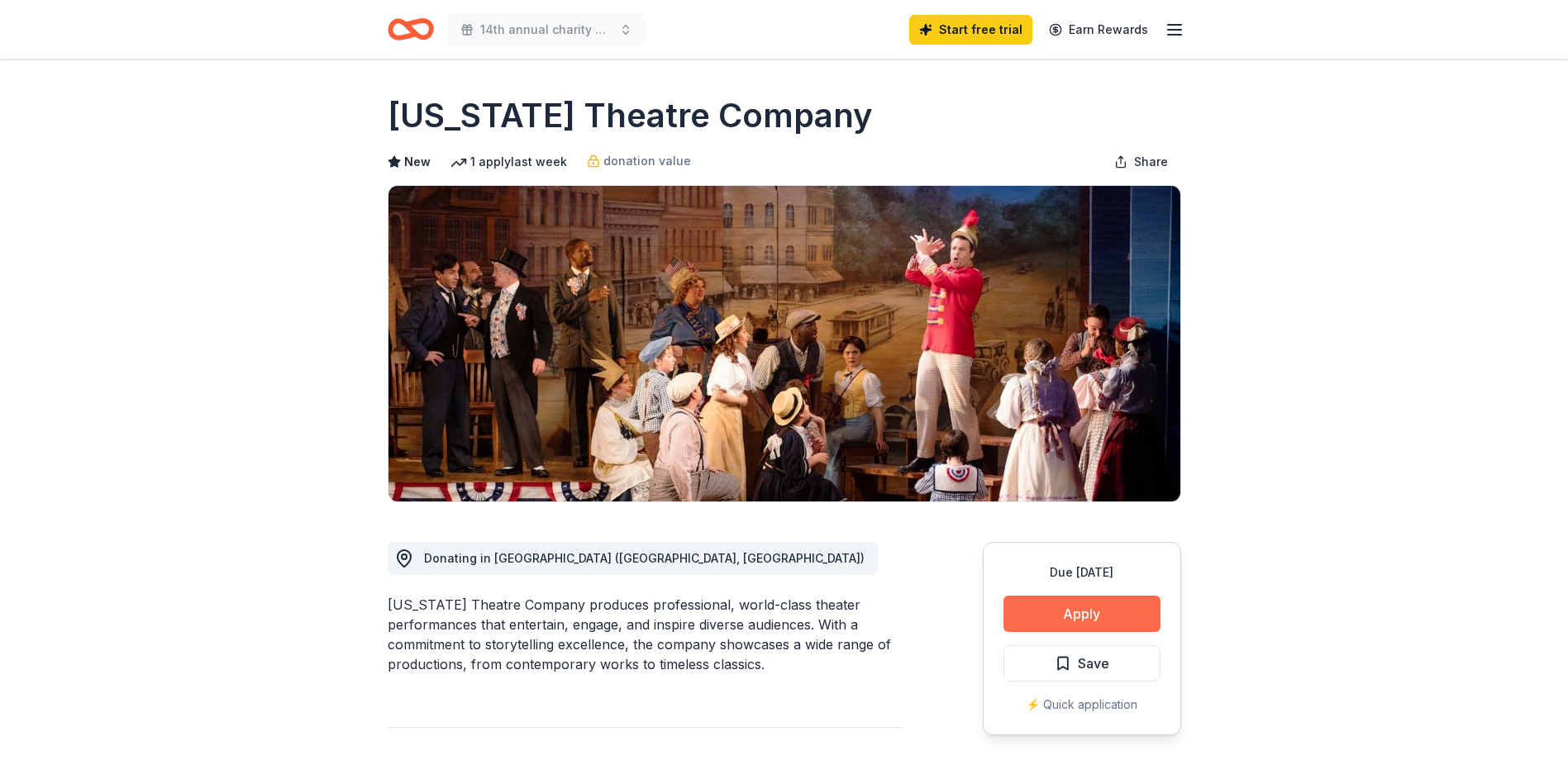
click at [1088, 617] on button "Apply" at bounding box center [1082, 614] width 157 height 36
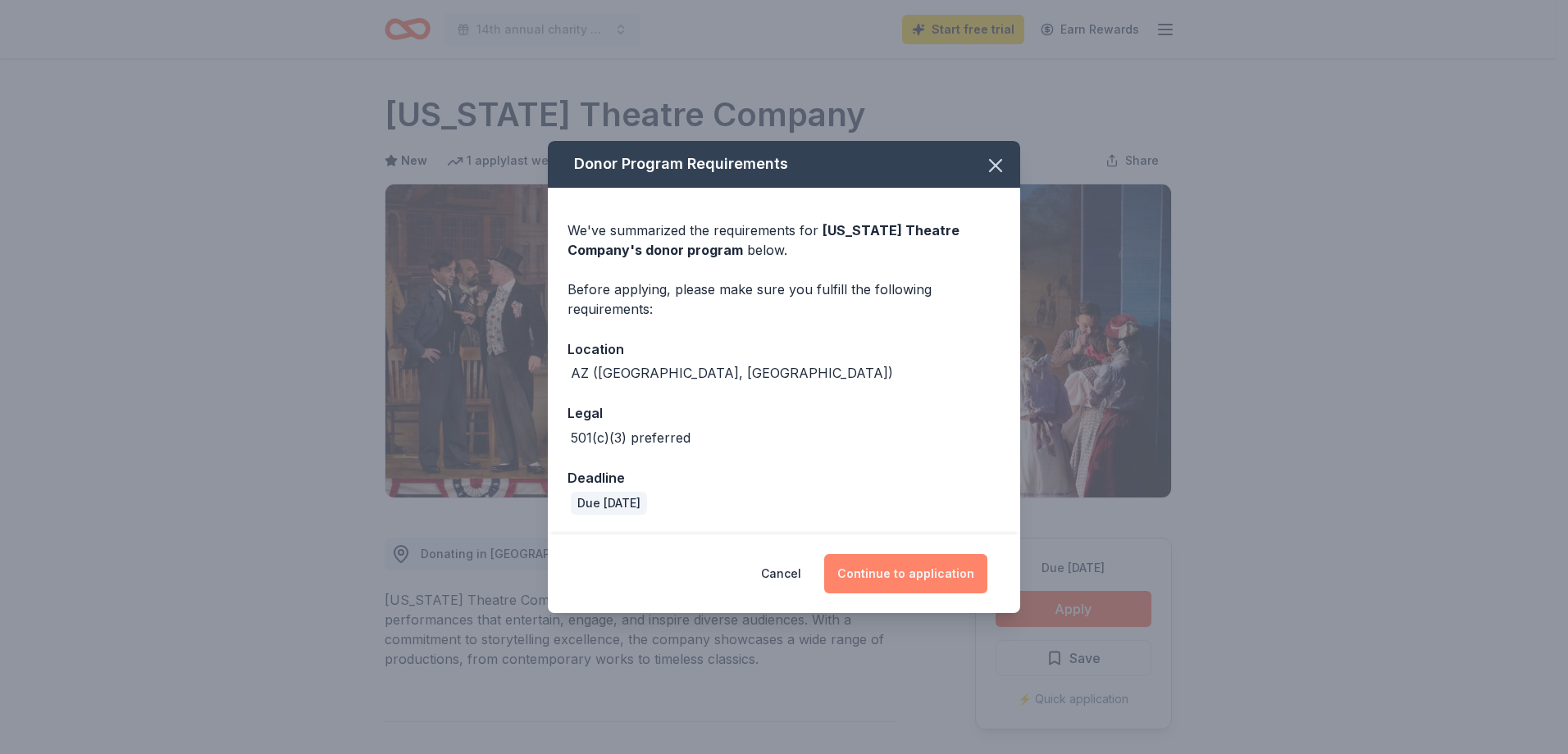
click at [916, 576] on button "Continue to application" at bounding box center [906, 574] width 163 height 39
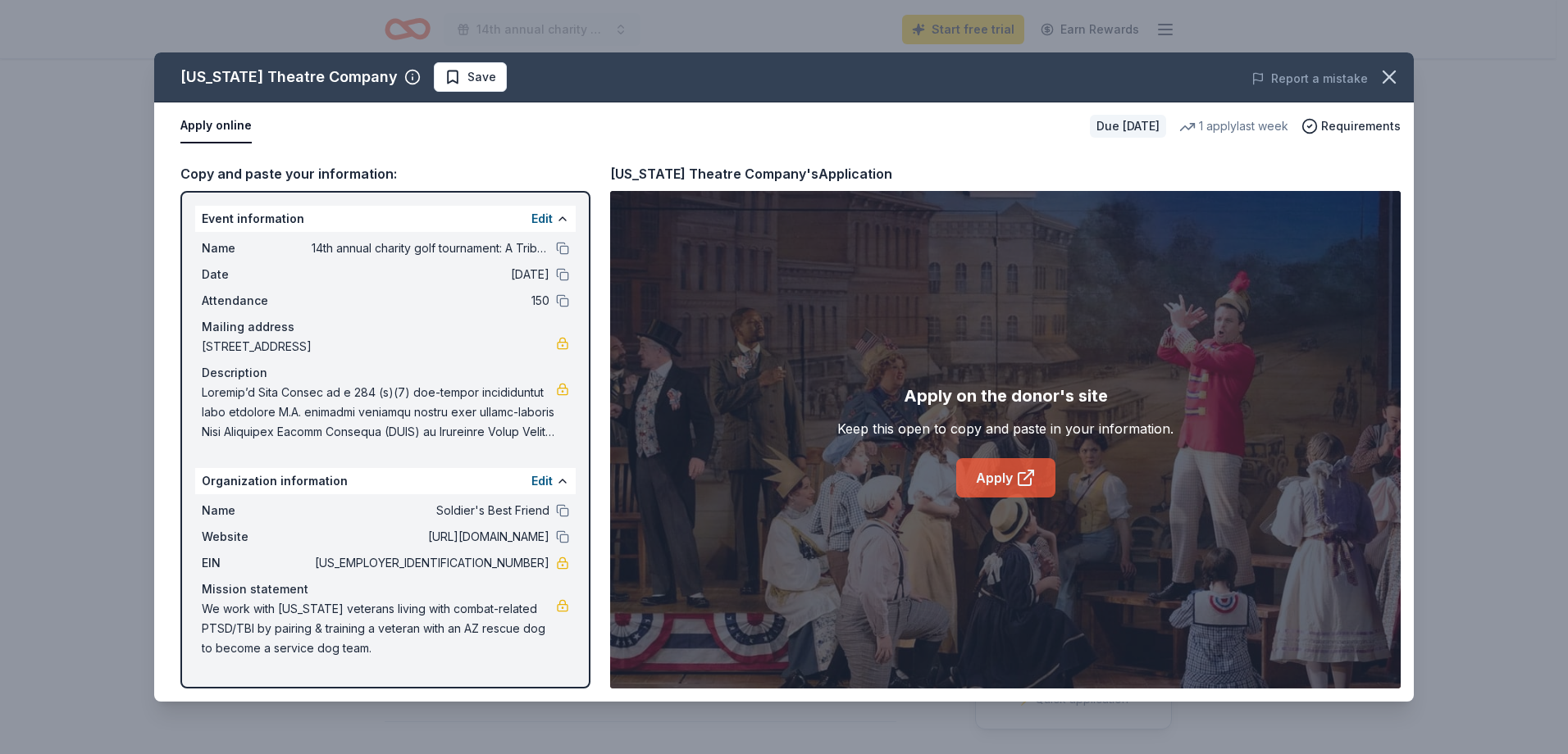
click at [1023, 469] on icon at bounding box center [1026, 478] width 20 height 20
click at [505, 250] on span "14th annual charity golf tournament: A Tribute to Veterans and Their Loyal Comp…" at bounding box center [430, 249] width 238 height 20
click at [517, 247] on span "14th annual charity golf tournament: A Tribute to Veterans and Their Loyal Comp…" at bounding box center [430, 249] width 238 height 20
click at [243, 399] on span at bounding box center [379, 413] width 355 height 59
drag, startPoint x: 206, startPoint y: 391, endPoint x: 583, endPoint y: 433, distance: 379.3
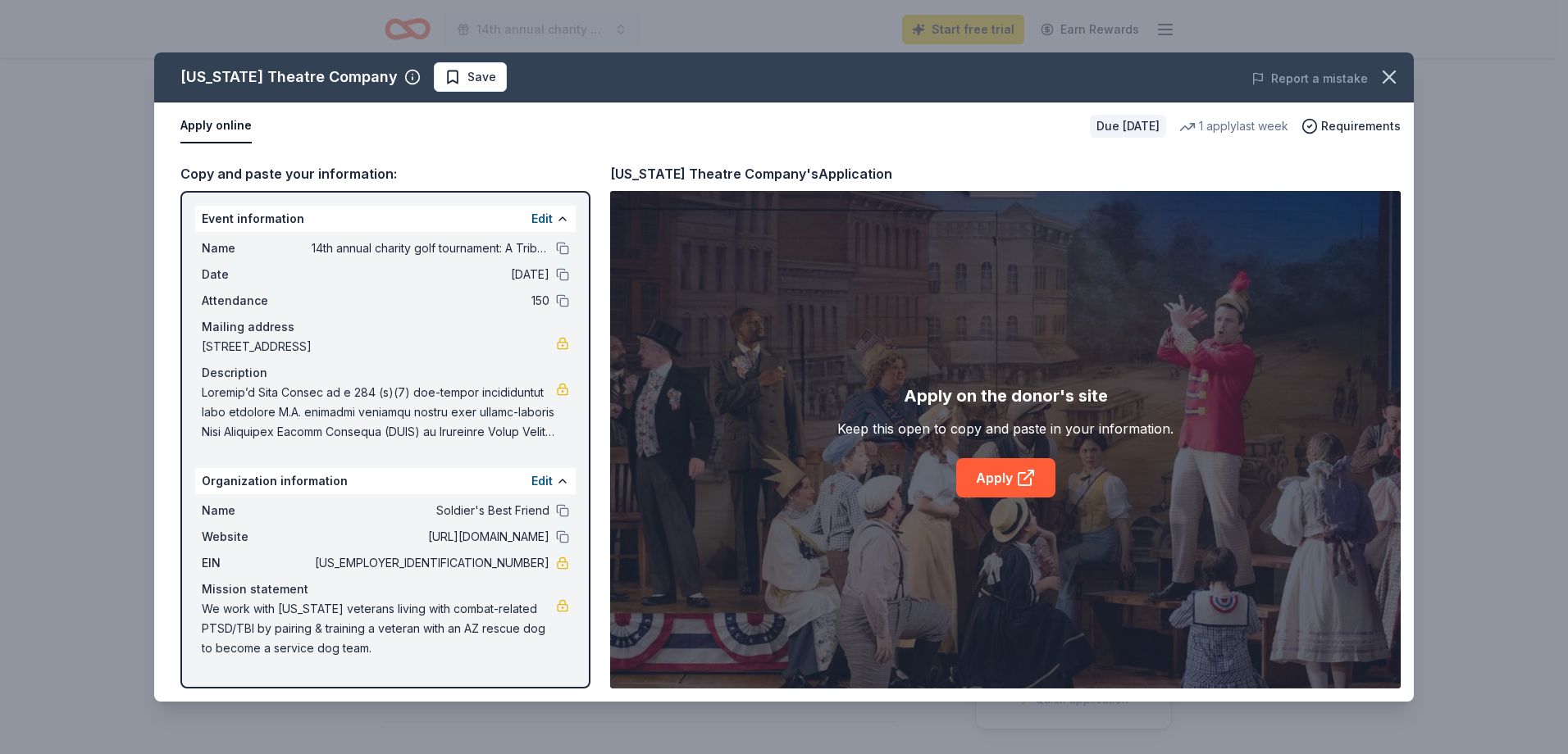
click at [583, 433] on div "Event information Edit Name 14th annual charity golf tournament: A Tribute to V…" at bounding box center [385, 440] width 410 height 498
click at [536, 223] on button "Edit" at bounding box center [542, 219] width 22 height 20
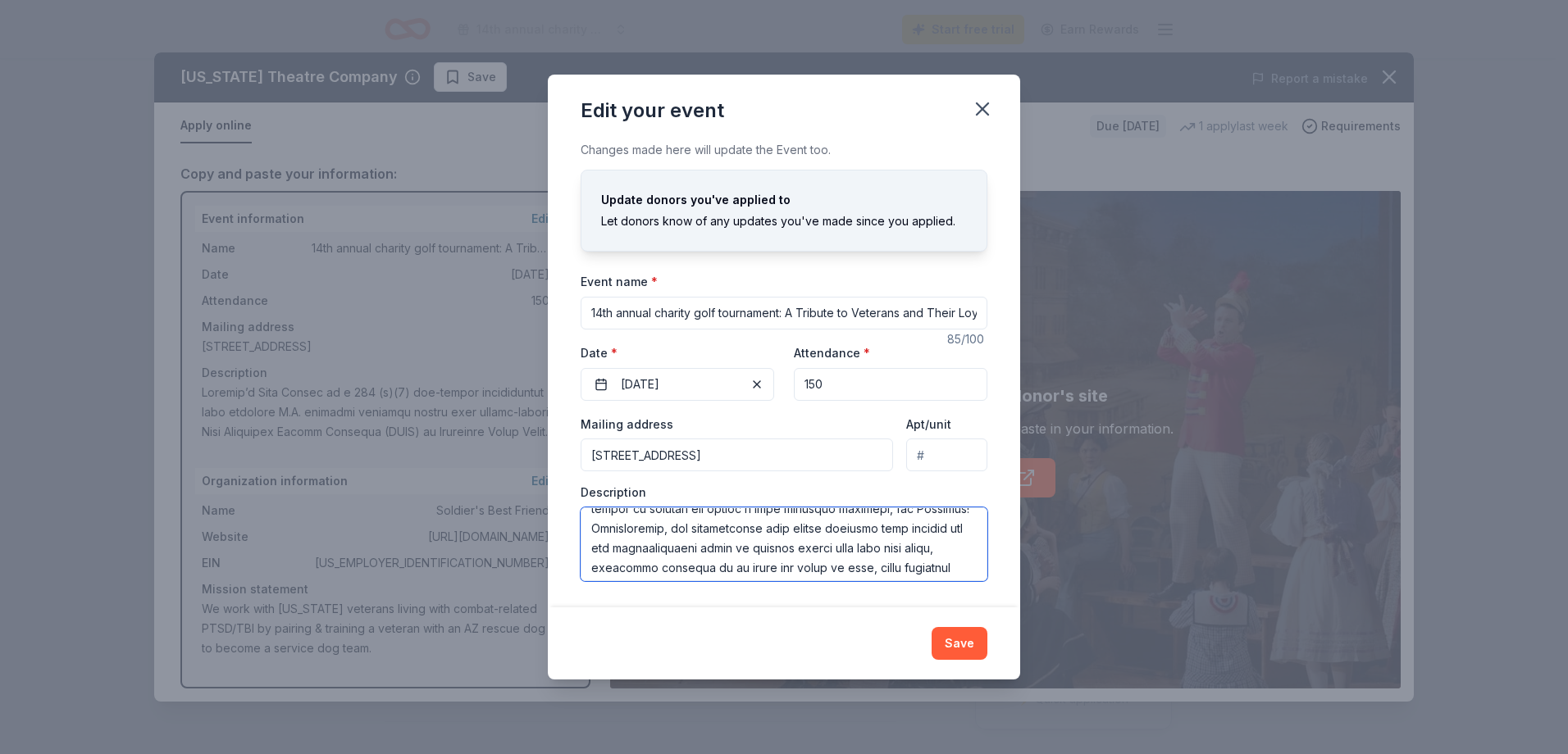
scroll to position [571, 0]
drag, startPoint x: 592, startPoint y: 523, endPoint x: 699, endPoint y: 586, distance: 124.2
click at [768, 624] on div "Edit your event Changes made here will update the Event too. Update donors you'…" at bounding box center [784, 376] width 472 height 604
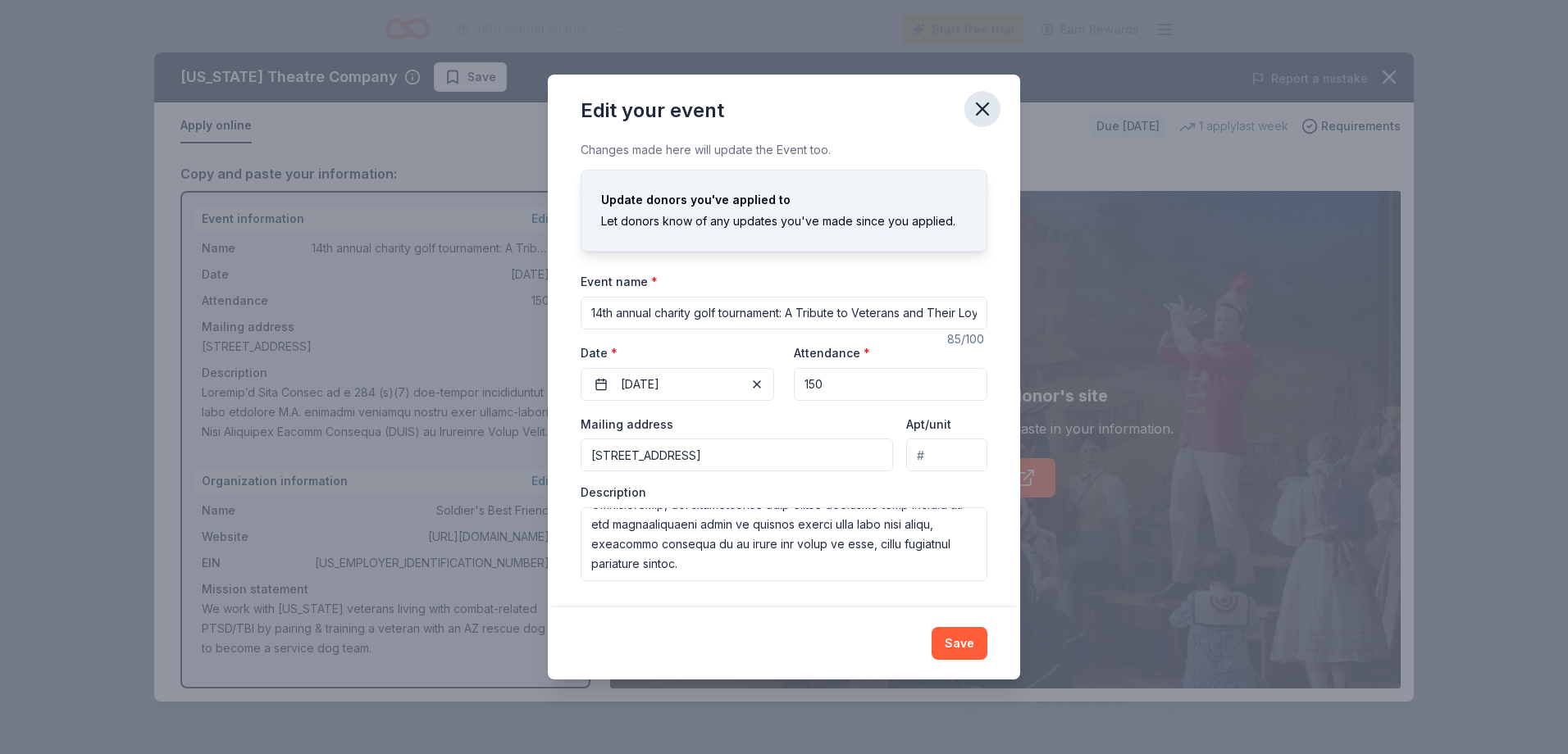
click at [988, 107] on icon "button" at bounding box center [983, 110] width 23 height 23
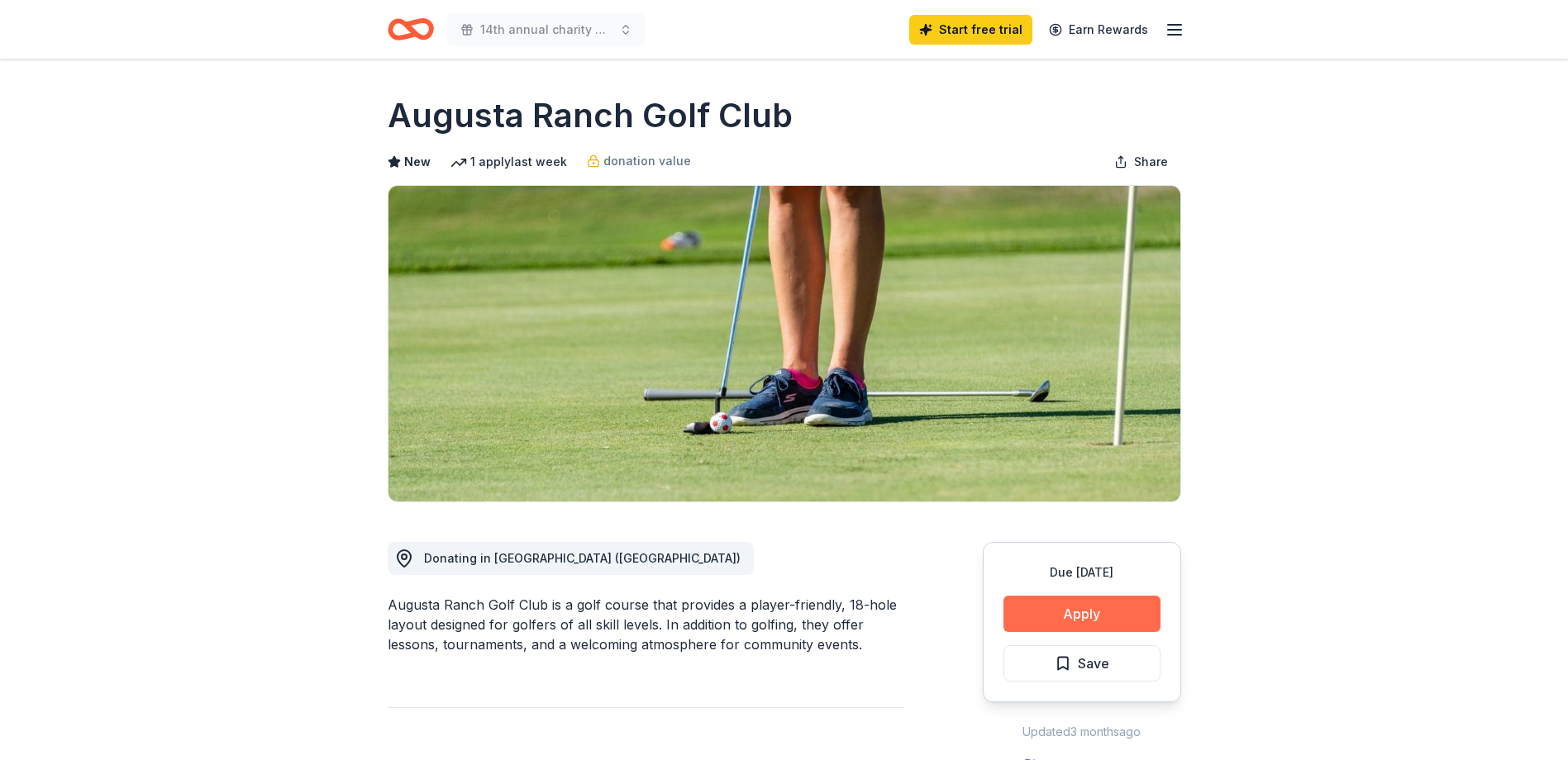
click at [1093, 621] on button "Apply" at bounding box center [1082, 614] width 157 height 36
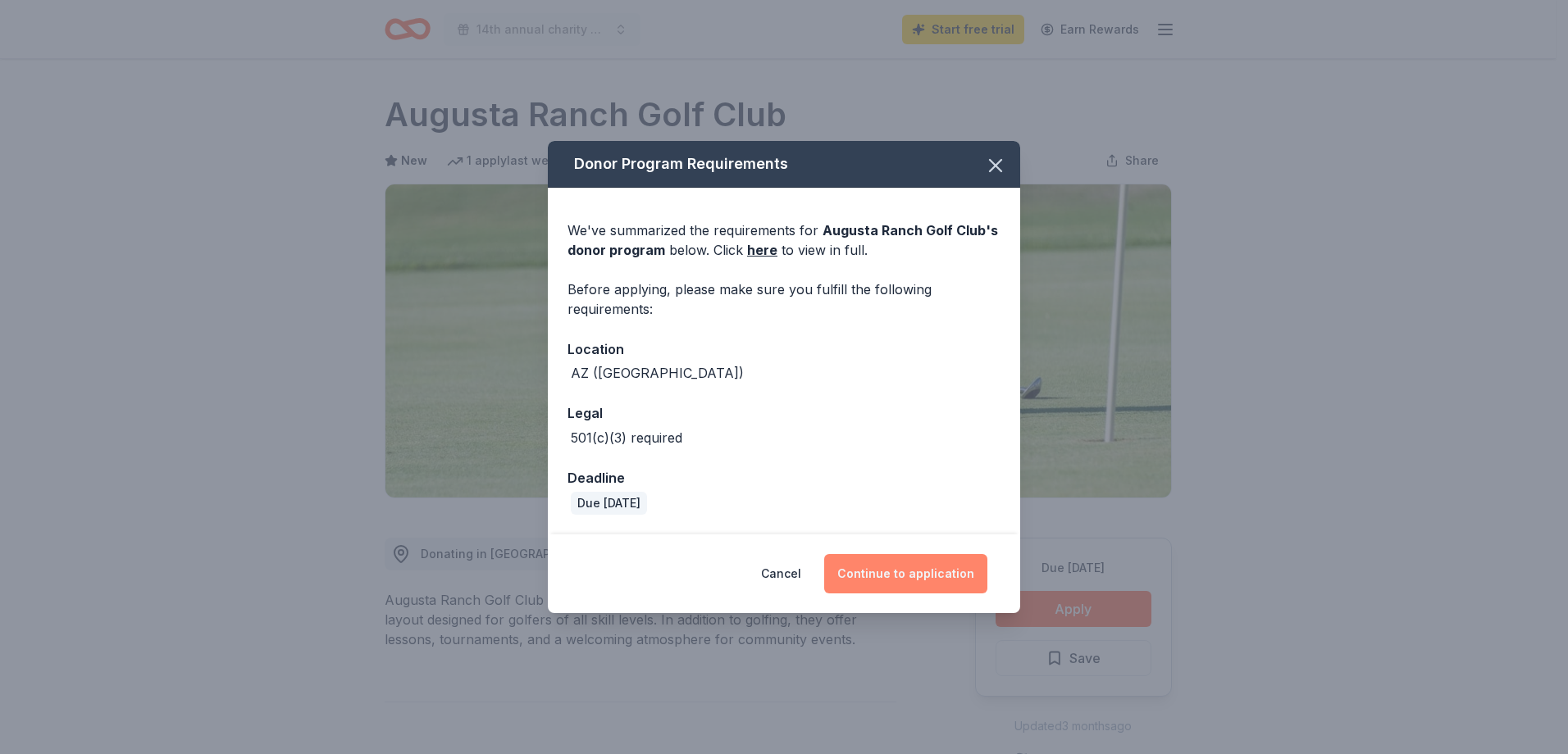
click at [930, 575] on button "Continue to application" at bounding box center [906, 574] width 163 height 39
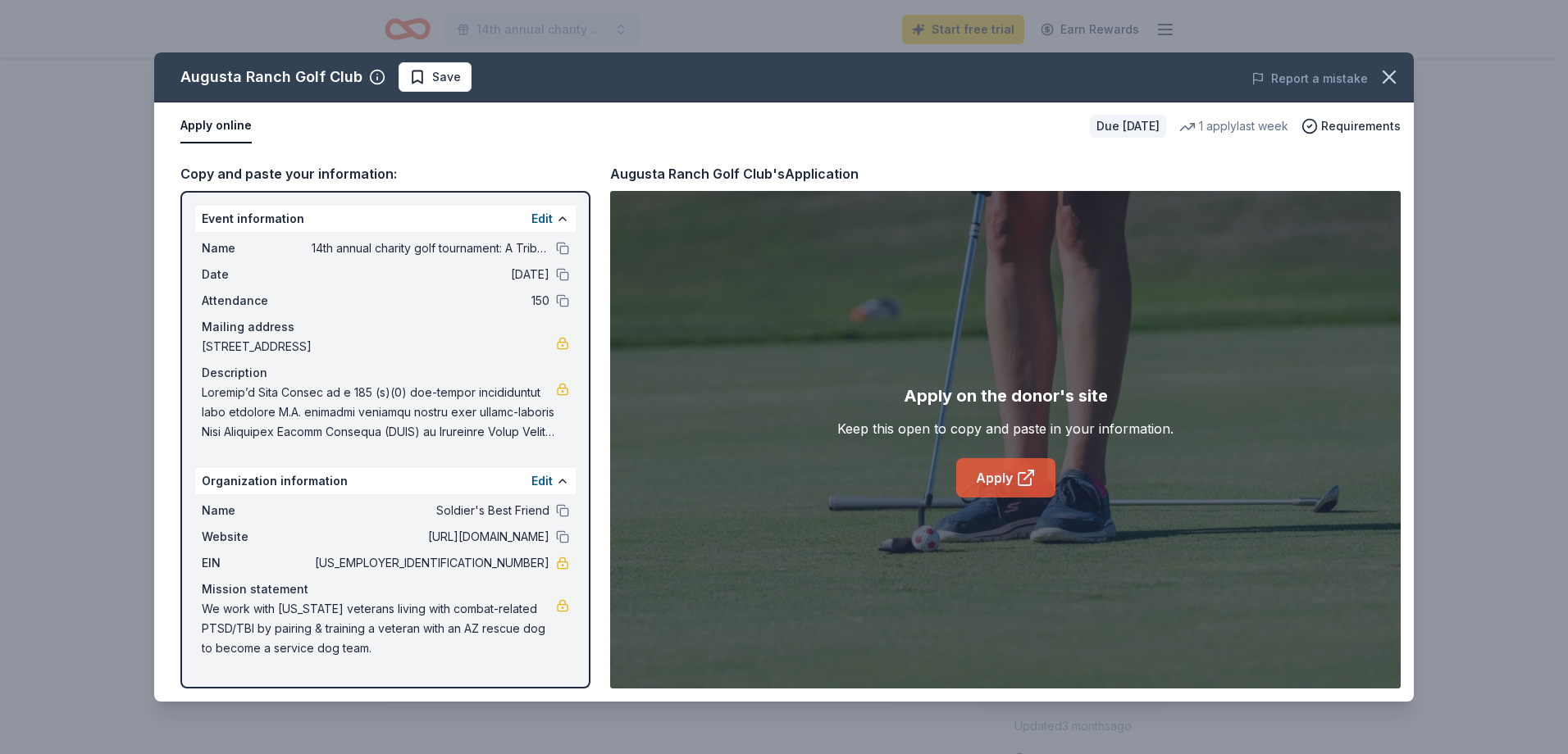
click at [1002, 478] on link "Apply" at bounding box center [1005, 478] width 100 height 39
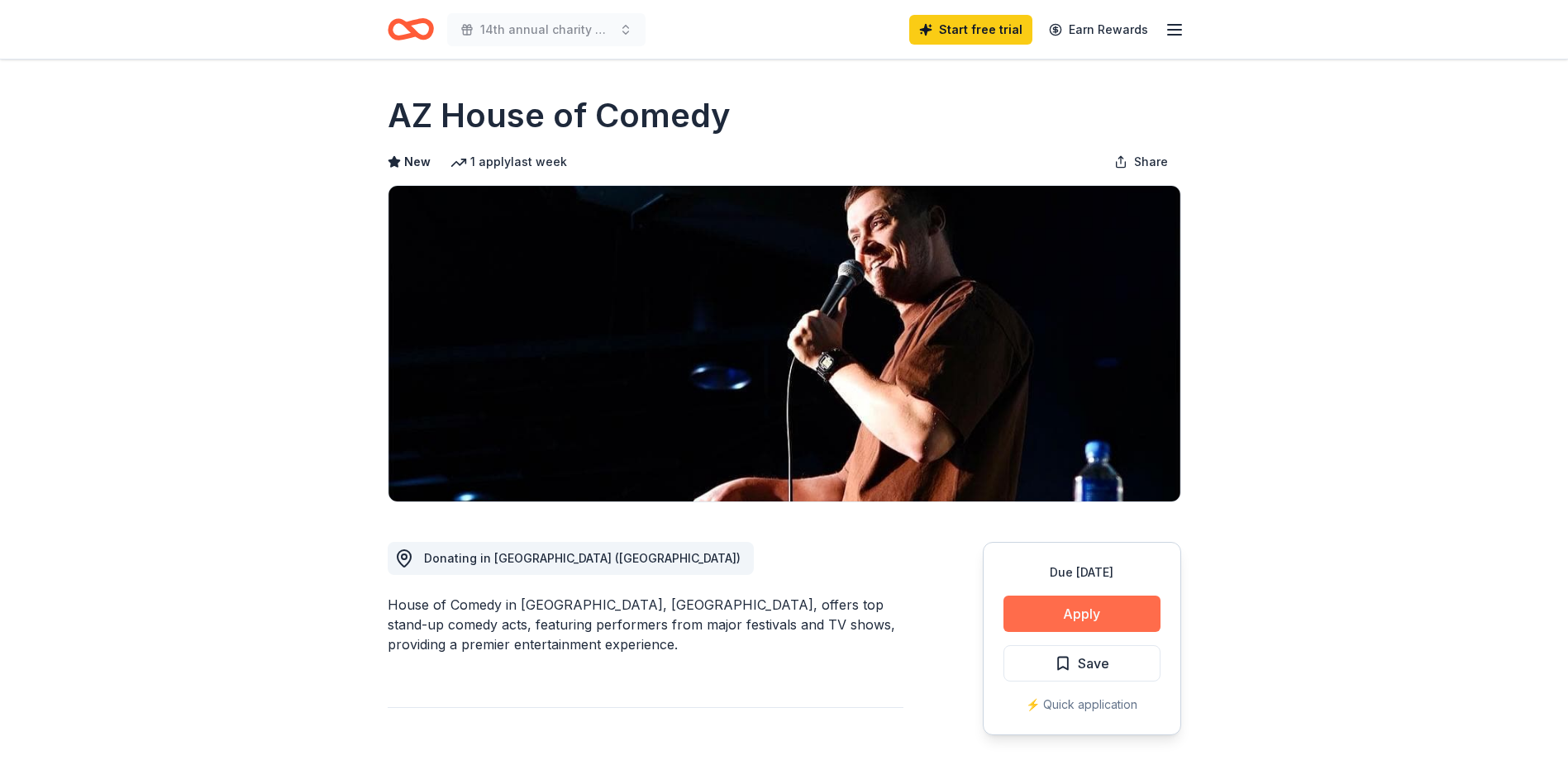
click at [1102, 619] on button "Apply" at bounding box center [1082, 614] width 157 height 36
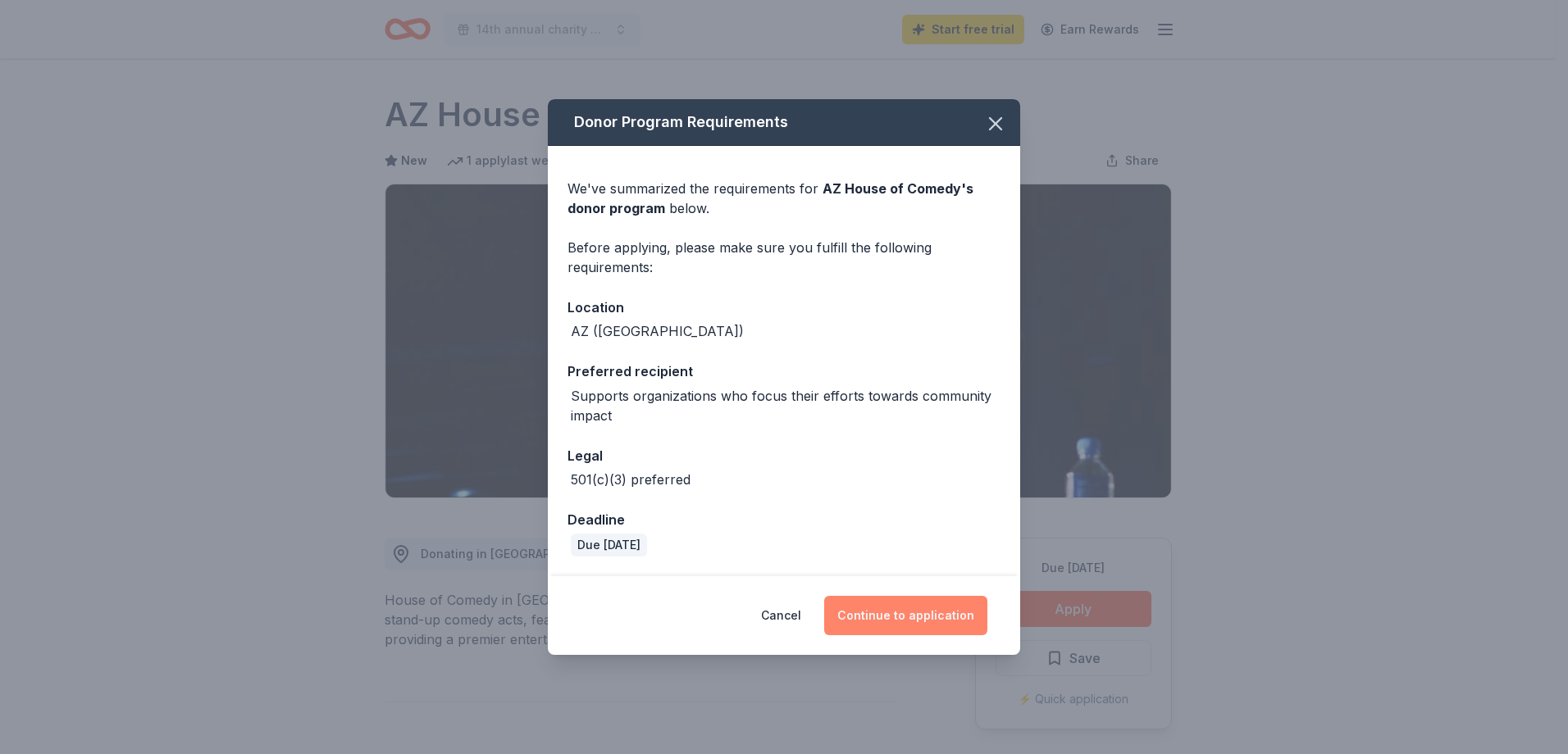
click at [901, 618] on button "Continue to application" at bounding box center [906, 616] width 163 height 39
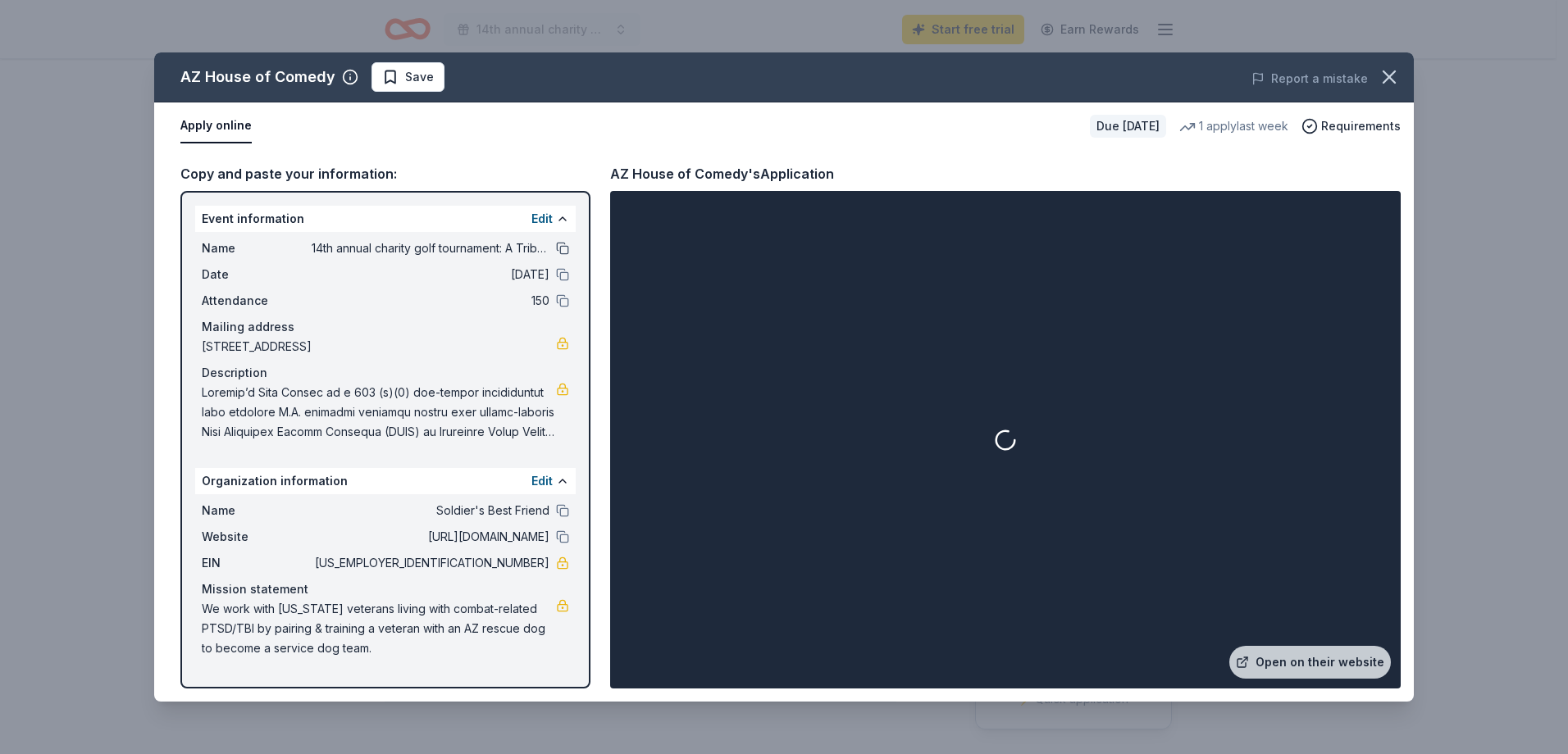
click at [563, 252] on button at bounding box center [562, 248] width 13 height 13
click at [876, 504] on div at bounding box center [1004, 440] width 784 height 491
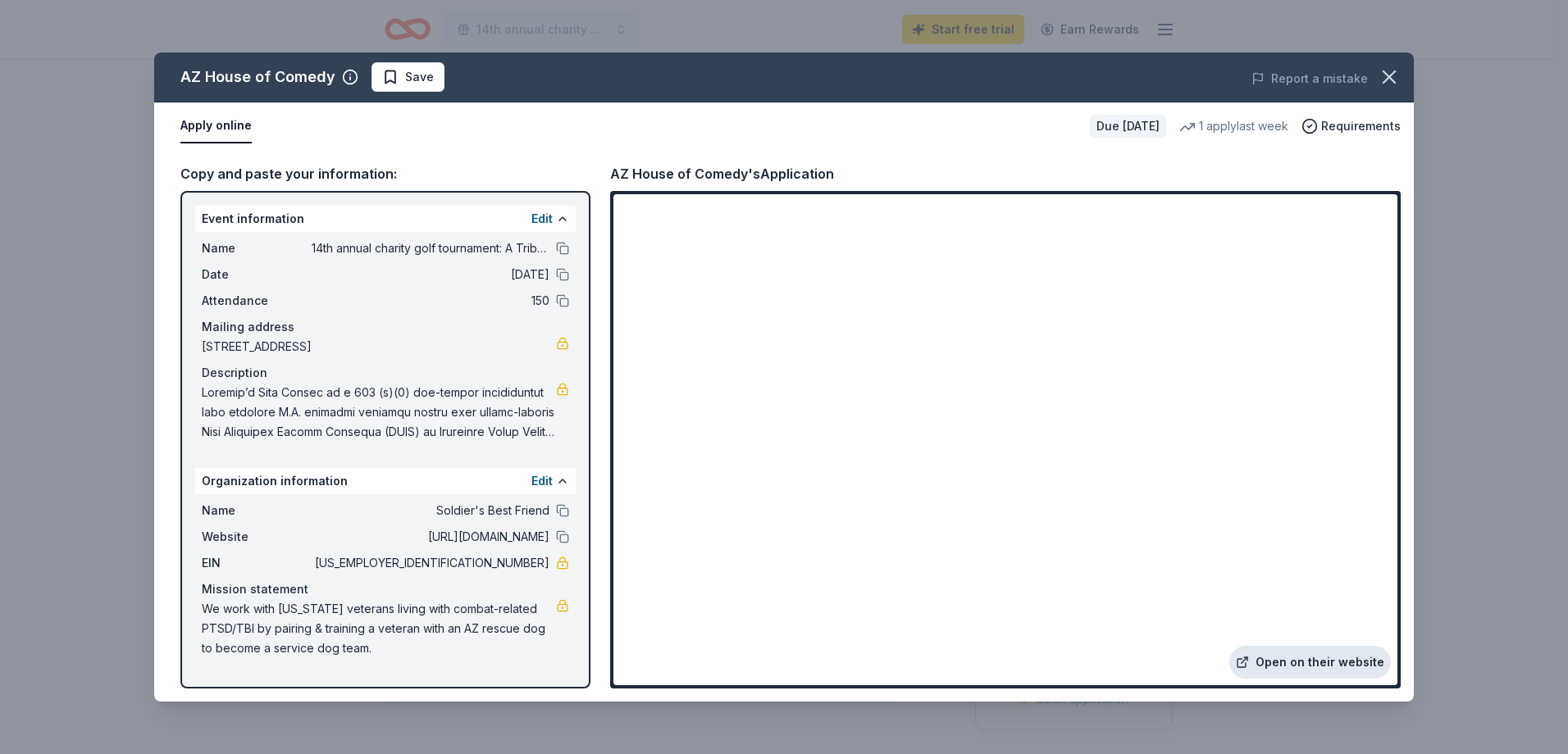
click at [1324, 653] on link "Open on their website" at bounding box center [1310, 662] width 162 height 33
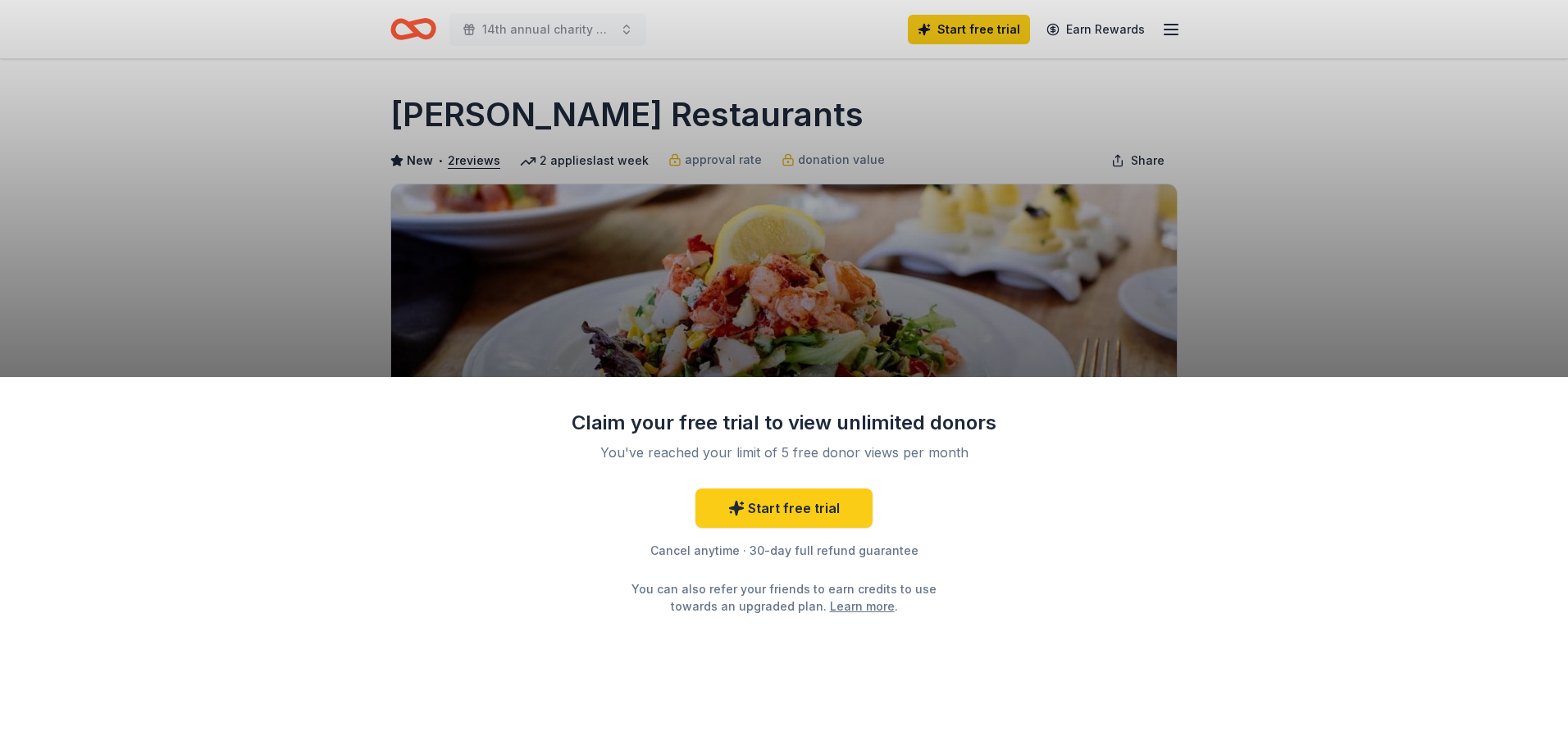
click at [1303, 215] on div "Claim your free trial to view unlimited donors You've reached your limit of 5 f…" at bounding box center [784, 377] width 1568 height 754
